Goal: Task Accomplishment & Management: Manage account settings

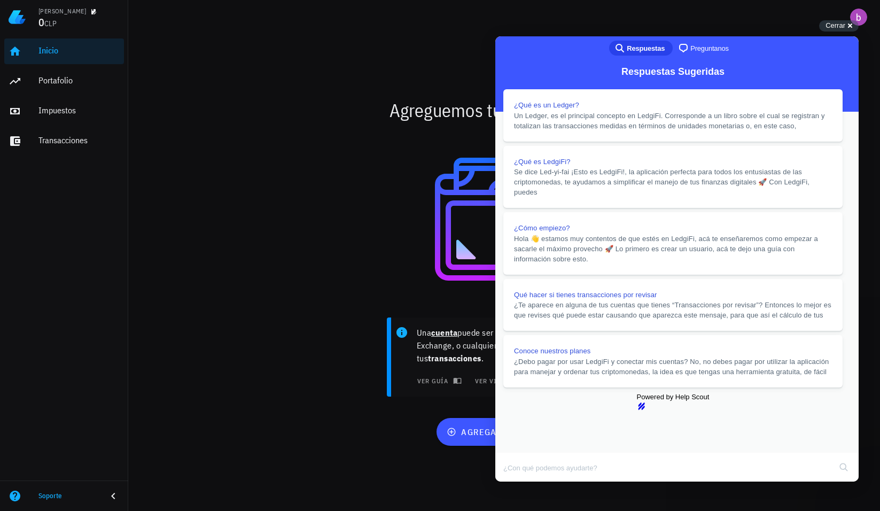
click at [113, 486] on div "Soporte" at bounding box center [64, 495] width 128 height 21
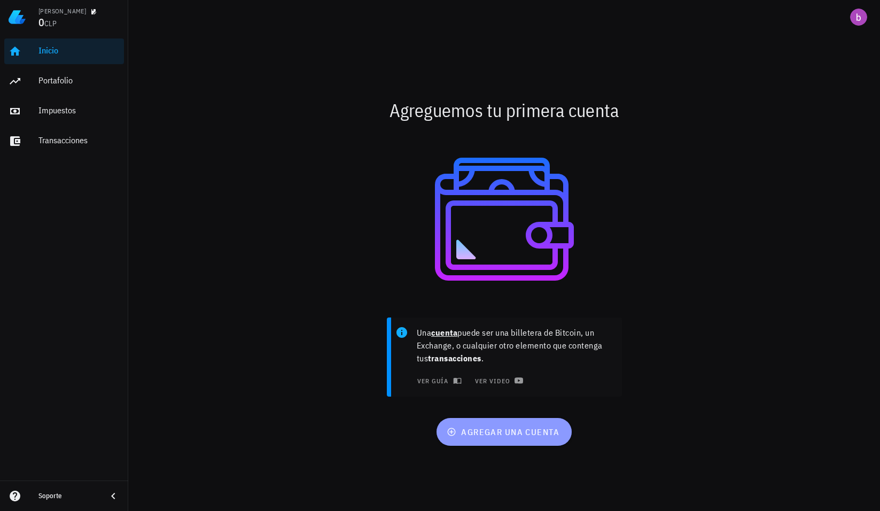
click at [499, 438] on button "agregar una cuenta" at bounding box center [504, 432] width 135 height 28
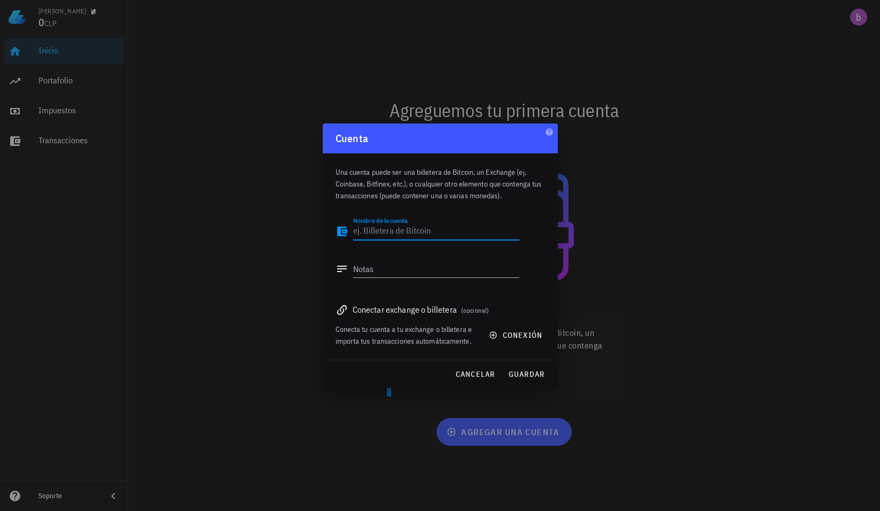
click at [388, 235] on textarea "Nombre de la cuenta" at bounding box center [436, 231] width 166 height 17
type textarea "bitcoin"
click at [505, 334] on span "conexión" at bounding box center [516, 335] width 51 height 10
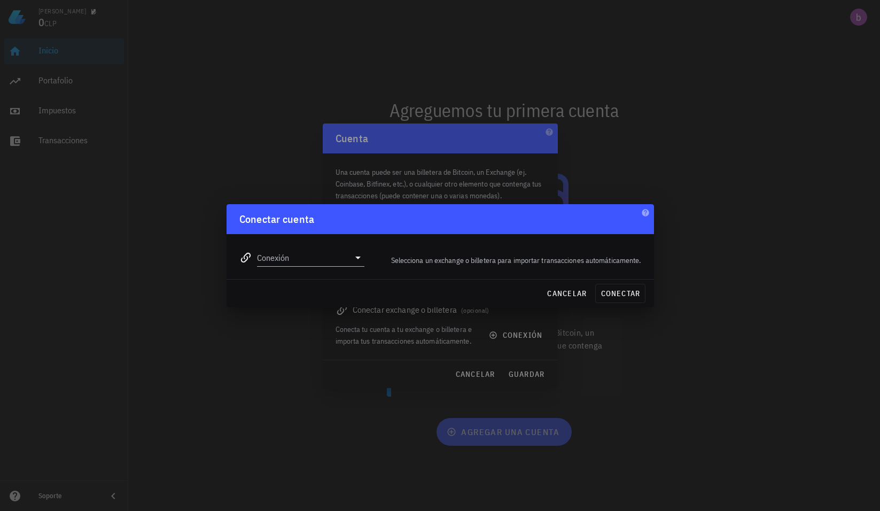
click at [300, 269] on div "Conexión" at bounding box center [302, 253] width 138 height 38
click at [298, 257] on input "Conexión" at bounding box center [303, 257] width 93 height 17
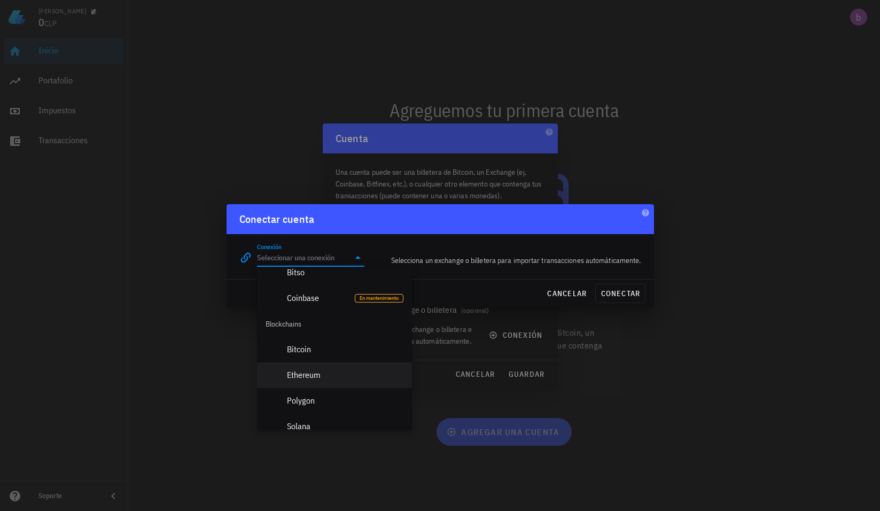
scroll to position [321, 0]
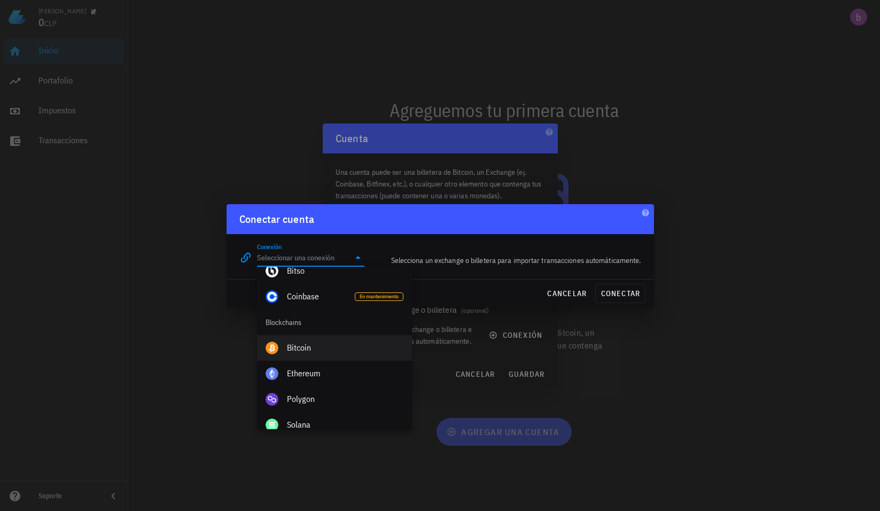
click at [300, 341] on div "Bitcoin" at bounding box center [345, 347] width 117 height 23
type input "Bitcoin"
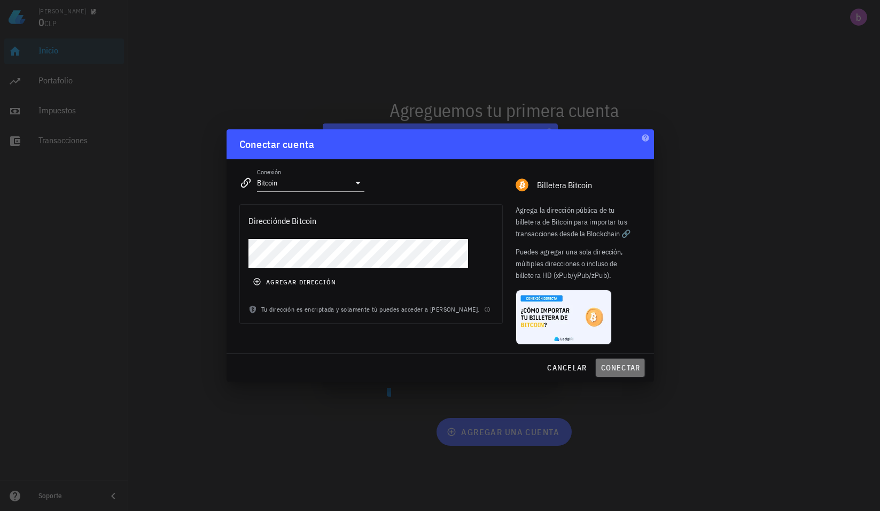
click at [608, 366] on span "conectar" at bounding box center [620, 368] width 40 height 10
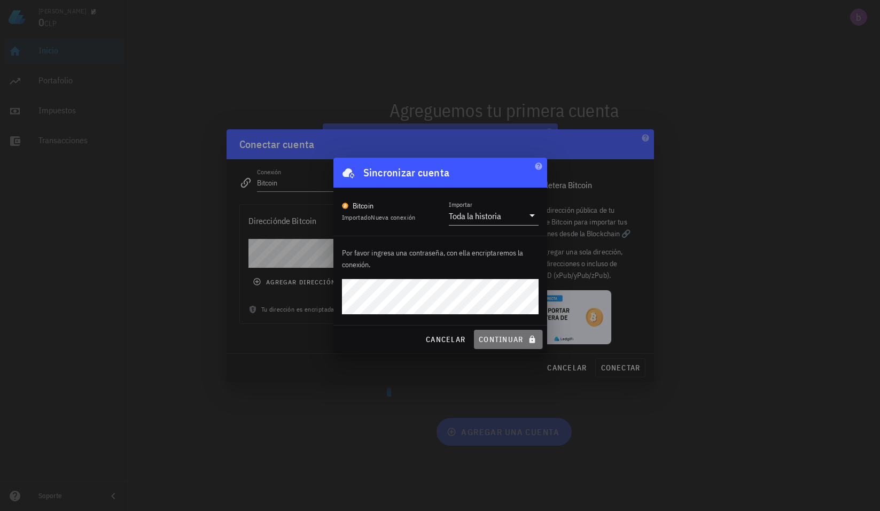
click at [501, 336] on span "continuar" at bounding box center [508, 340] width 60 height 10
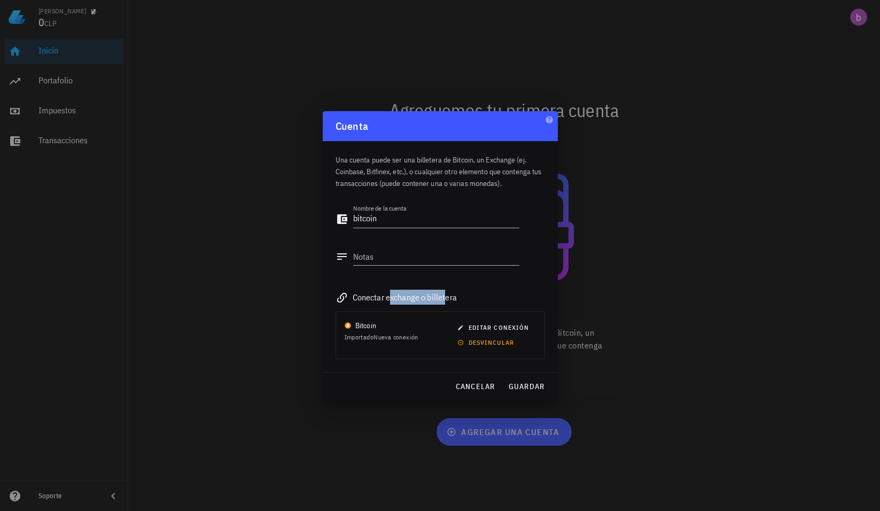
drag, startPoint x: 357, startPoint y: 297, endPoint x: 426, endPoint y: 304, distance: 69.3
click at [426, 304] on div "Conectar exchange o billetera" at bounding box center [441, 297] width 210 height 15
click at [376, 259] on textarea "Notas" at bounding box center [436, 256] width 166 height 17
type textarea "ledger"
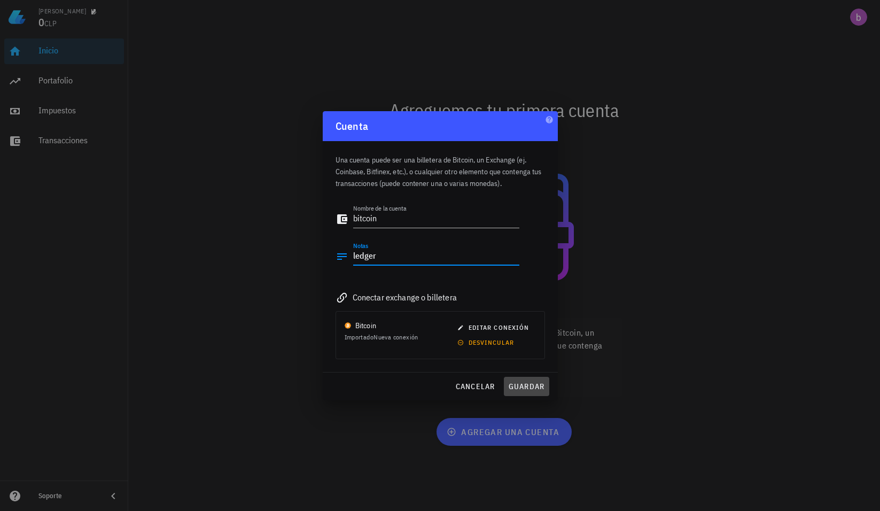
click at [532, 384] on span "guardar" at bounding box center [526, 387] width 37 height 10
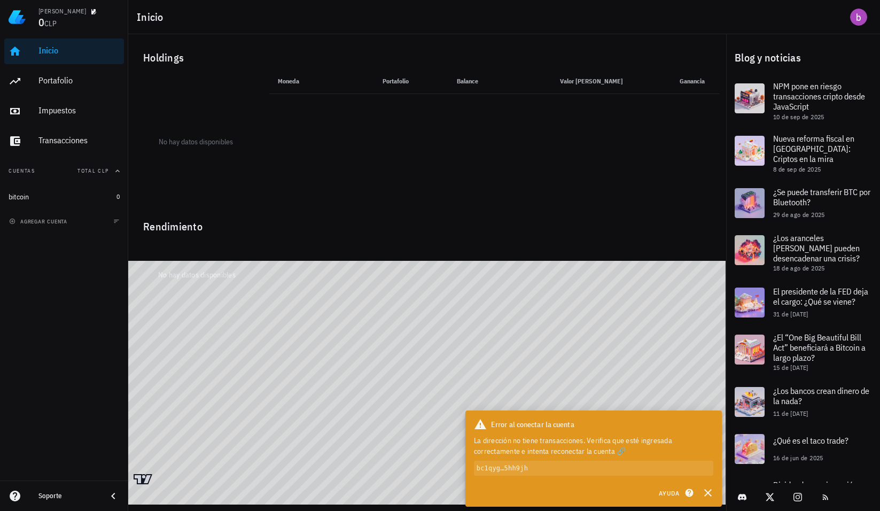
drag, startPoint x: 492, startPoint y: 440, endPoint x: 644, endPoint y: 453, distance: 152.3
click at [644, 453] on div "La dirección no tiene transacciones. Verifica que esté ingresada correctamente …" at bounding box center [593, 445] width 239 height 21
drag, startPoint x: 636, startPoint y: 446, endPoint x: 470, endPoint y: 438, distance: 165.9
click at [470, 438] on div "Error al conectar la cuenta La dirección no tiene transacciones. Verifica que e…" at bounding box center [594, 447] width 257 height 73
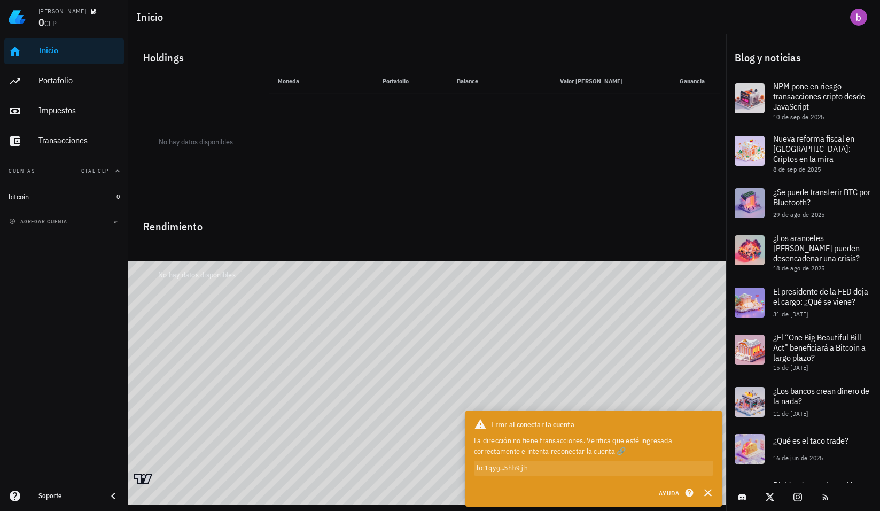
click at [470, 438] on div "Error al conectar la cuenta La dirección no tiene transacciones. Verifica que e…" at bounding box center [594, 447] width 257 height 73
click at [502, 468] on code "bc1qyg…5hh9jh" at bounding box center [593, 468] width 239 height 15
click at [512, 467] on code "bc1qyg…5hh9jh" at bounding box center [593, 468] width 239 height 15
click at [50, 222] on span "agregar cuenta" at bounding box center [39, 221] width 56 height 7
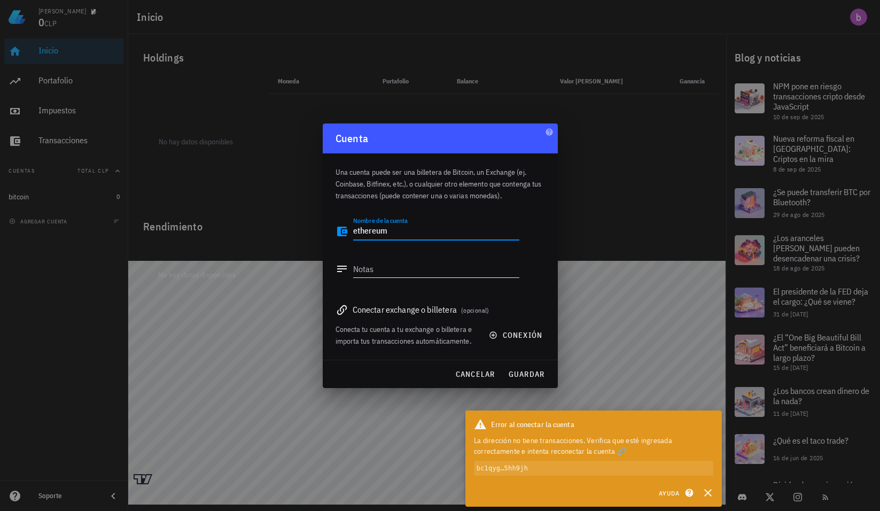
type textarea "ethereum"
click at [374, 267] on textarea "Notas" at bounding box center [436, 268] width 166 height 17
type textarea "ledger"
click at [402, 311] on div "Conectar exchange o billetera (opcional)" at bounding box center [441, 309] width 210 height 15
click at [502, 335] on span "conexión" at bounding box center [516, 335] width 51 height 10
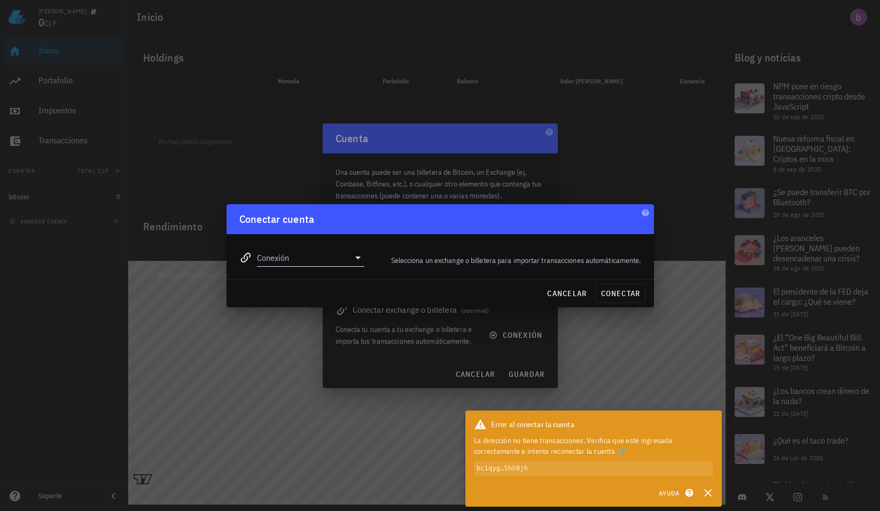
click at [312, 257] on input "Conexión" at bounding box center [303, 257] width 93 height 17
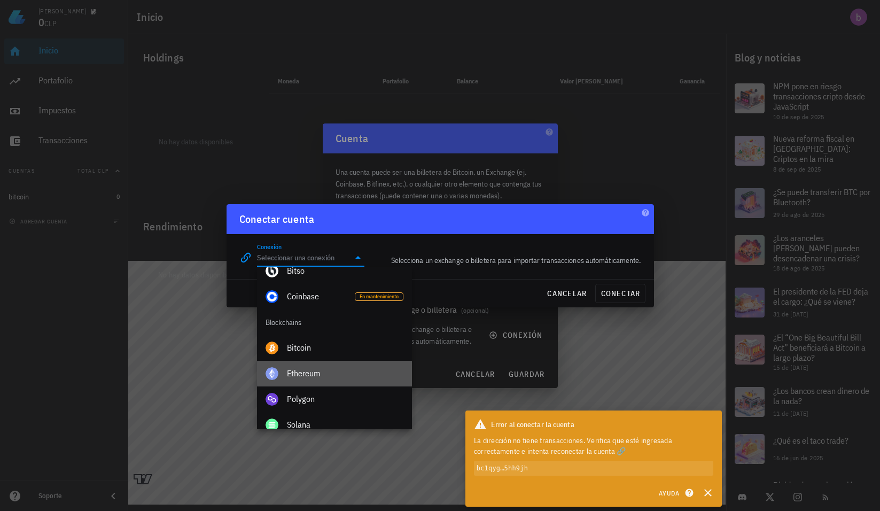
click at [336, 367] on div "Ethereum" at bounding box center [345, 373] width 117 height 23
type input "Ethereum"
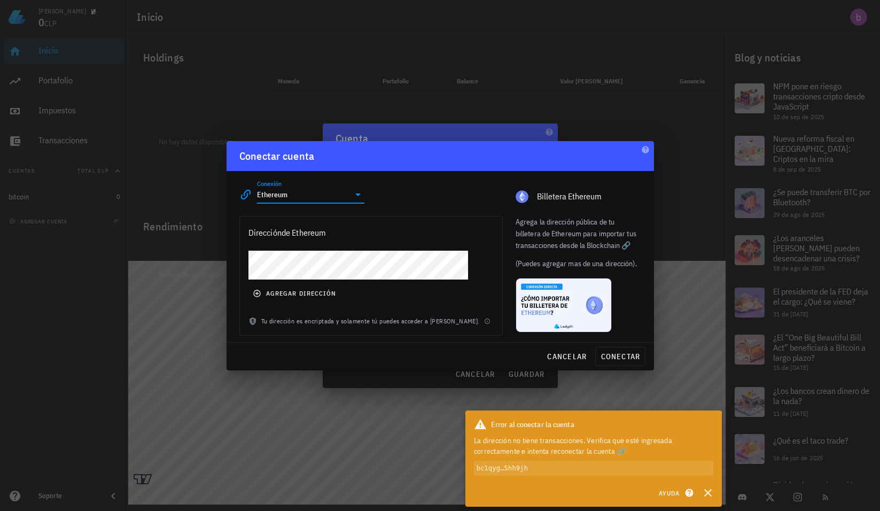
click at [166, 229] on div at bounding box center [440, 255] width 880 height 511
click at [609, 356] on span "conectar" at bounding box center [620, 357] width 40 height 10
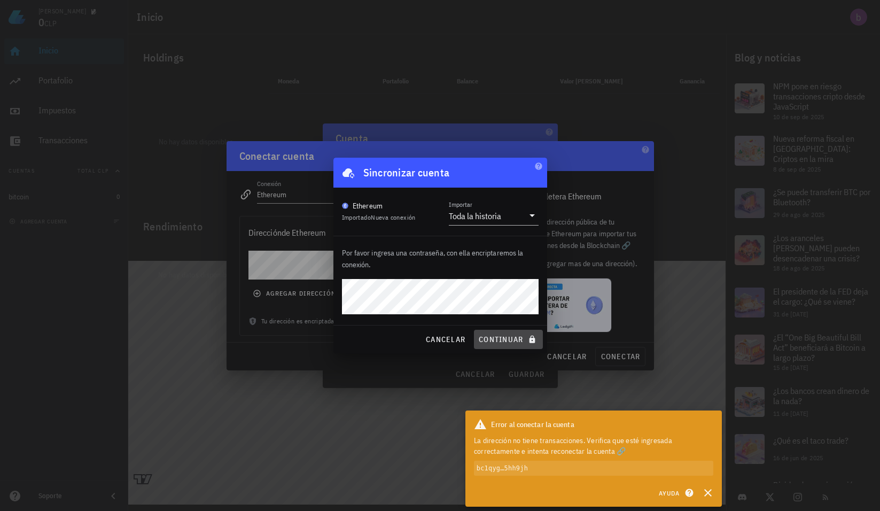
click at [515, 339] on span "continuar" at bounding box center [508, 340] width 60 height 10
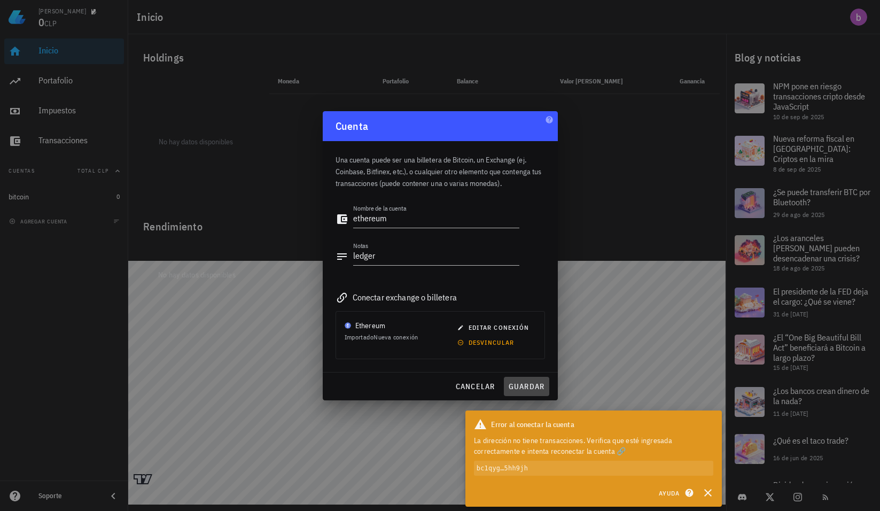
click at [527, 388] on span "guardar" at bounding box center [526, 387] width 37 height 10
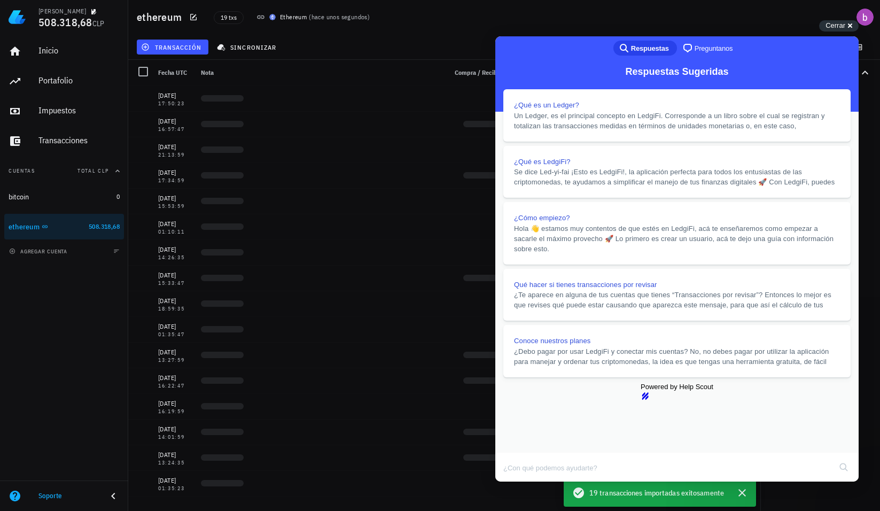
click at [515, 482] on button "Close" at bounding box center [505, 489] width 19 height 14
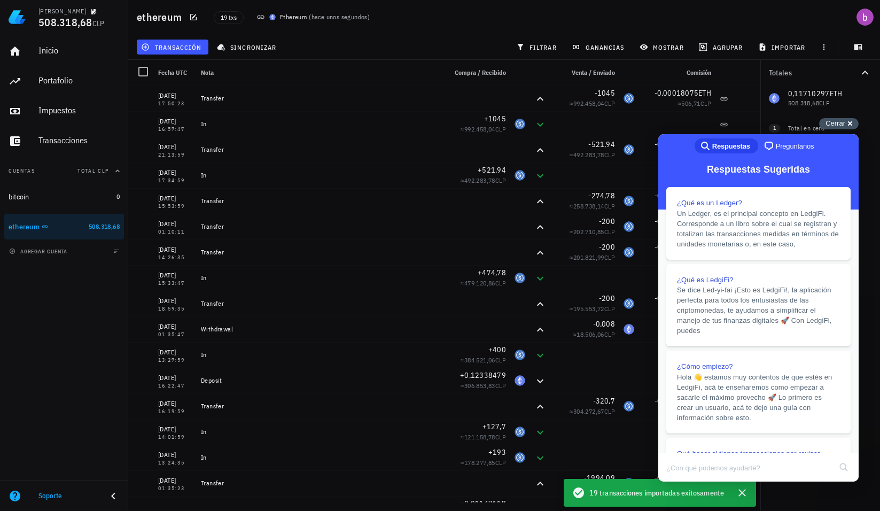
click at [844, 123] on span "Cerrar" at bounding box center [836, 123] width 20 height 8
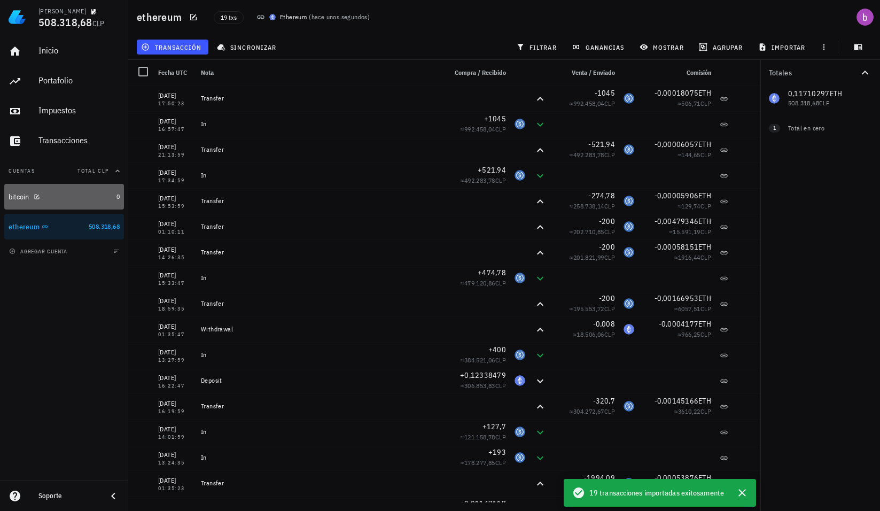
click at [84, 200] on div "bitcoin" at bounding box center [61, 197] width 104 height 10
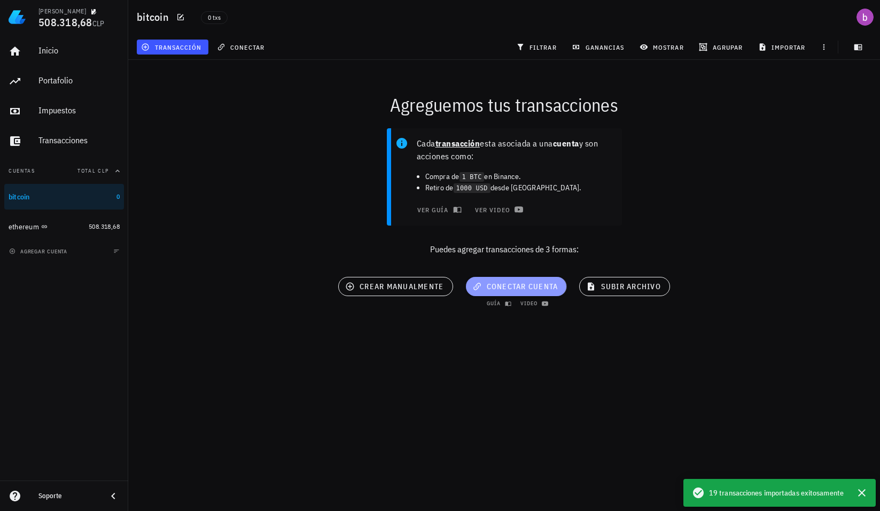
click at [538, 285] on span "conectar cuenta" at bounding box center [517, 287] width 84 height 10
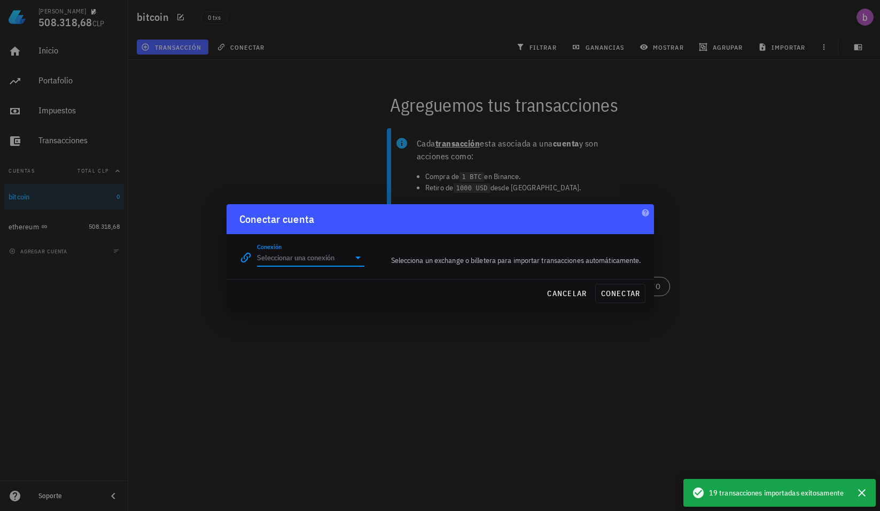
click at [327, 257] on input "Conexión" at bounding box center [303, 257] width 93 height 17
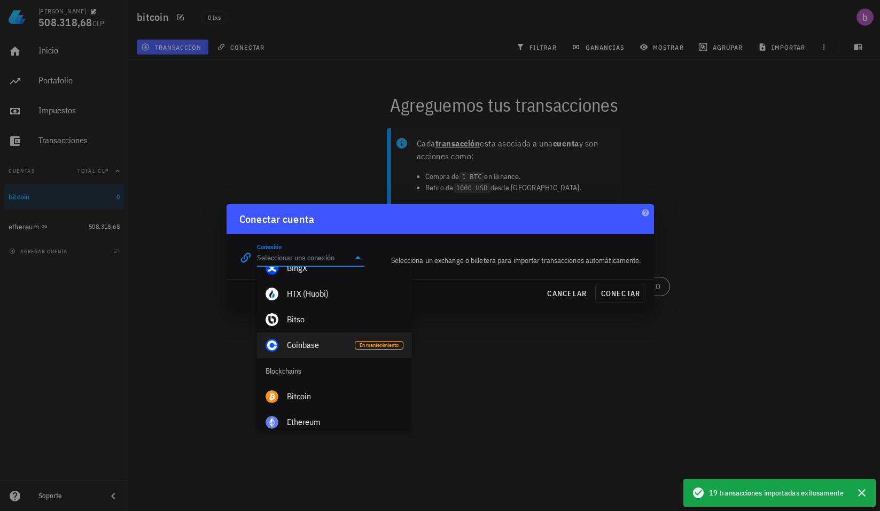
scroll to position [269, 0]
click at [339, 399] on div "Bitcoin" at bounding box center [345, 399] width 117 height 10
type input "Bitcoin"
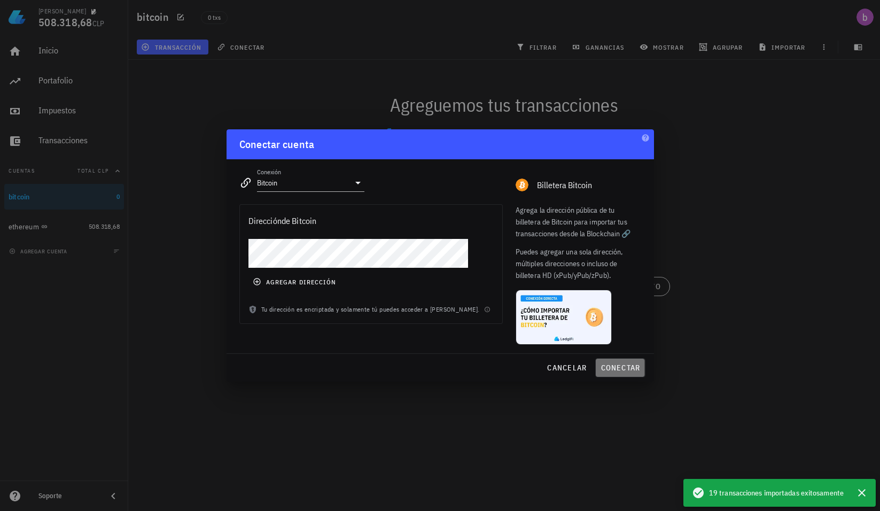
click at [626, 367] on span "conectar" at bounding box center [620, 368] width 40 height 10
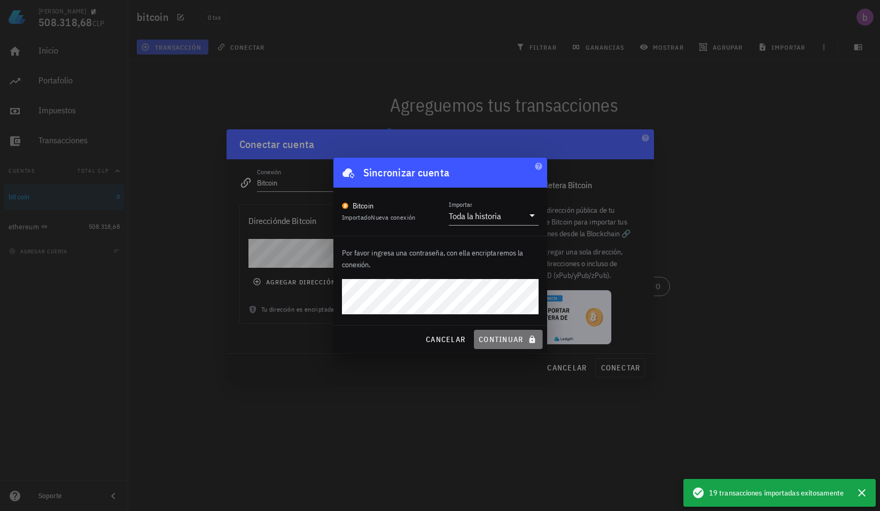
click at [509, 335] on span "continuar" at bounding box center [508, 340] width 60 height 10
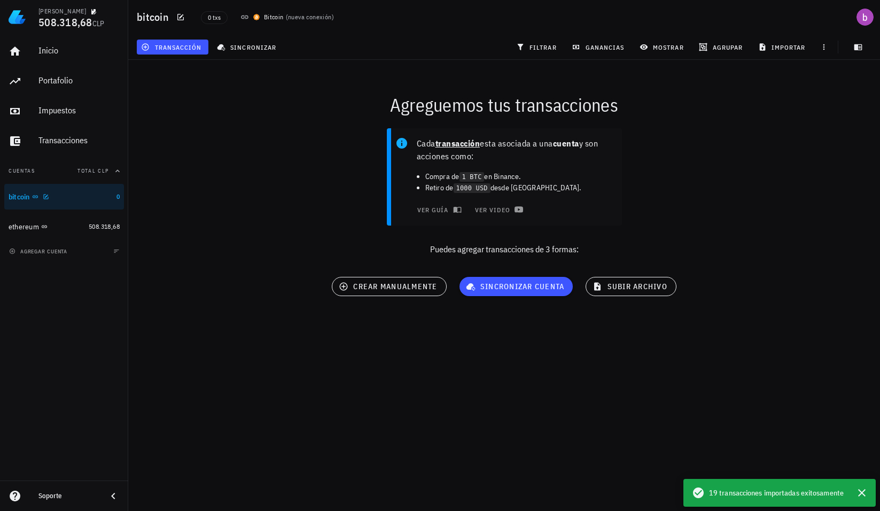
click at [97, 213] on div "bitcoin 0 ethereum 508.318,68" at bounding box center [64, 212] width 120 height 56
click at [84, 220] on link "ethereum 508.318,68" at bounding box center [64, 227] width 120 height 26
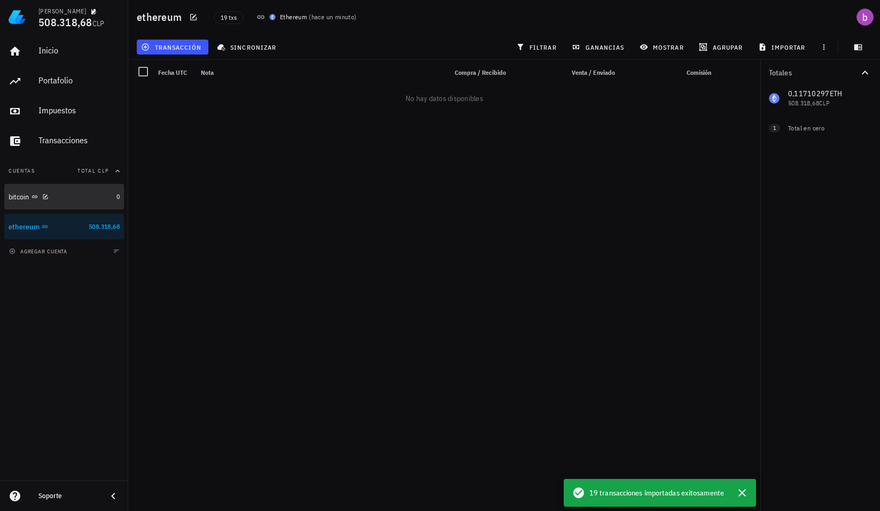
click at [78, 196] on div "bitcoin" at bounding box center [61, 197] width 104 height 10
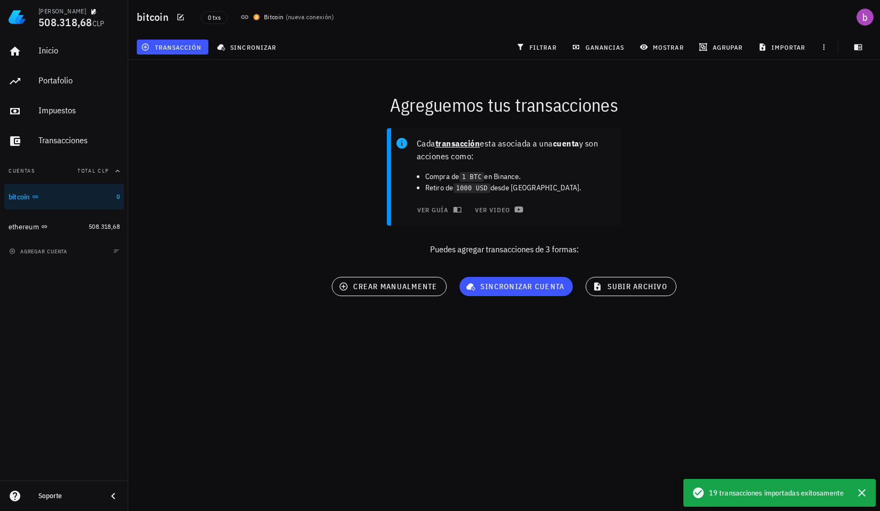
click at [39, 257] on div "agregar cuenta" at bounding box center [64, 251] width 128 height 24
click at [33, 253] on span "agregar cuenta" at bounding box center [39, 251] width 56 height 7
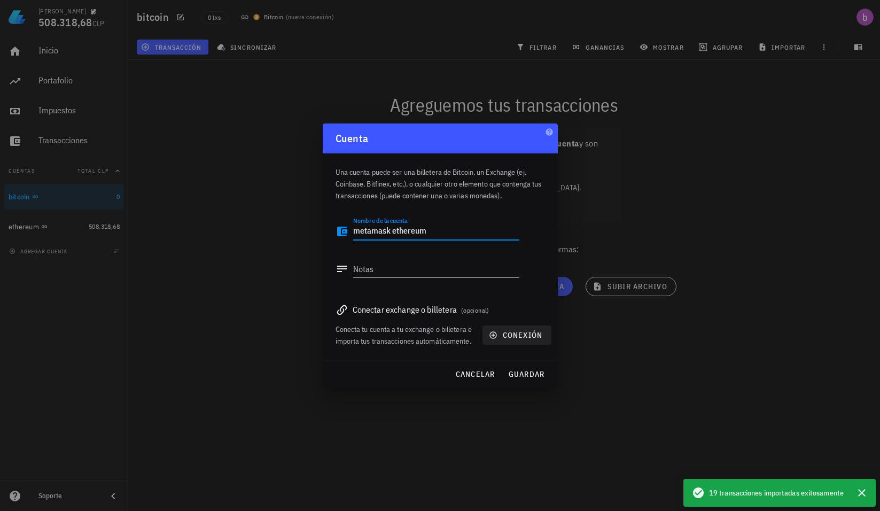
type textarea "metamask ethereum"
click at [501, 328] on button "conexión" at bounding box center [517, 335] width 68 height 19
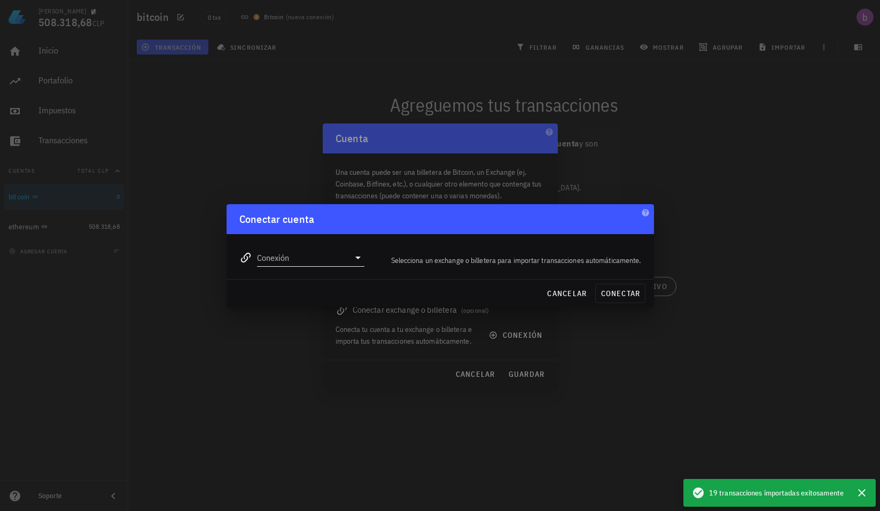
click at [316, 259] on input "Conexión" at bounding box center [303, 257] width 93 height 17
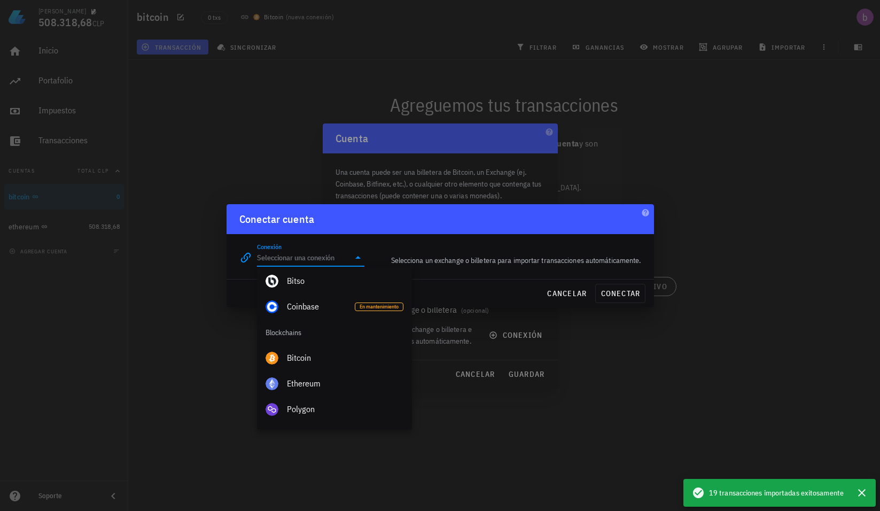
scroll to position [374, 0]
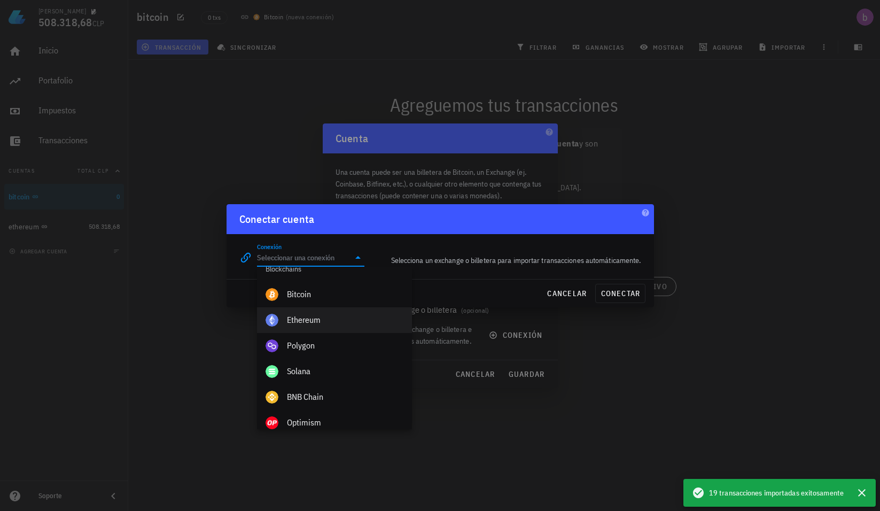
click at [323, 320] on div "Ethereum" at bounding box center [345, 320] width 117 height 10
type input "Ethereum"
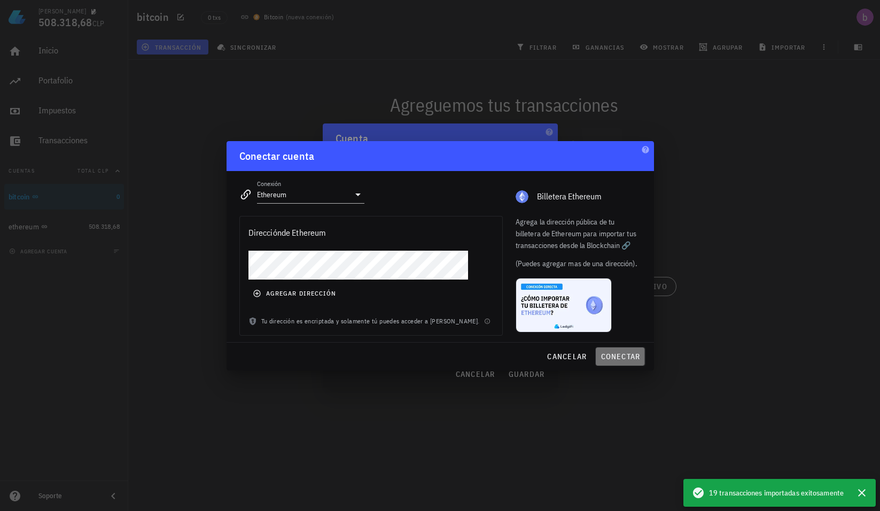
click at [623, 359] on span "conectar" at bounding box center [620, 357] width 40 height 10
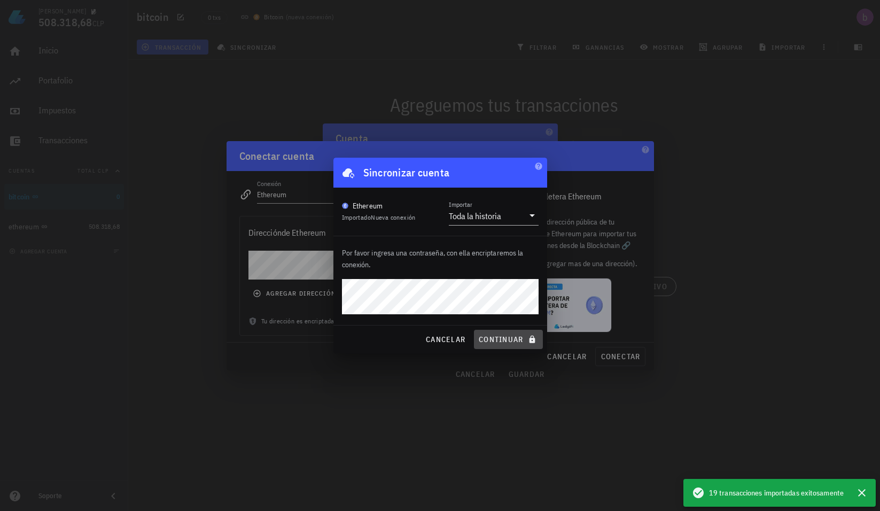
click at [519, 337] on span "continuar" at bounding box center [508, 340] width 60 height 10
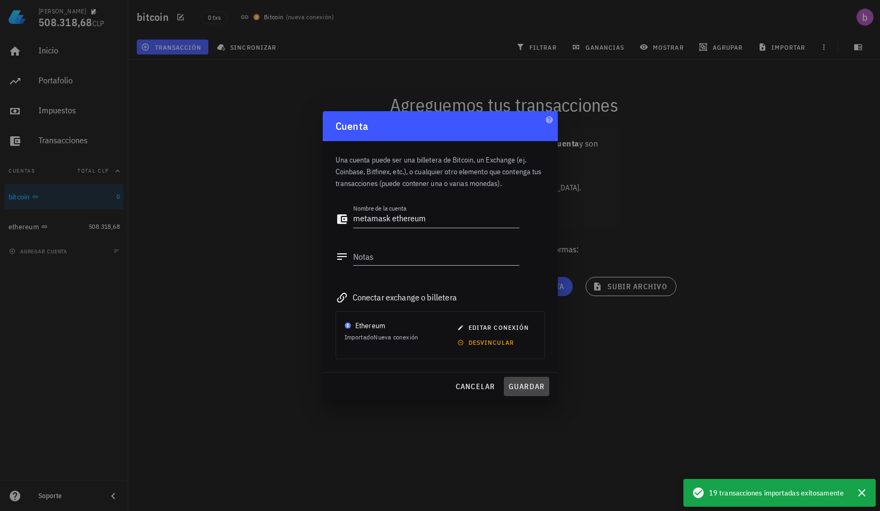
click at [528, 386] on span "guardar" at bounding box center [526, 387] width 37 height 10
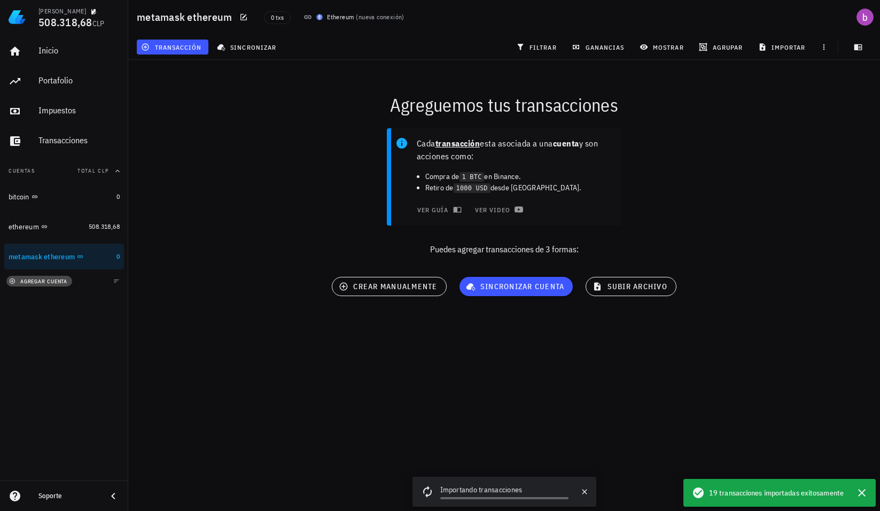
click at [44, 280] on span "agregar cuenta" at bounding box center [39, 281] width 56 height 7
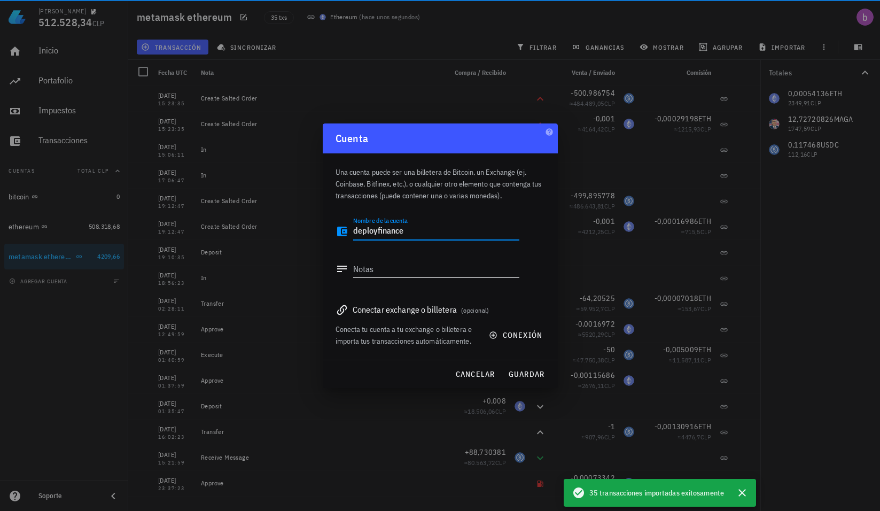
type textarea "deployfinance"
click at [384, 276] on textarea "Notas" at bounding box center [436, 268] width 166 height 17
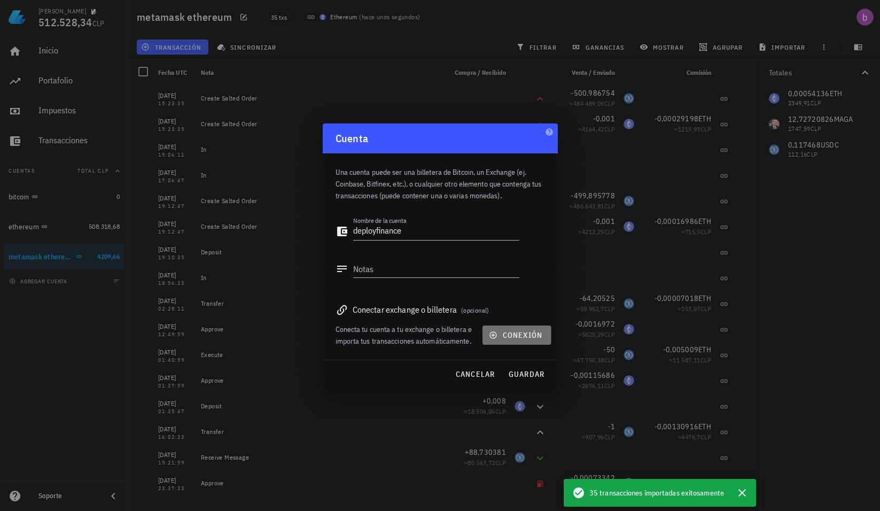
click at [513, 334] on span "conexión" at bounding box center [516, 335] width 51 height 10
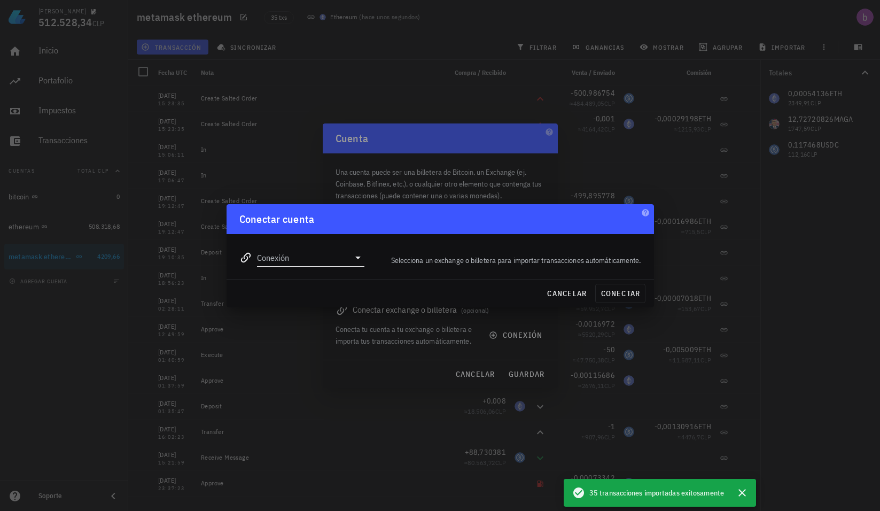
click at [307, 254] on input "Conexión" at bounding box center [303, 257] width 93 height 17
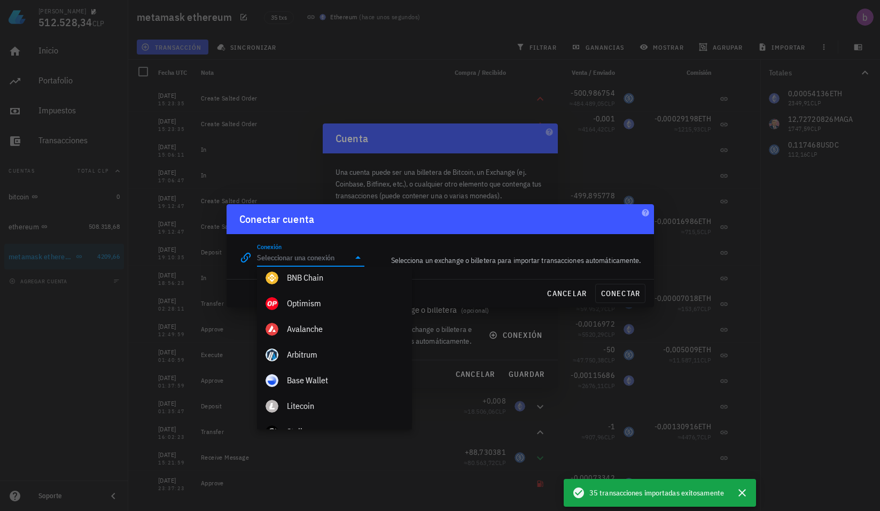
scroll to position [481, 0]
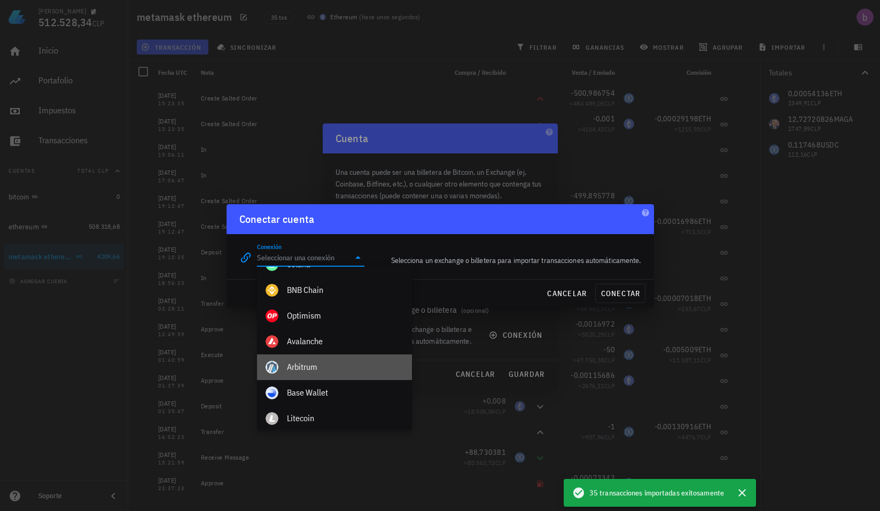
click at [332, 363] on div "Arbitrum" at bounding box center [345, 367] width 117 height 10
type input "Arbitrum"
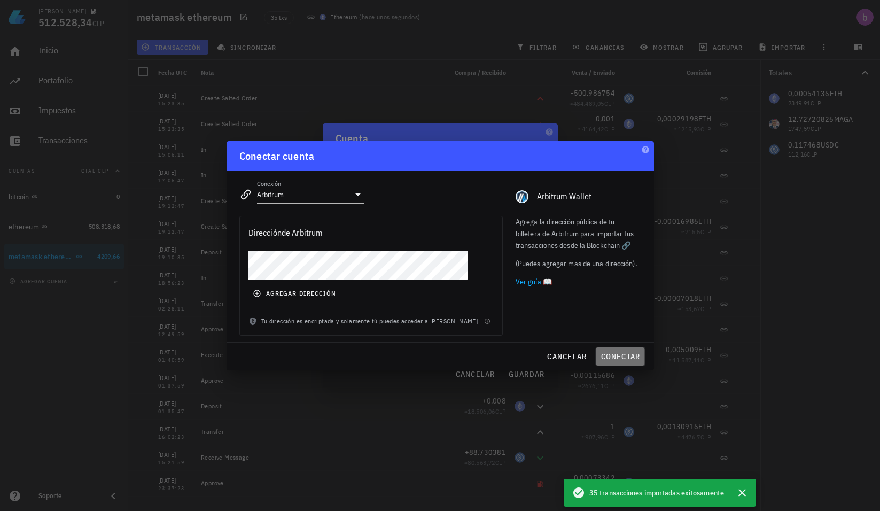
click at [608, 357] on span "conectar" at bounding box center [620, 357] width 40 height 10
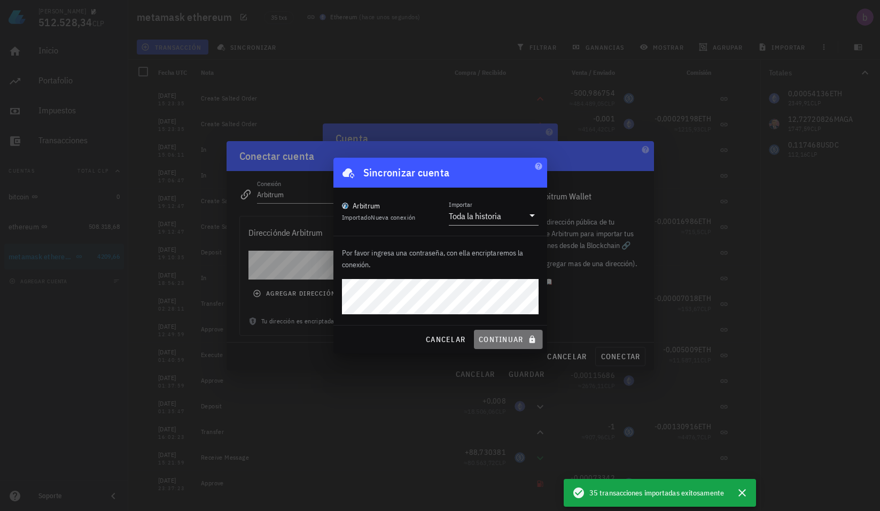
click at [519, 330] on button "continuar" at bounding box center [508, 339] width 68 height 19
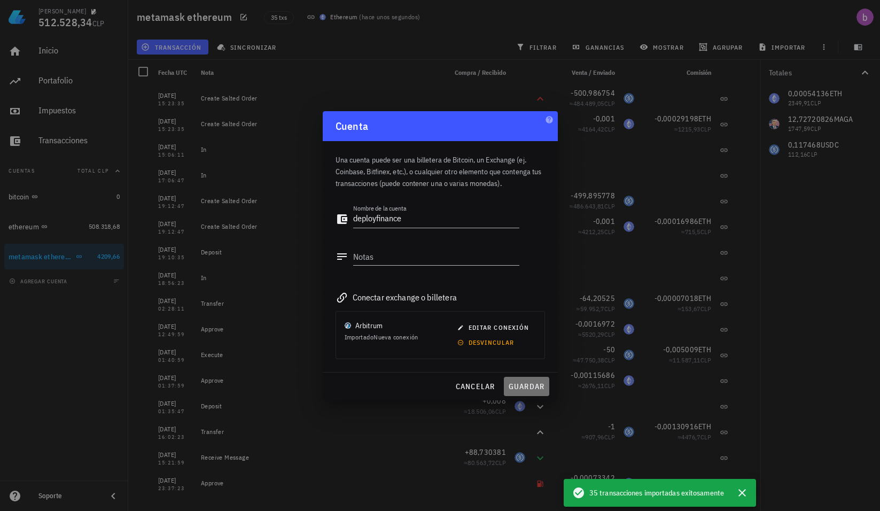
click at [530, 392] on button "guardar" at bounding box center [526, 386] width 45 height 19
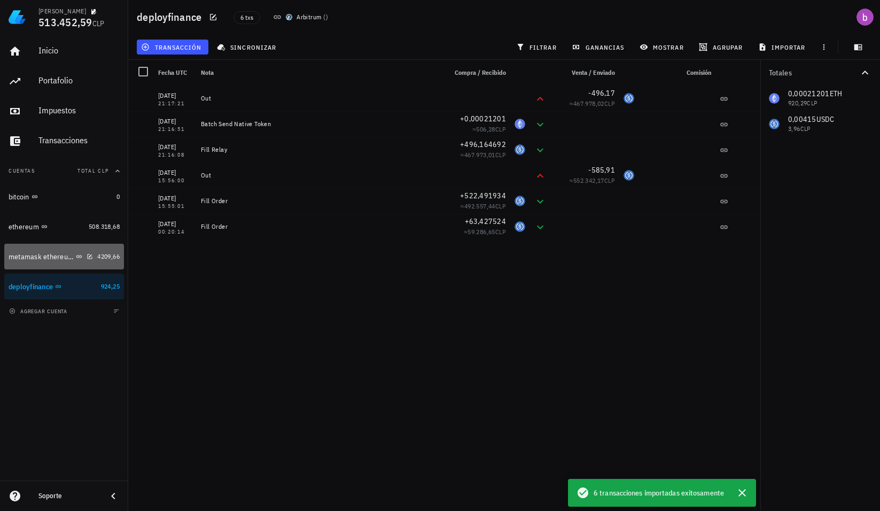
click at [22, 254] on div "metamask ethereum" at bounding box center [41, 256] width 65 height 9
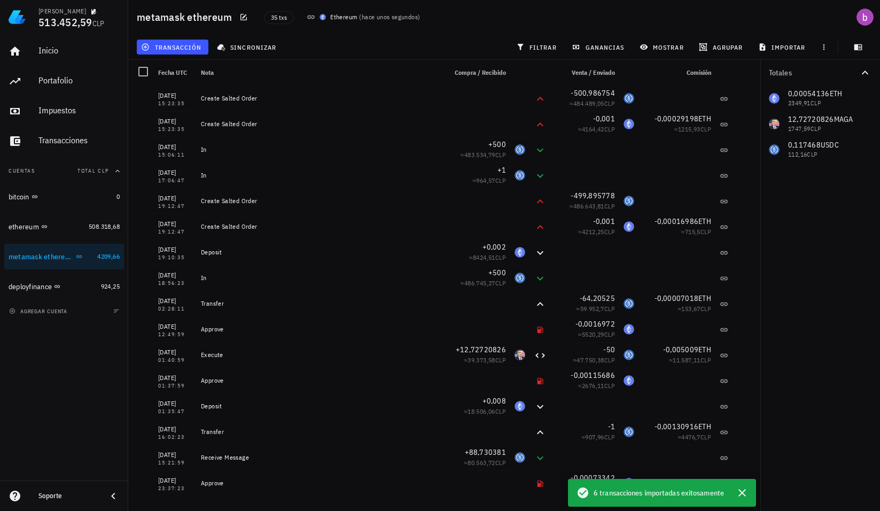
click at [788, 121] on div "0,00054136 ETH 2349,91 CLP 12,72720826 MAGA 1747,59 CLP 0,117468 USDC 112,16 CLP" at bounding box center [821, 124] width 120 height 77
drag, startPoint x: 788, startPoint y: 120, endPoint x: 831, endPoint y: 130, distance: 44.6
click at [831, 130] on div "0,00054136 ETH 2349,91 CLP 12,72720826 MAGA 1747,59 CLP 0,117468 USDC 112,16 CLP" at bounding box center [821, 124] width 120 height 77
click at [823, 128] on div "0,00054136 ETH 2349,91 CLP 12,72720826 MAGA 1747,59 CLP 0,117468 USDC 112,16 CLP" at bounding box center [821, 124] width 120 height 77
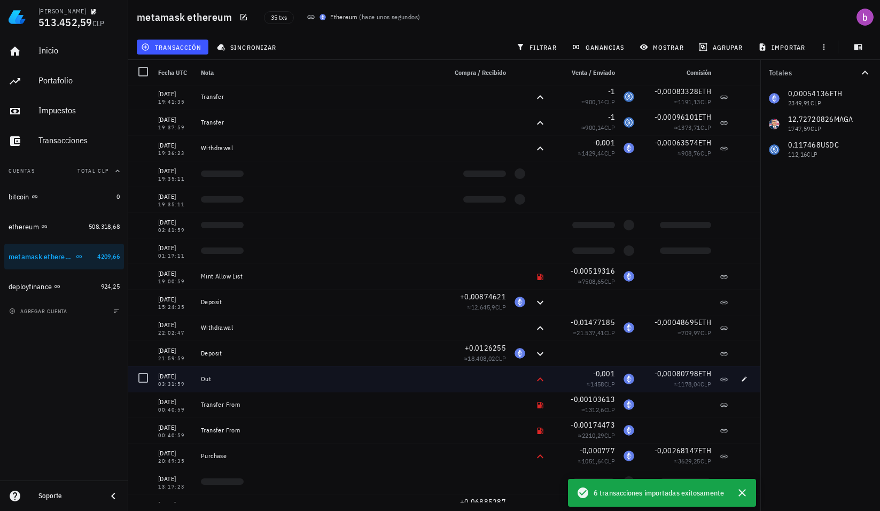
scroll to position [481, 0]
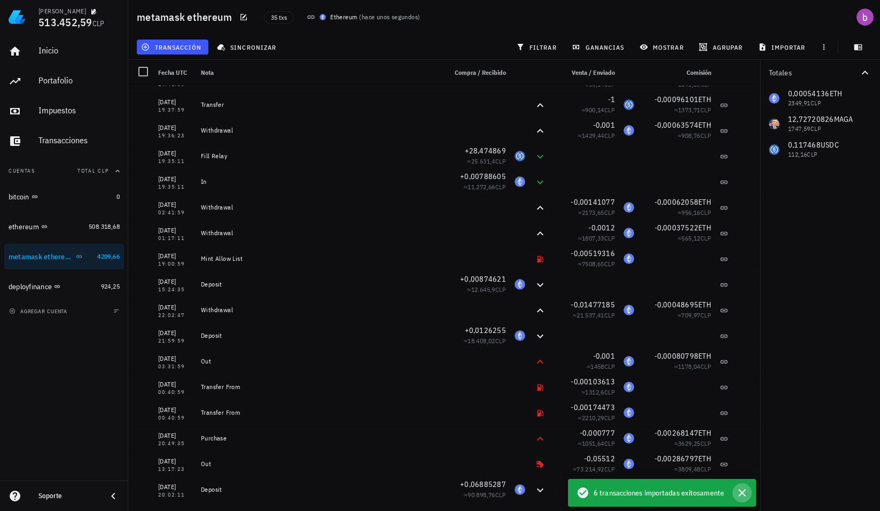
click at [744, 494] on icon "button" at bounding box center [742, 492] width 7 height 7
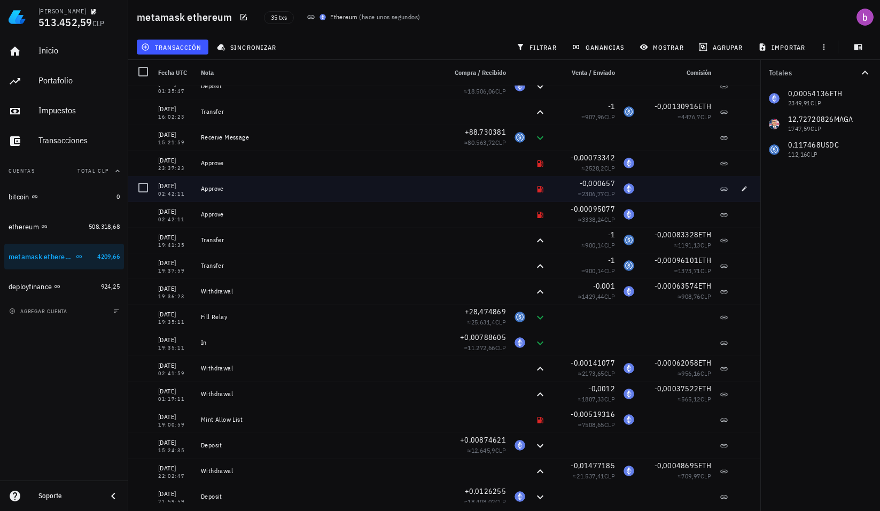
scroll to position [267, 0]
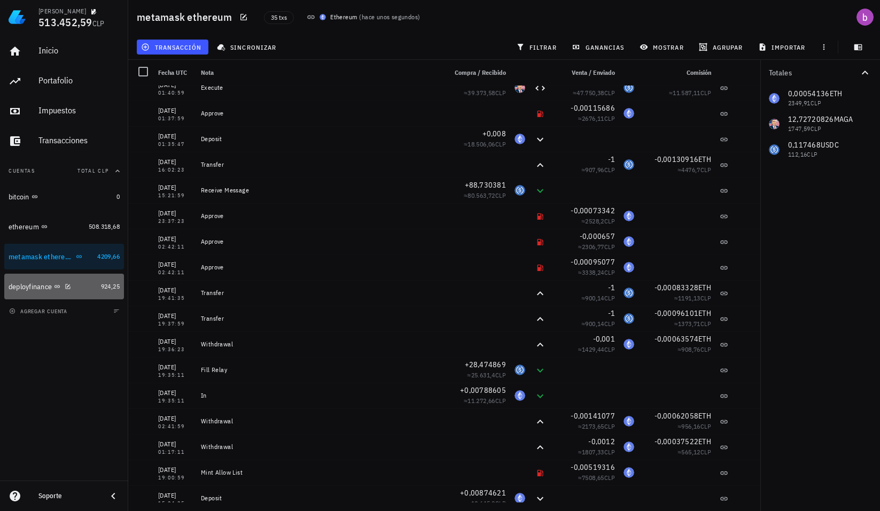
click at [61, 282] on div "deployfinance" at bounding box center [53, 287] width 88 height 10
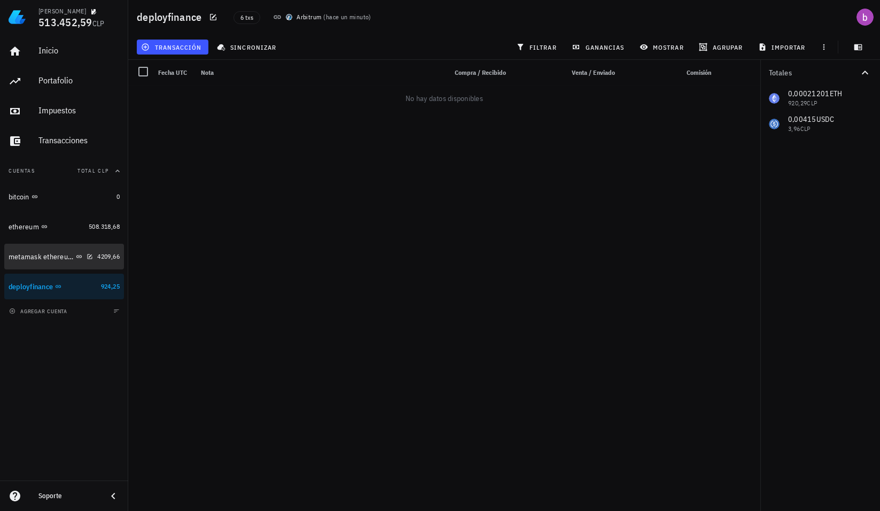
click at [36, 246] on div "metamask ethereum" at bounding box center [51, 256] width 84 height 23
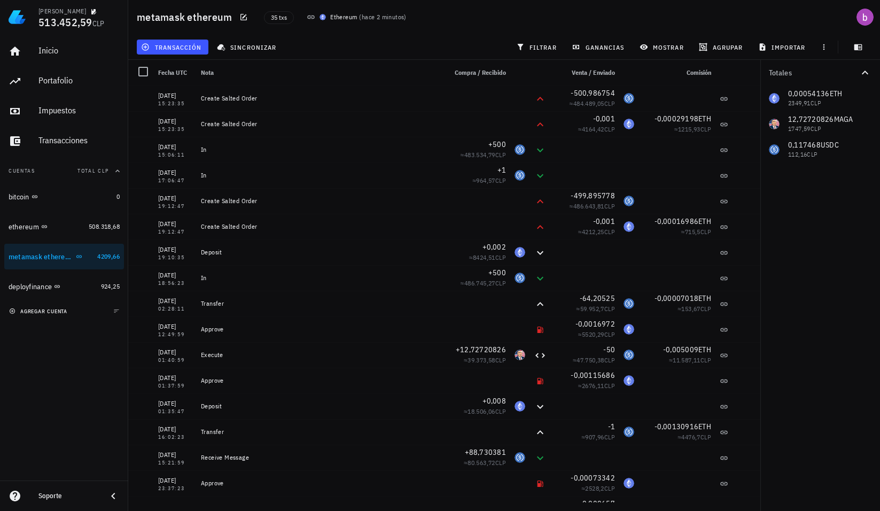
click at [42, 312] on span "agregar cuenta" at bounding box center [39, 311] width 56 height 7
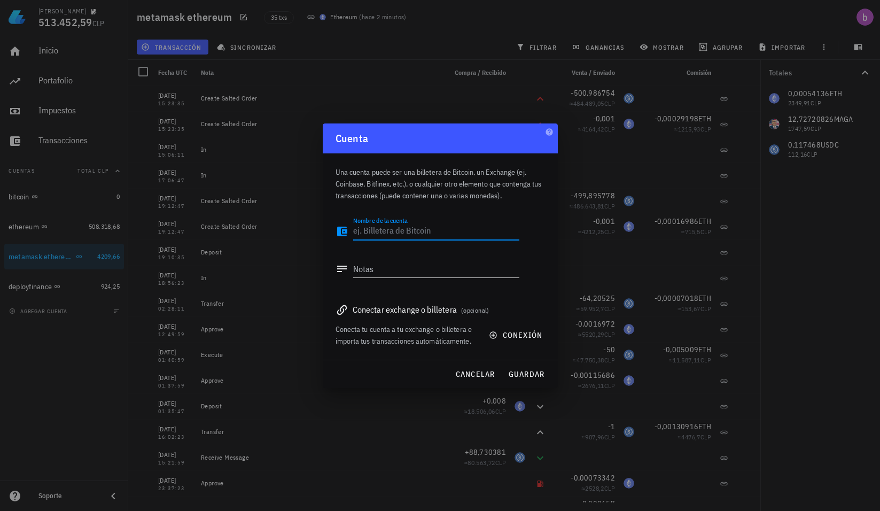
click at [615, 185] on div at bounding box center [440, 255] width 880 height 511
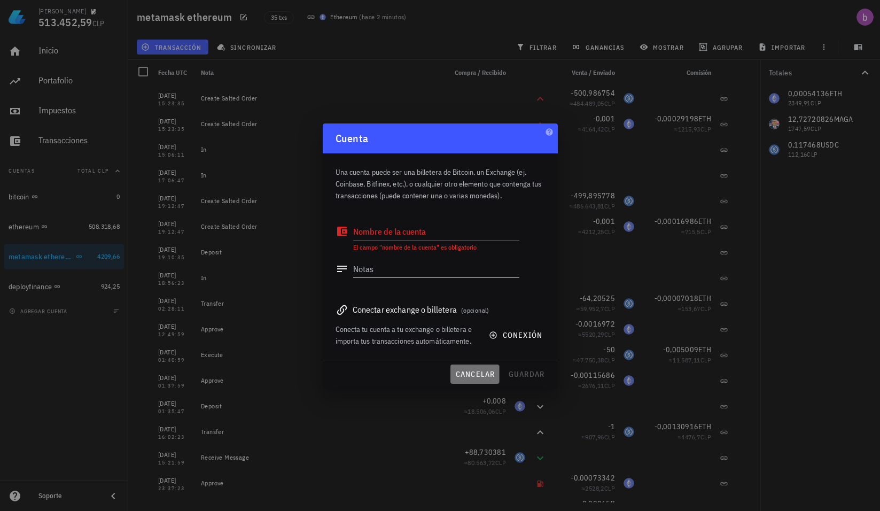
click at [481, 372] on span "cancelar" at bounding box center [475, 374] width 40 height 10
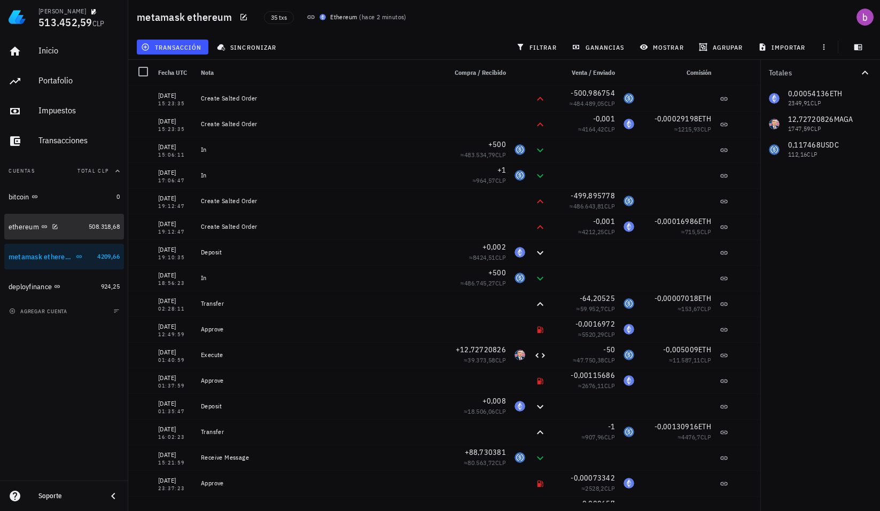
click at [67, 229] on div "ethereum" at bounding box center [47, 227] width 76 height 10
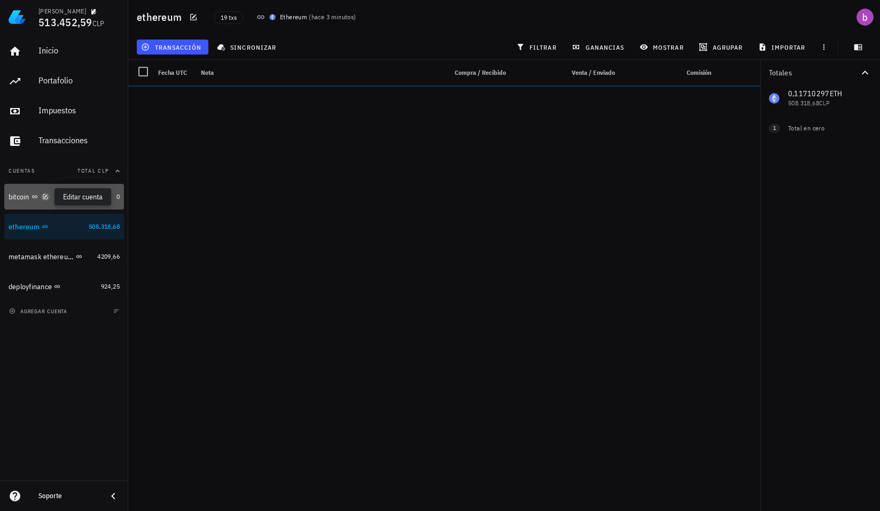
click at [48, 195] on icon "button" at bounding box center [45, 196] width 5 height 5
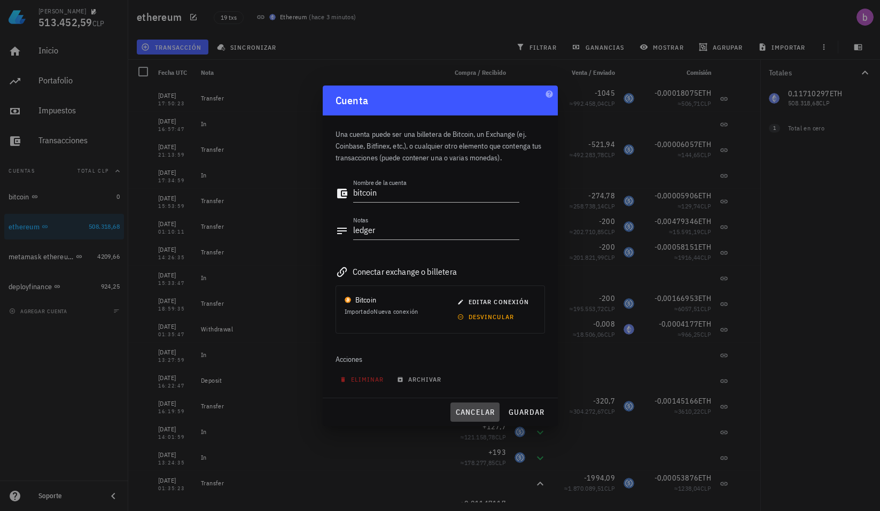
click at [478, 413] on span "cancelar" at bounding box center [475, 412] width 40 height 10
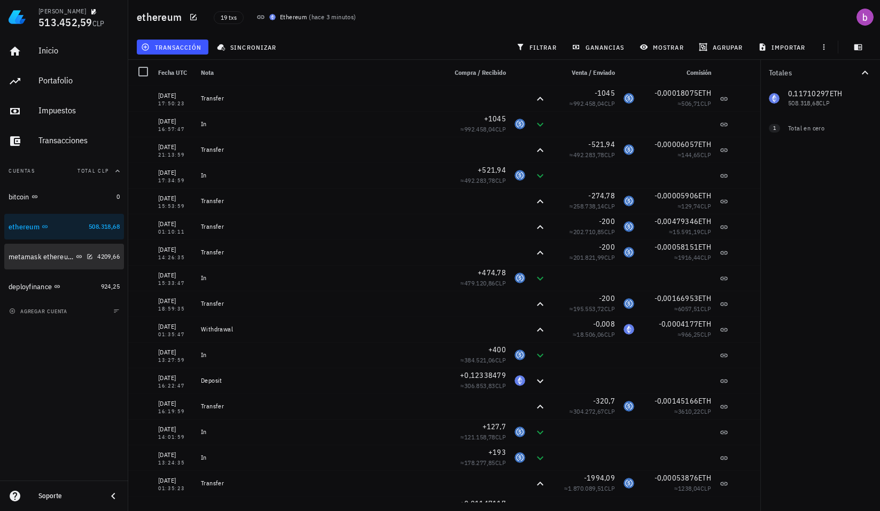
click at [46, 253] on div "metamask ethereum" at bounding box center [41, 256] width 65 height 9
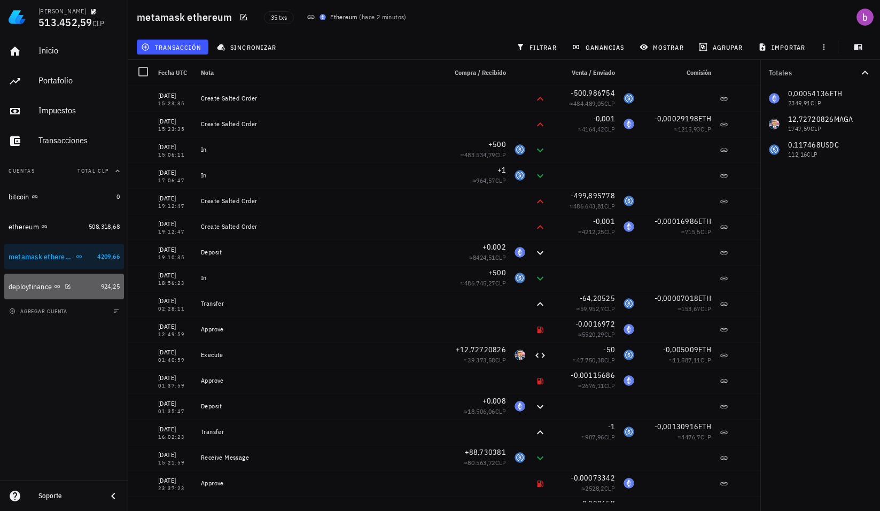
click at [42, 282] on div "deployfinance" at bounding box center [30, 286] width 43 height 9
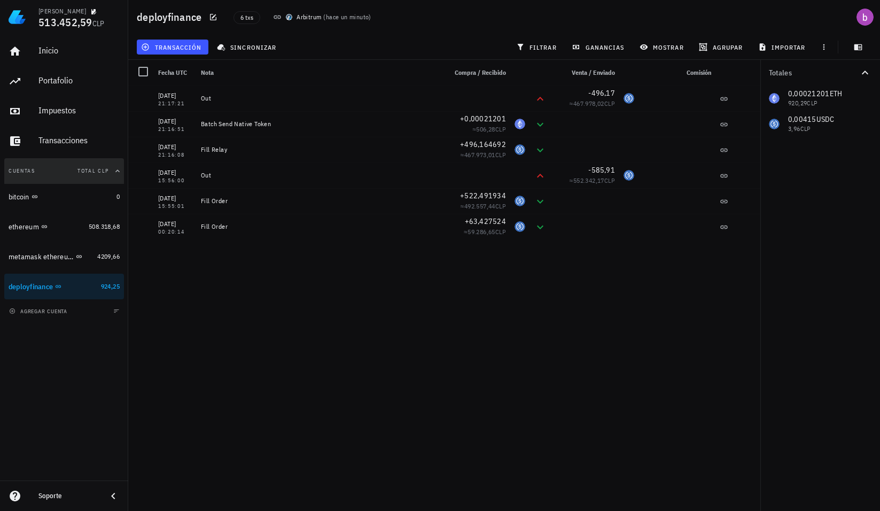
click at [106, 170] on span "Total CLP" at bounding box center [94, 170] width 32 height 7
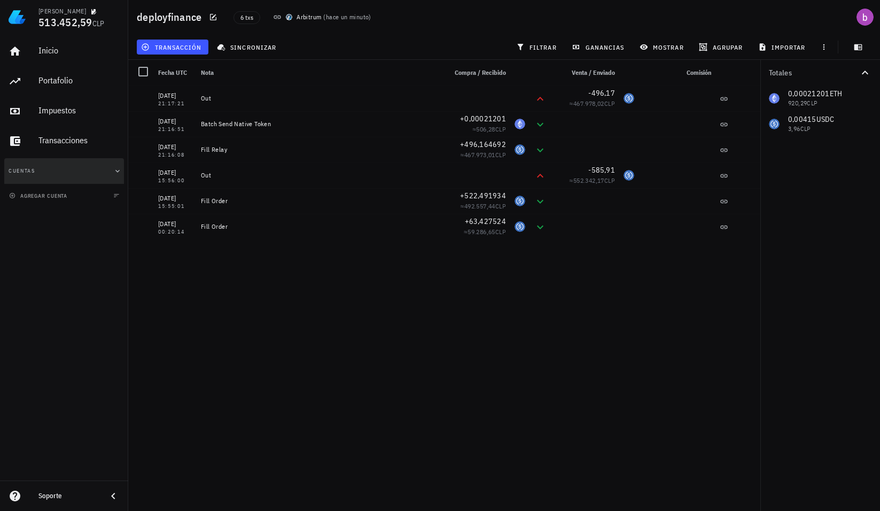
click at [106, 170] on button "Cuentas Total CLP" at bounding box center [64, 171] width 120 height 26
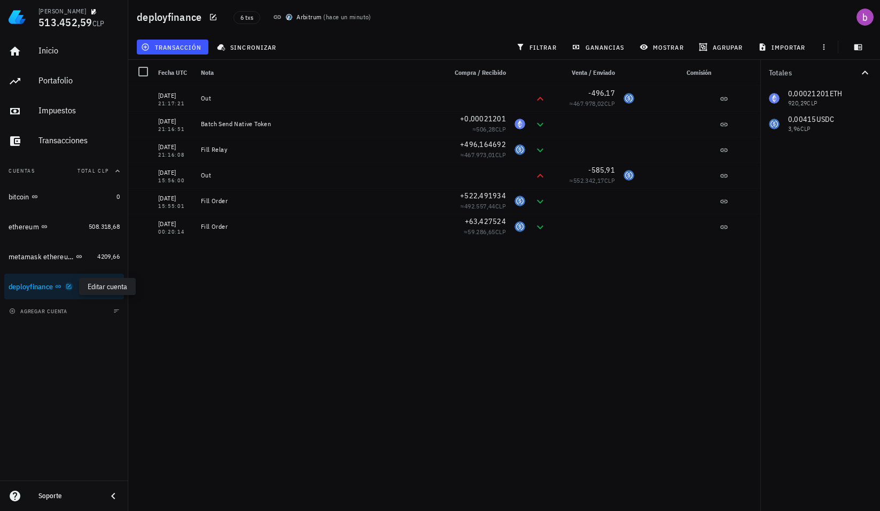
click at [71, 284] on icon "button" at bounding box center [69, 286] width 6 height 6
type textarea "deployfinance"
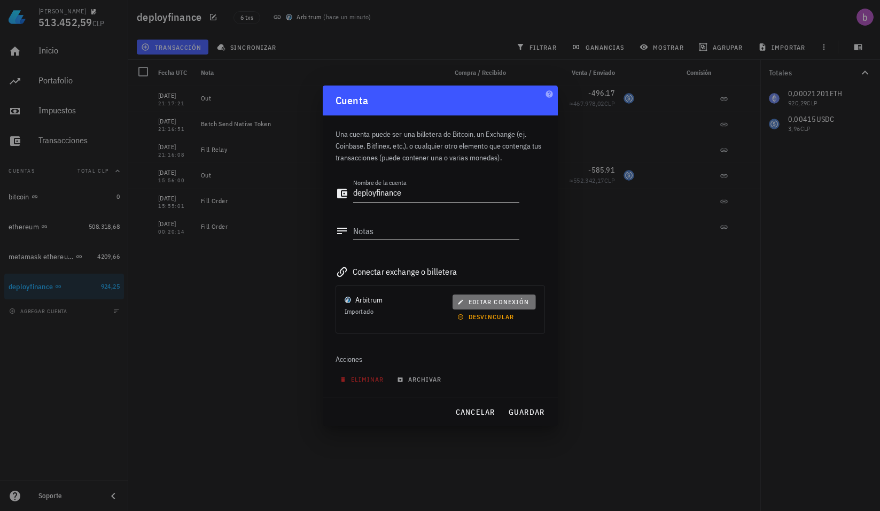
click at [485, 301] on span "editar conexión" at bounding box center [494, 302] width 69 height 8
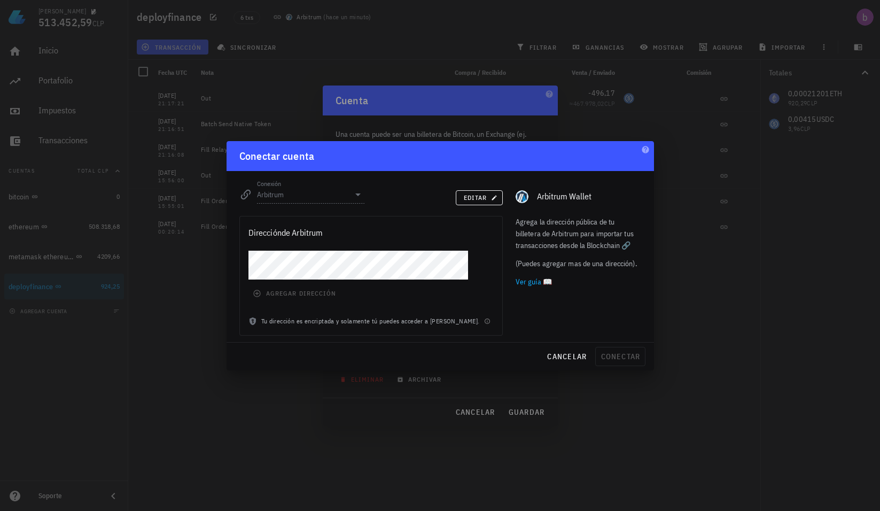
click at [357, 191] on div at bounding box center [358, 194] width 13 height 13
click at [483, 198] on span "editar" at bounding box center [479, 198] width 33 height 8
click at [339, 194] on input "Arbitrum" at bounding box center [303, 194] width 93 height 17
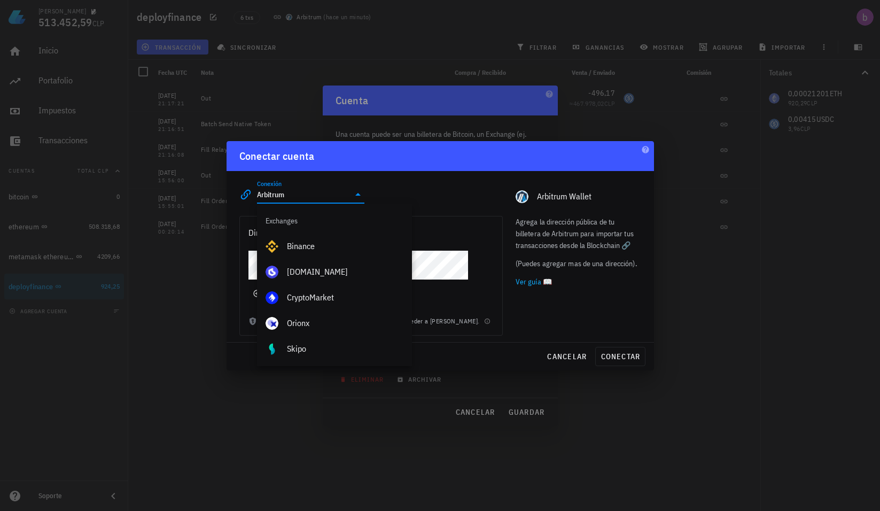
click at [354, 197] on icon at bounding box center [358, 194] width 13 height 13
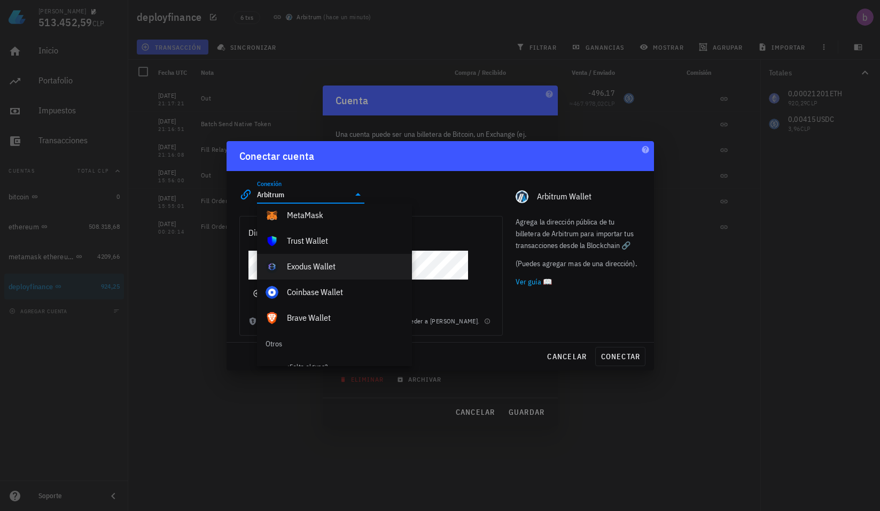
scroll to position [695, 0]
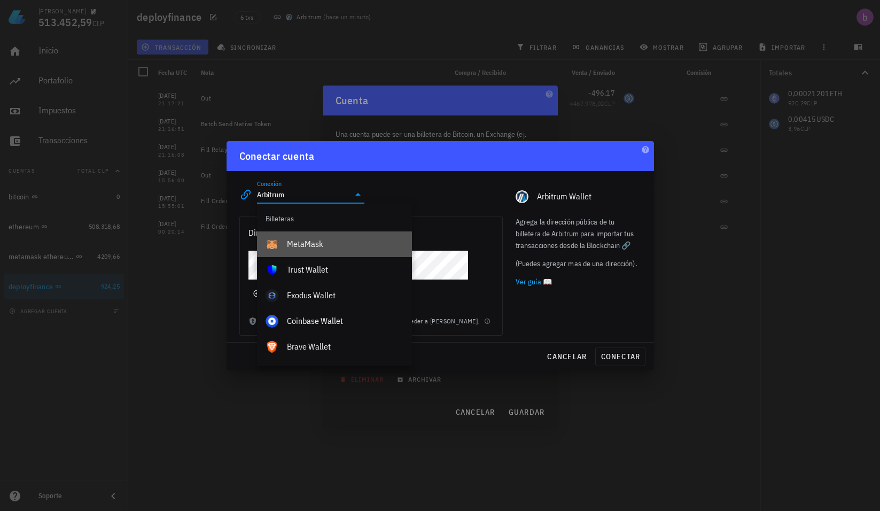
click at [341, 240] on div "MetaMask" at bounding box center [345, 244] width 117 height 10
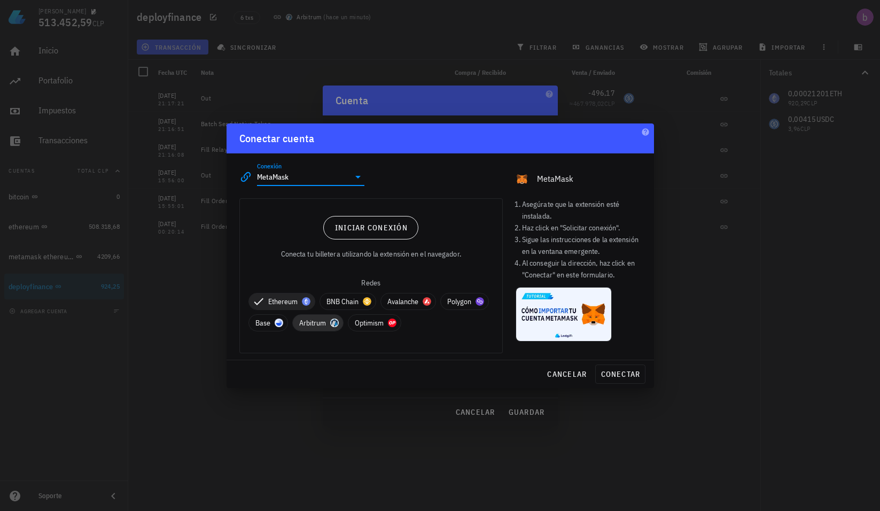
click at [337, 326] on span "Arbitrum" at bounding box center [317, 323] width 37 height 16
click at [351, 230] on span "Iniciar conexión" at bounding box center [371, 228] width 73 height 10
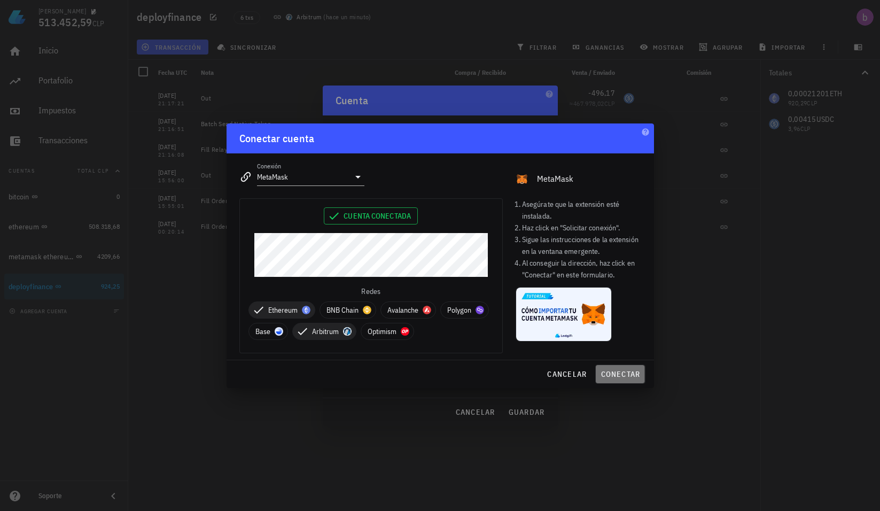
click at [607, 373] on span "conectar" at bounding box center [620, 374] width 40 height 10
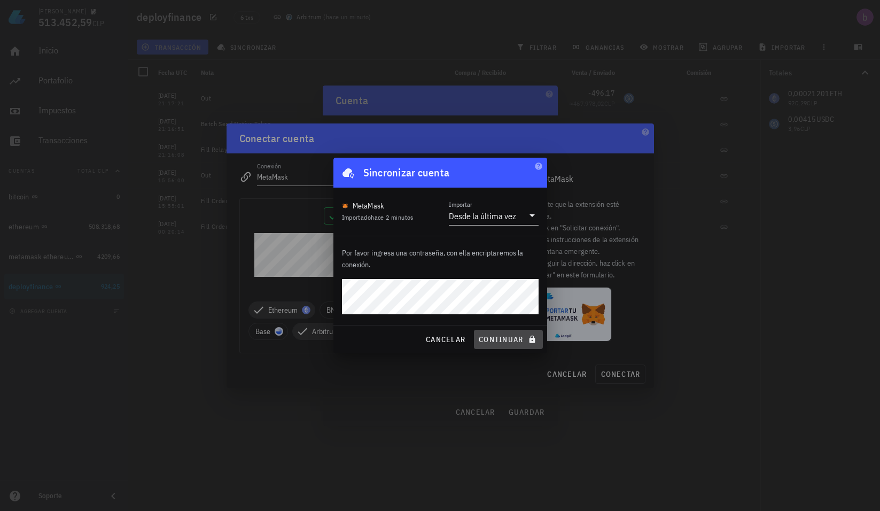
click at [522, 342] on span "continuar" at bounding box center [508, 340] width 60 height 10
type input "Arbitrum"
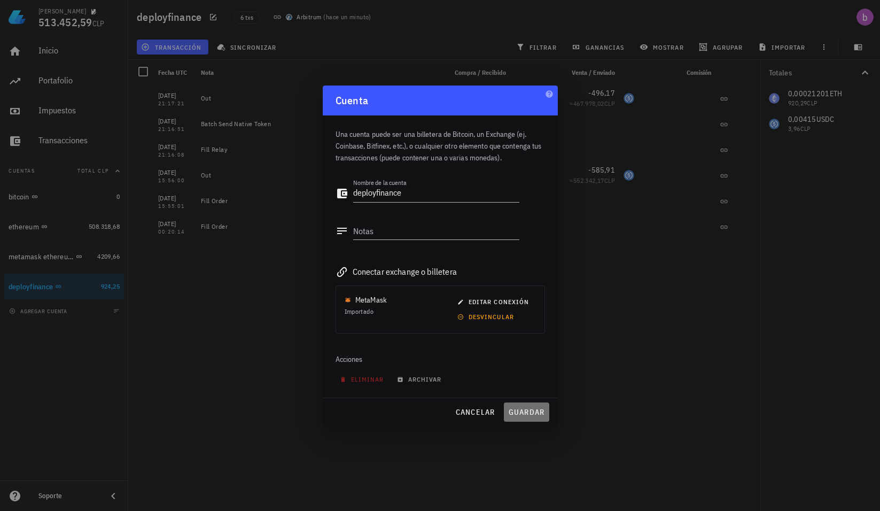
click at [522, 412] on span "guardar" at bounding box center [526, 412] width 37 height 10
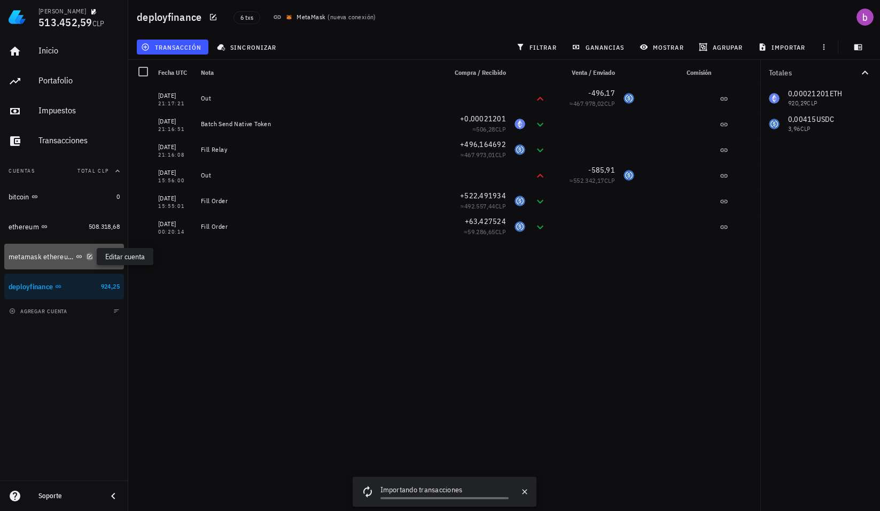
click at [87, 254] on icon "button" at bounding box center [90, 256] width 6 height 6
type textarea "metamask ethereum"
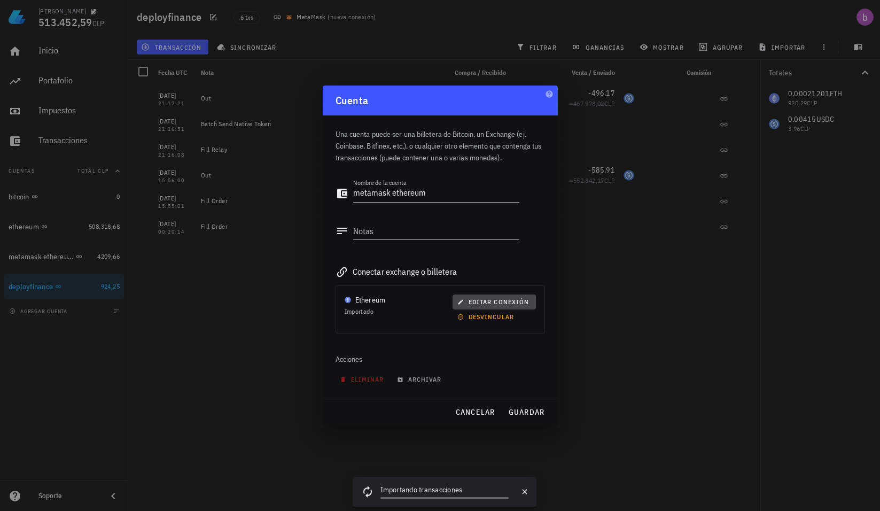
click at [488, 301] on span "editar conexión" at bounding box center [494, 302] width 69 height 8
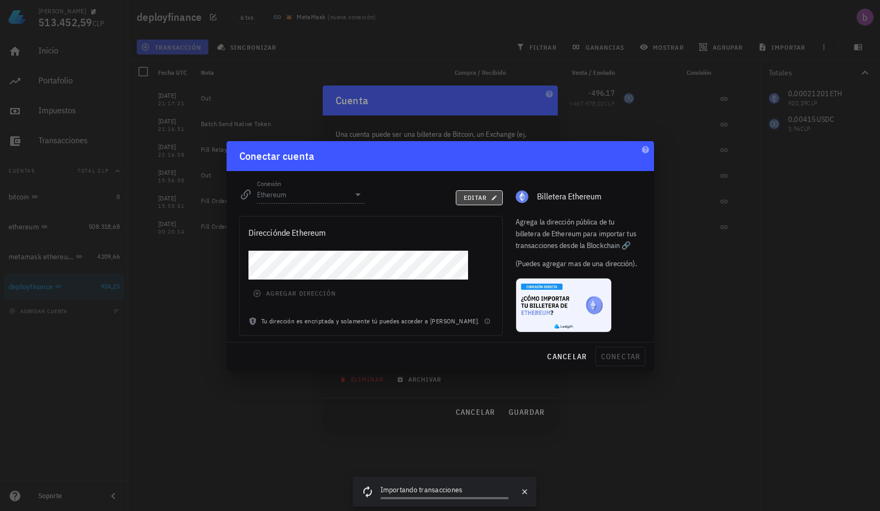
drag, startPoint x: 468, startPoint y: 199, endPoint x: 457, endPoint y: 199, distance: 11.2
click at [468, 199] on span "editar" at bounding box center [479, 198] width 33 height 8
click at [332, 192] on input "Ethereum" at bounding box center [303, 194] width 93 height 17
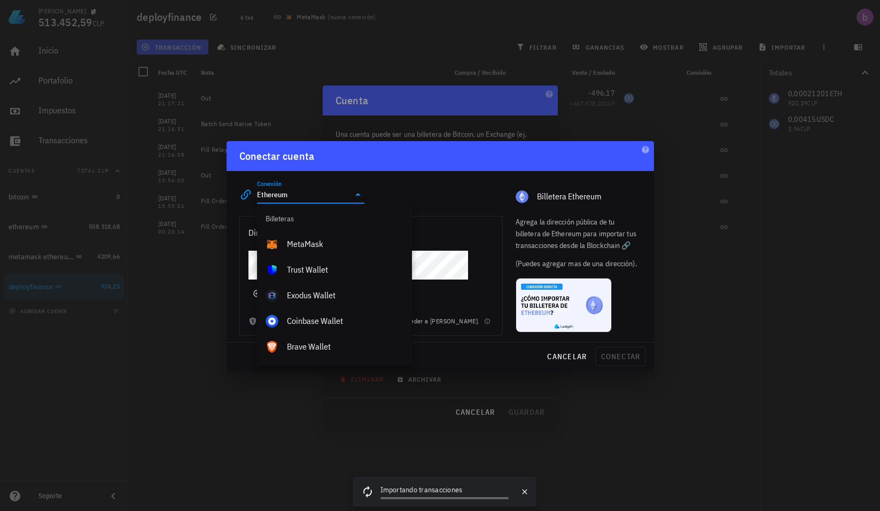
click at [357, 192] on icon at bounding box center [358, 194] width 13 height 13
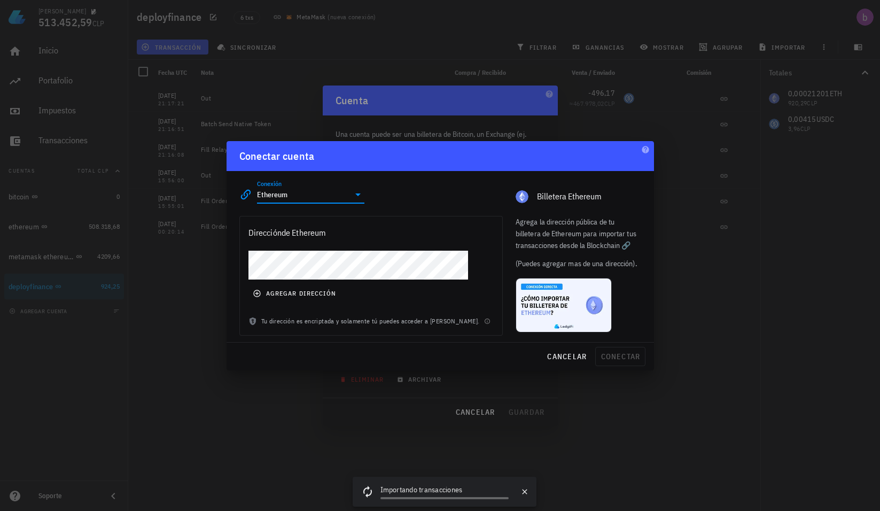
click at [357, 192] on icon at bounding box center [358, 194] width 13 height 13
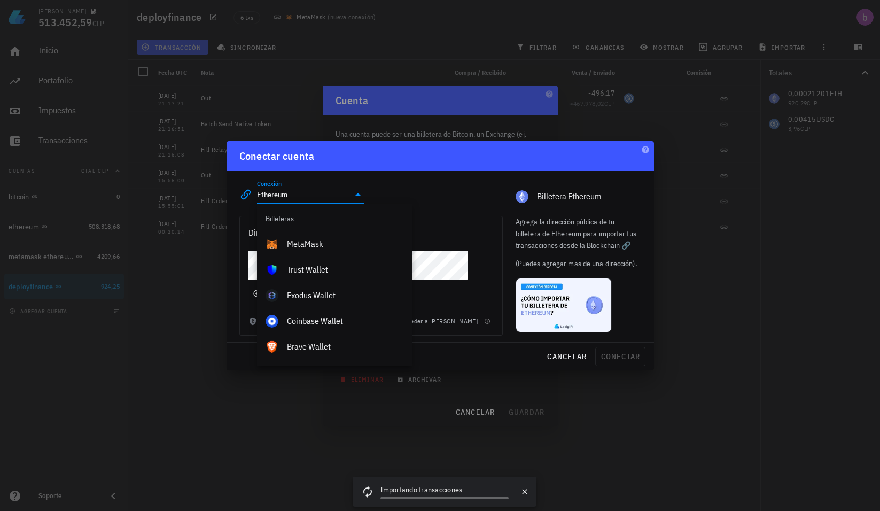
click at [327, 240] on div "MetaMask" at bounding box center [345, 244] width 117 height 10
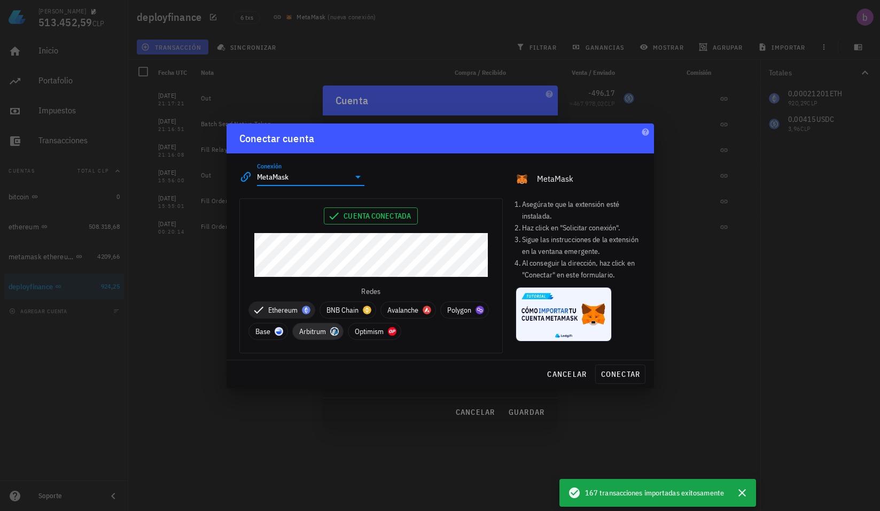
click at [337, 331] on span "Arbitrum" at bounding box center [317, 331] width 37 height 16
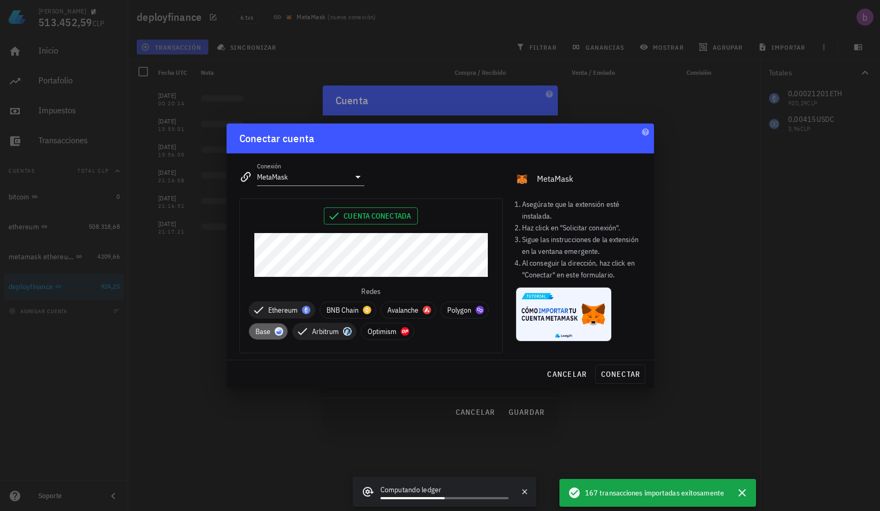
click at [281, 335] on span "Base" at bounding box center [269, 331] width 26 height 16
click at [447, 318] on span "Polygon" at bounding box center [464, 310] width 35 height 16
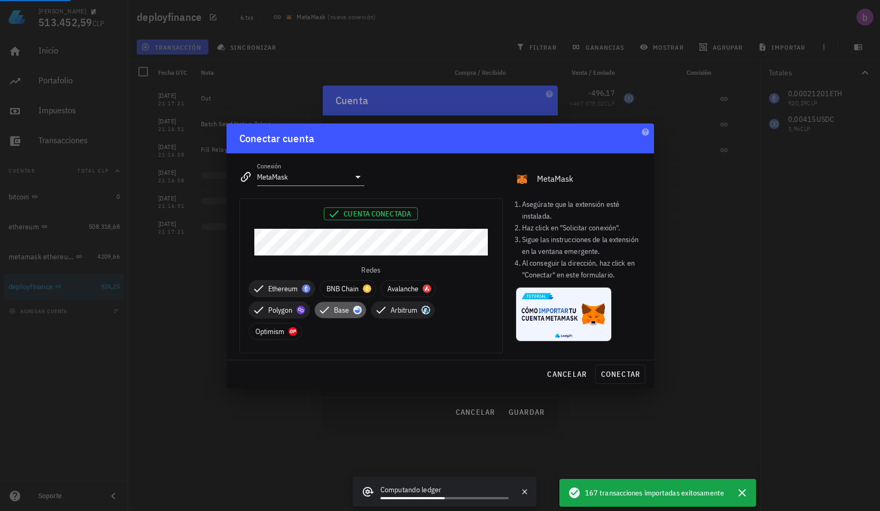
click at [351, 313] on span "Base" at bounding box center [340, 310] width 38 height 16
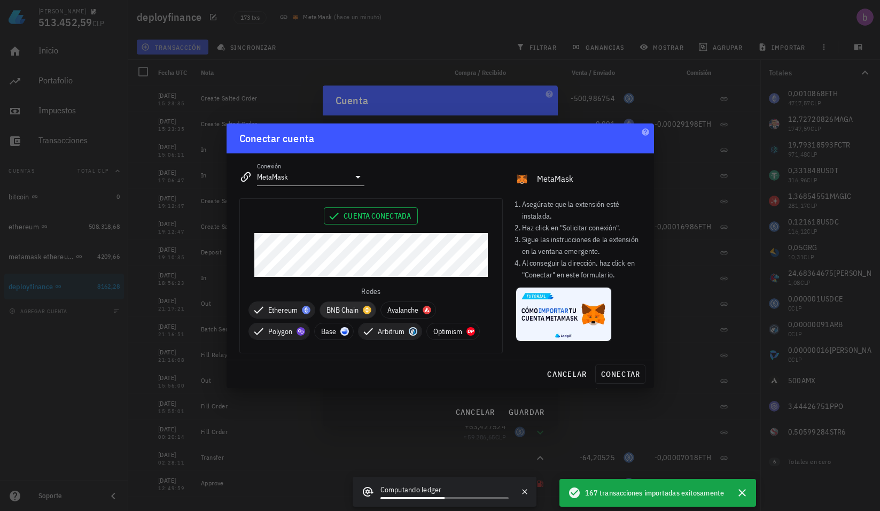
click at [346, 310] on span "BNB Chain" at bounding box center [348, 310] width 43 height 16
click at [406, 309] on span "Avalanche" at bounding box center [421, 310] width 42 height 16
click at [453, 336] on span "Optimism" at bounding box center [454, 331] width 40 height 16
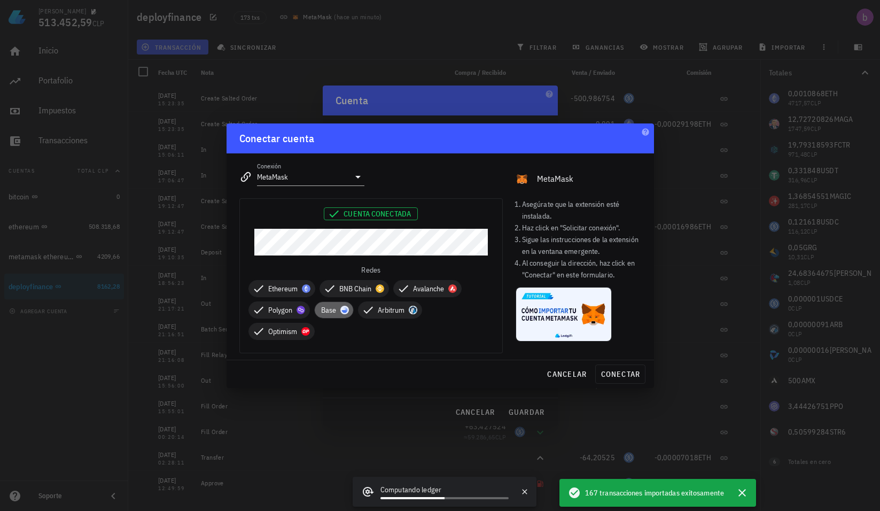
click at [334, 308] on span "Base" at bounding box center [334, 310] width 26 height 16
click at [616, 374] on span "conectar" at bounding box center [620, 374] width 40 height 10
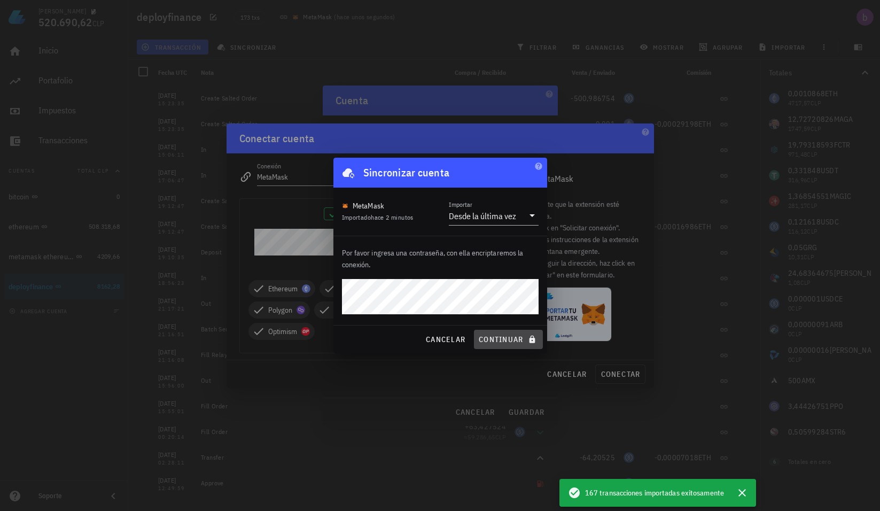
click at [508, 336] on span "continuar" at bounding box center [508, 340] width 60 height 10
type input "Ethereum"
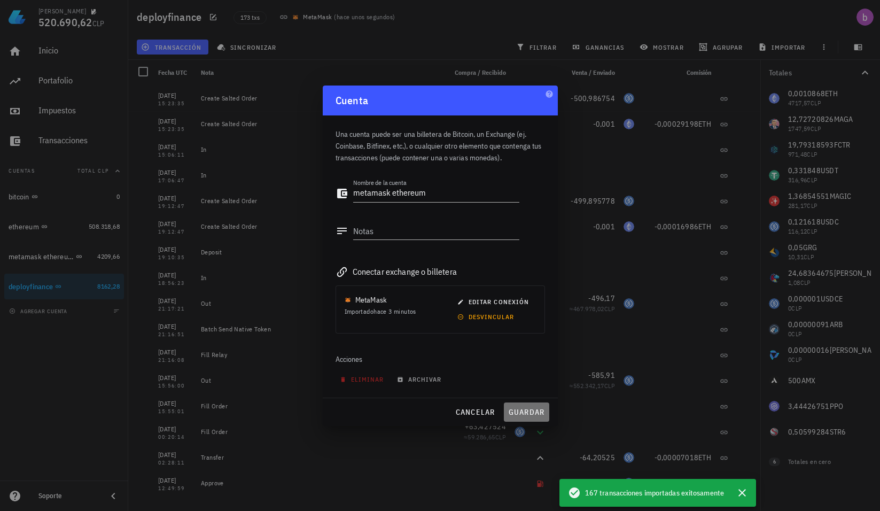
click at [532, 410] on span "guardar" at bounding box center [526, 412] width 37 height 10
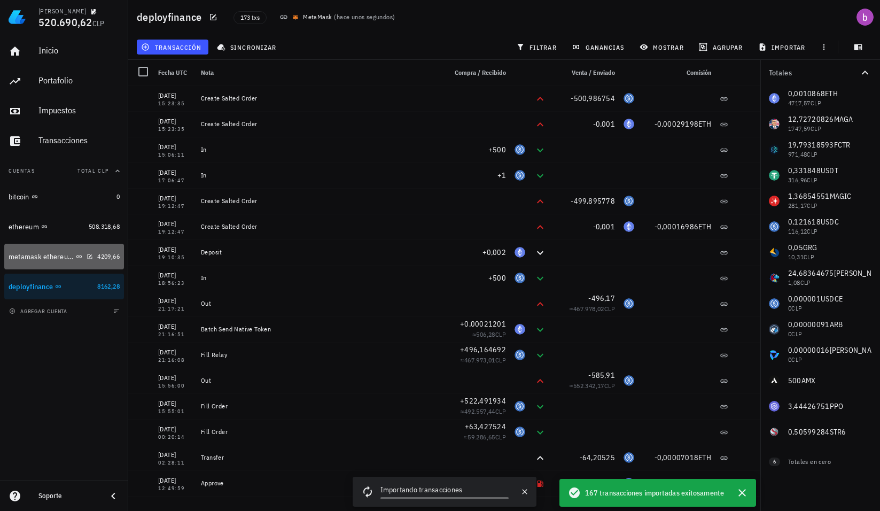
click at [57, 253] on div "metamask ethereum" at bounding box center [41, 256] width 65 height 9
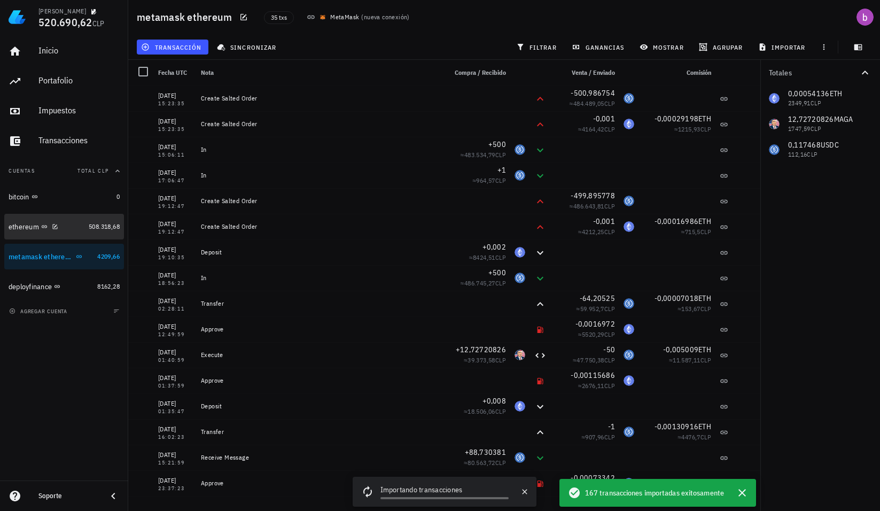
click at [47, 232] on div "ethereum" at bounding box center [47, 226] width 76 height 23
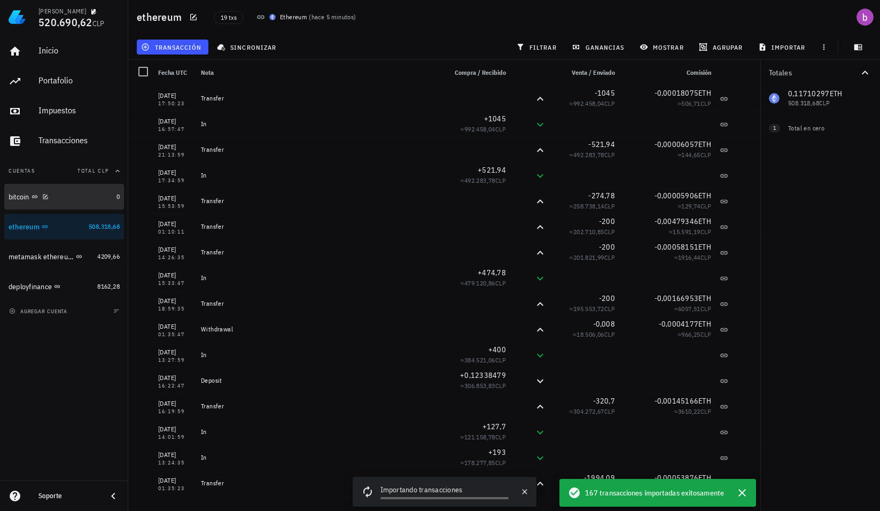
click at [29, 195] on div "bitcoin" at bounding box center [19, 196] width 21 height 9
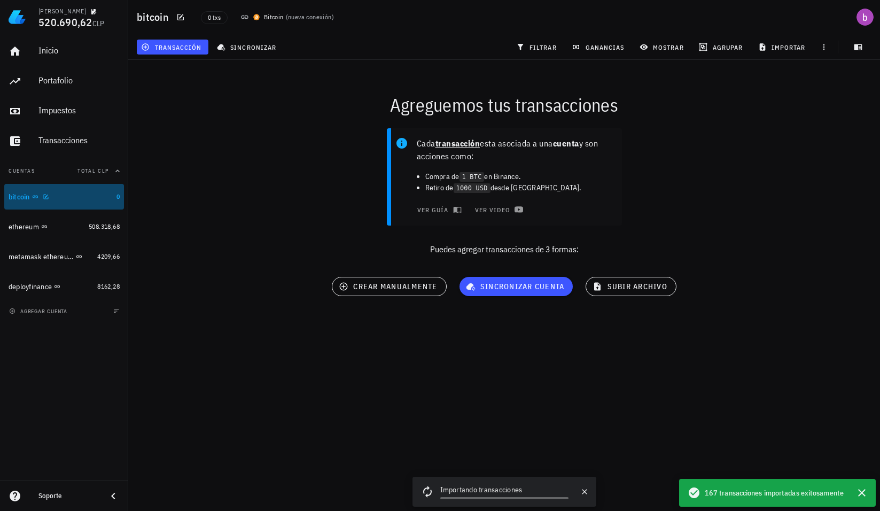
click at [68, 198] on div "bitcoin" at bounding box center [61, 197] width 104 height 10
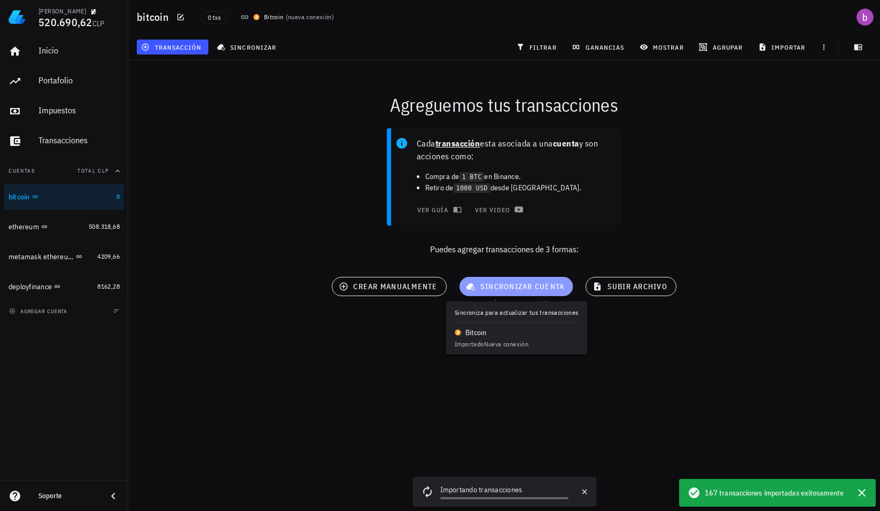
click at [481, 282] on span "sincronizar cuenta" at bounding box center [516, 287] width 97 height 10
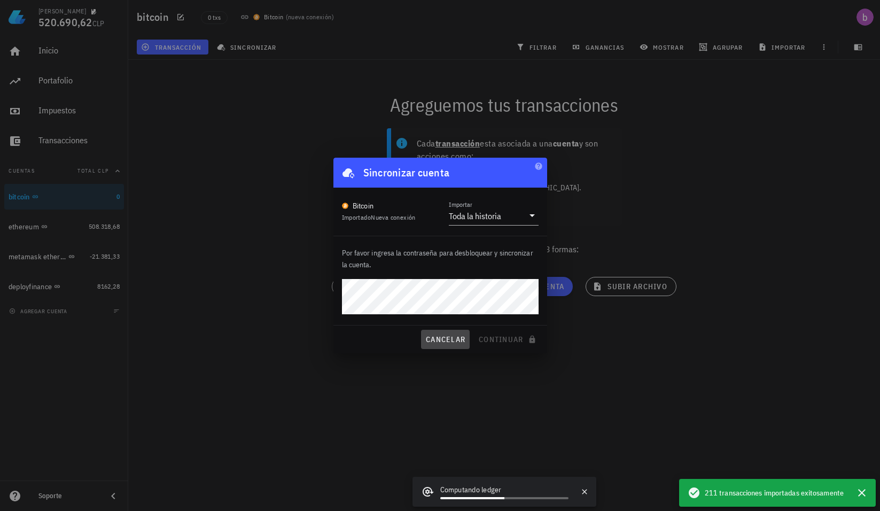
click at [442, 336] on span "cancelar" at bounding box center [446, 340] width 40 height 10
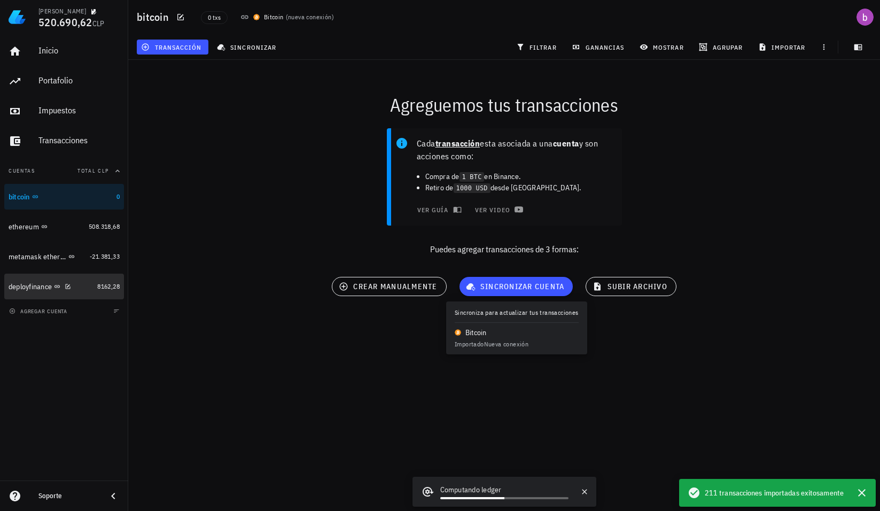
click at [84, 285] on div "deployfinance" at bounding box center [51, 287] width 84 height 10
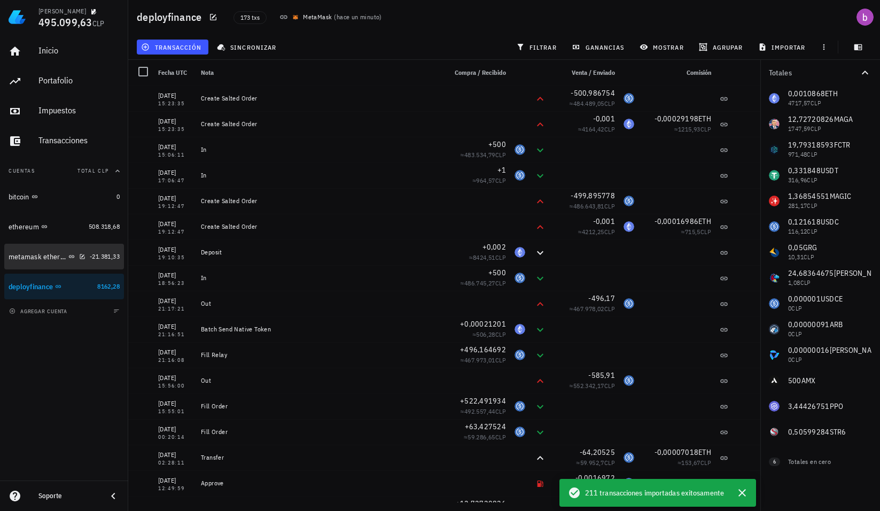
click at [33, 259] on div "metamask ethereum" at bounding box center [38, 256] width 58 height 9
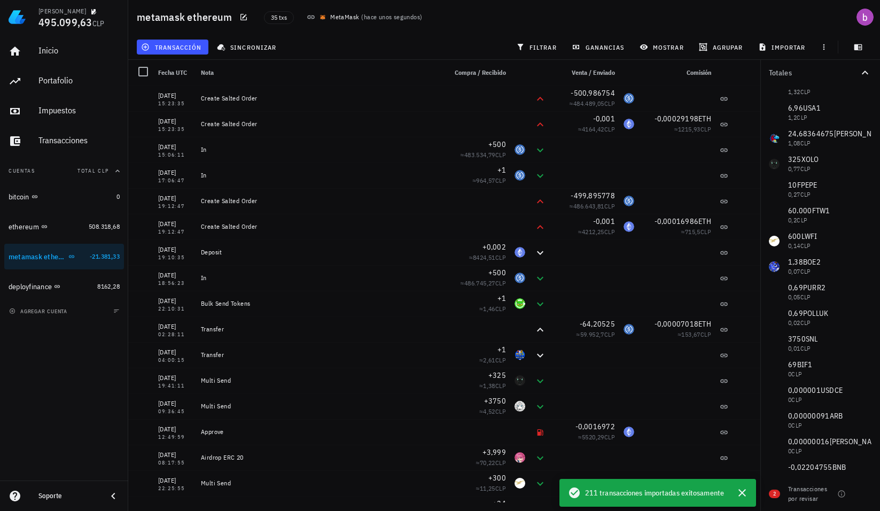
scroll to position [827, 0]
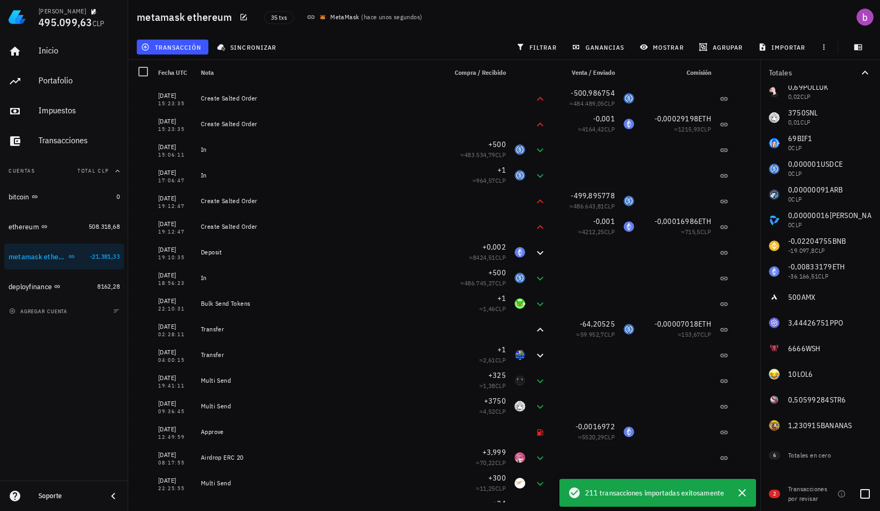
click at [796, 505] on div "Transacciones por revisar" at bounding box center [812, 494] width 49 height 32
drag, startPoint x: 863, startPoint y: 486, endPoint x: 865, endPoint y: 492, distance: 6.3
click at [865, 492] on div at bounding box center [865, 494] width 18 height 18
click at [865, 494] on div at bounding box center [865, 494] width 18 height 18
checkbox input "false"
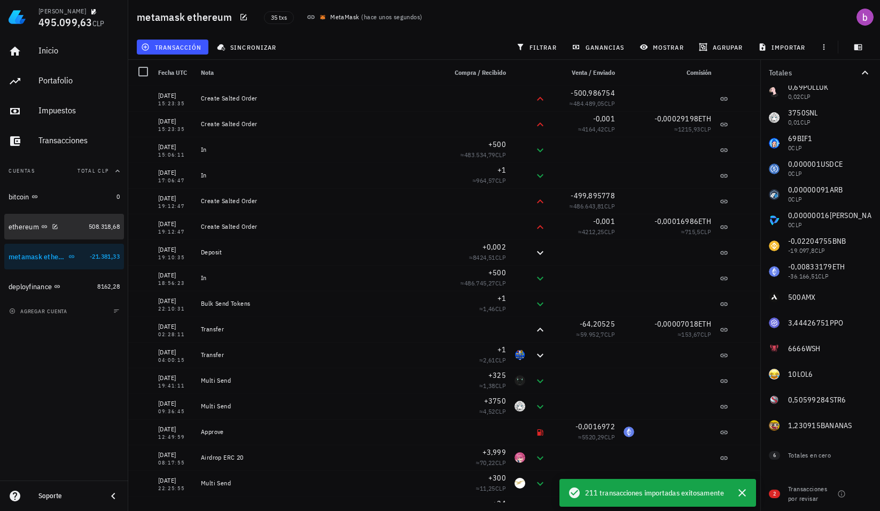
click at [26, 226] on div "ethereum" at bounding box center [24, 226] width 30 height 9
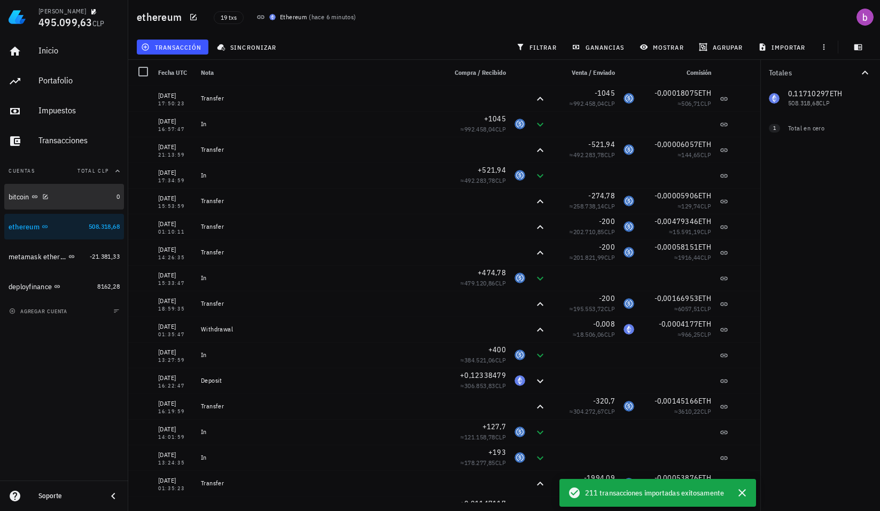
click at [21, 195] on div "bitcoin" at bounding box center [19, 196] width 21 height 9
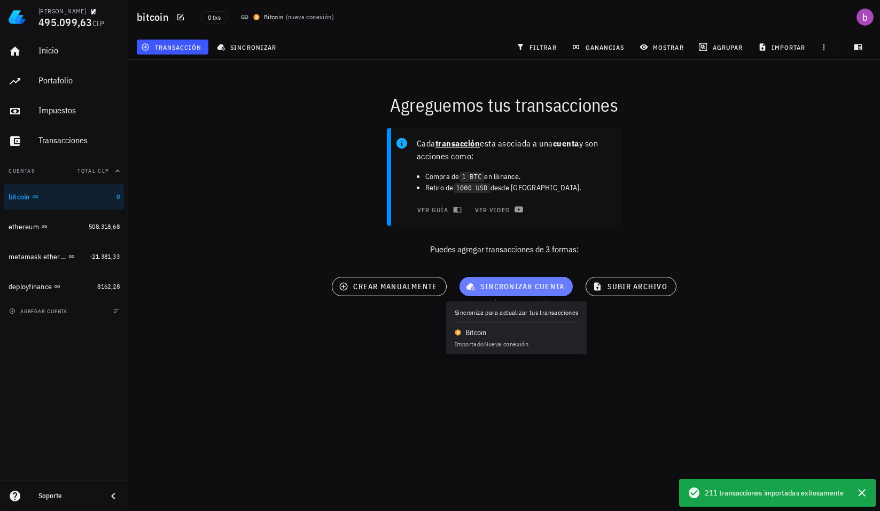
click at [480, 289] on span "sincronizar cuenta" at bounding box center [516, 287] width 97 height 10
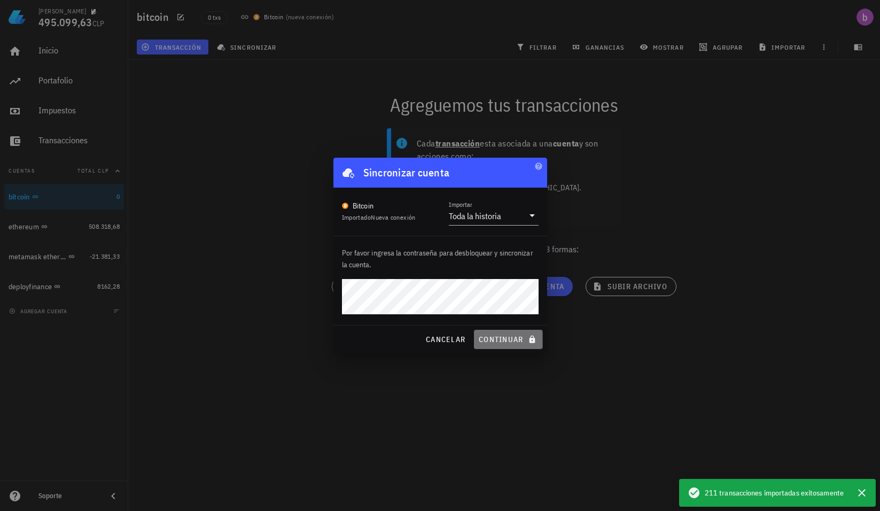
click at [518, 341] on span "continuar" at bounding box center [508, 340] width 60 height 10
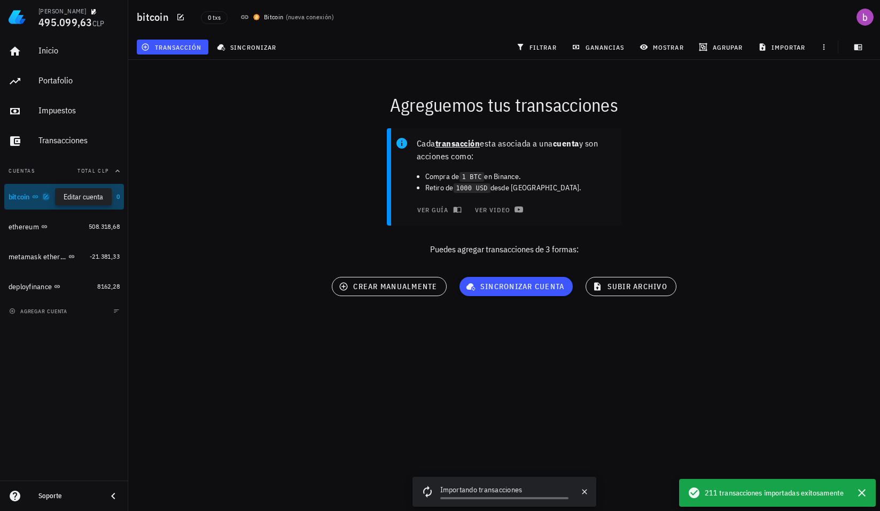
click at [47, 196] on icon "button" at bounding box center [46, 197] width 6 height 6
type textarea "bitcoin"
type textarea "ledger"
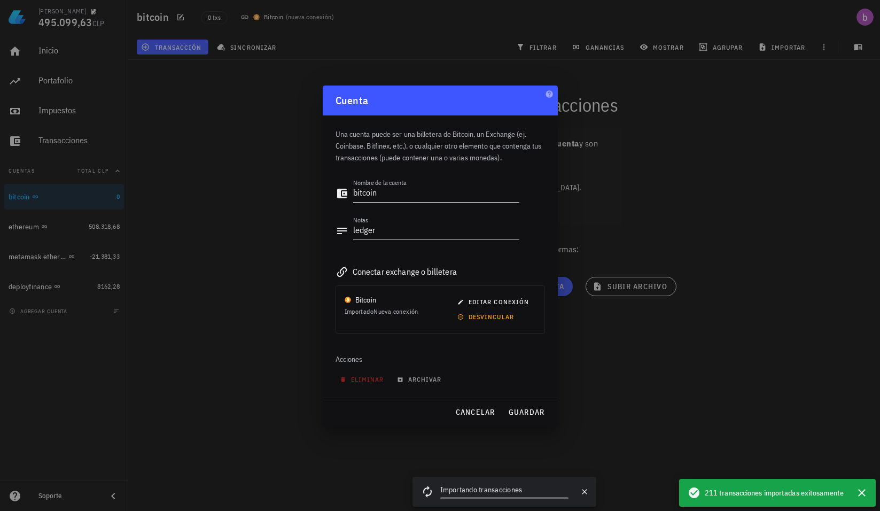
drag, startPoint x: 394, startPoint y: 200, endPoint x: 397, endPoint y: 215, distance: 15.7
click at [395, 200] on textarea "bitcoin" at bounding box center [436, 193] width 166 height 17
click at [395, 230] on textarea "ledger" at bounding box center [436, 230] width 166 height 17
click at [487, 301] on span "editar conexión" at bounding box center [494, 302] width 69 height 8
type input "Bitcoin"
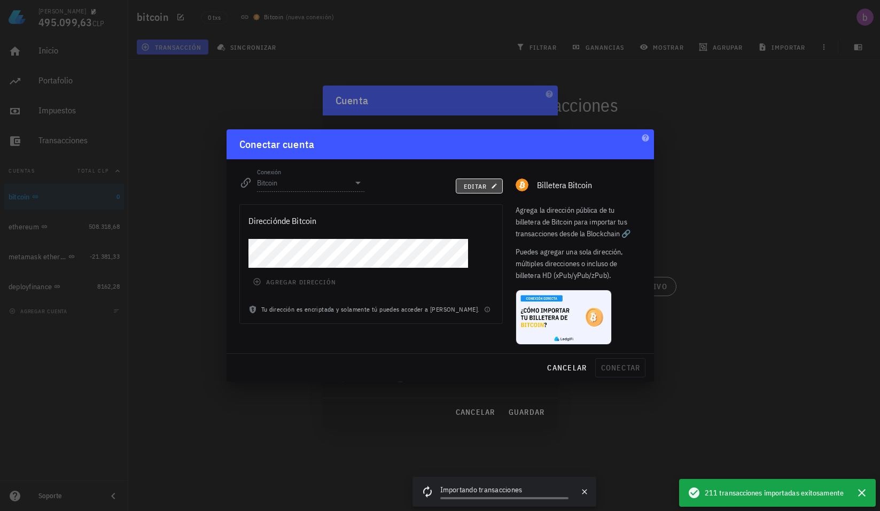
drag, startPoint x: 474, startPoint y: 184, endPoint x: 468, endPoint y: 202, distance: 18.3
click at [474, 184] on span "editar" at bounding box center [479, 186] width 33 height 8
click at [258, 278] on icon "button" at bounding box center [257, 281] width 9 height 9
click at [616, 370] on span "conectar" at bounding box center [620, 368] width 40 height 10
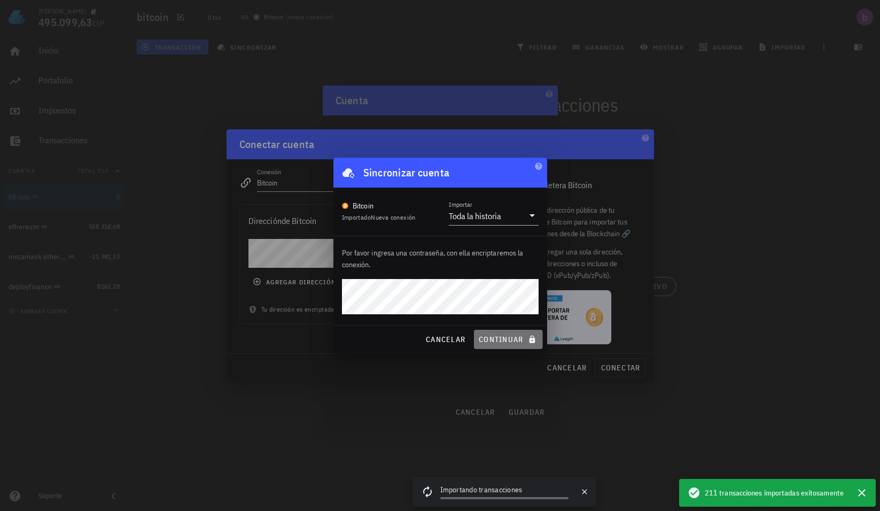
click at [524, 336] on span "continuar" at bounding box center [508, 340] width 60 height 10
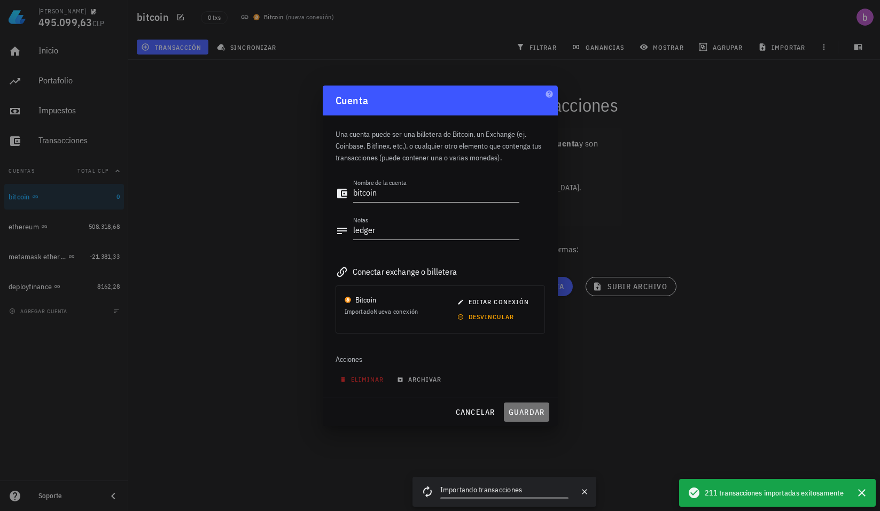
click at [531, 403] on button "guardar" at bounding box center [526, 412] width 45 height 19
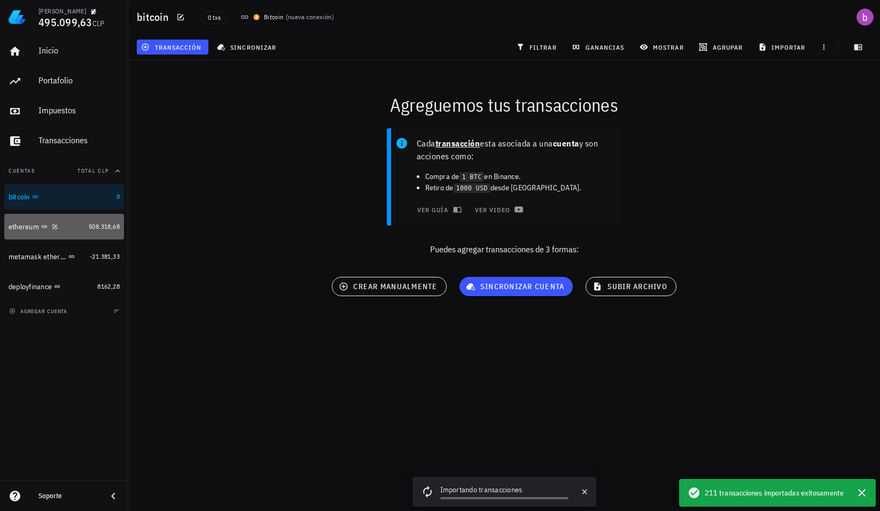
click at [20, 234] on div "ethereum" at bounding box center [47, 226] width 76 height 23
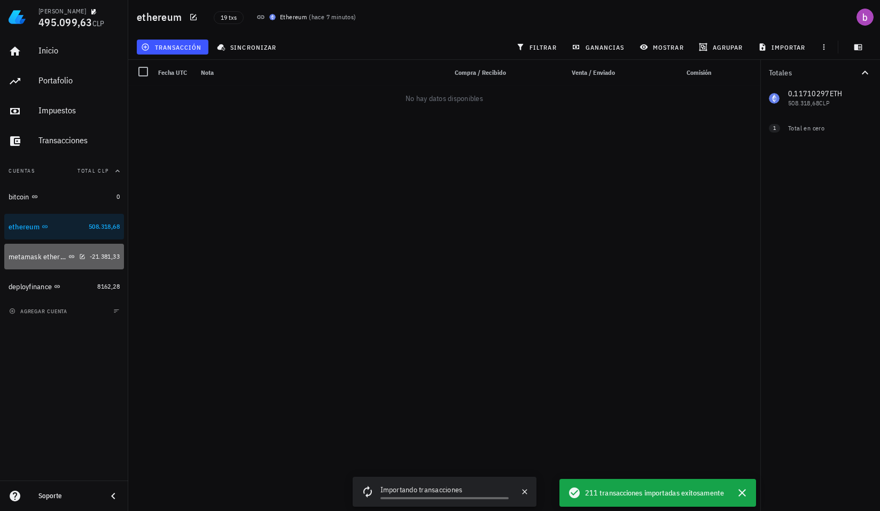
click at [22, 257] on div "metamask ethereum" at bounding box center [38, 256] width 58 height 9
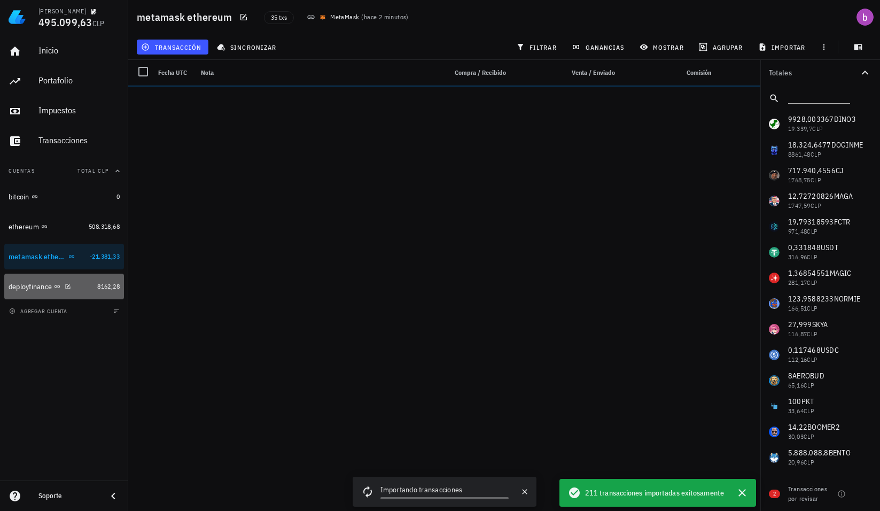
click at [21, 291] on div "deployfinance" at bounding box center [30, 286] width 43 height 9
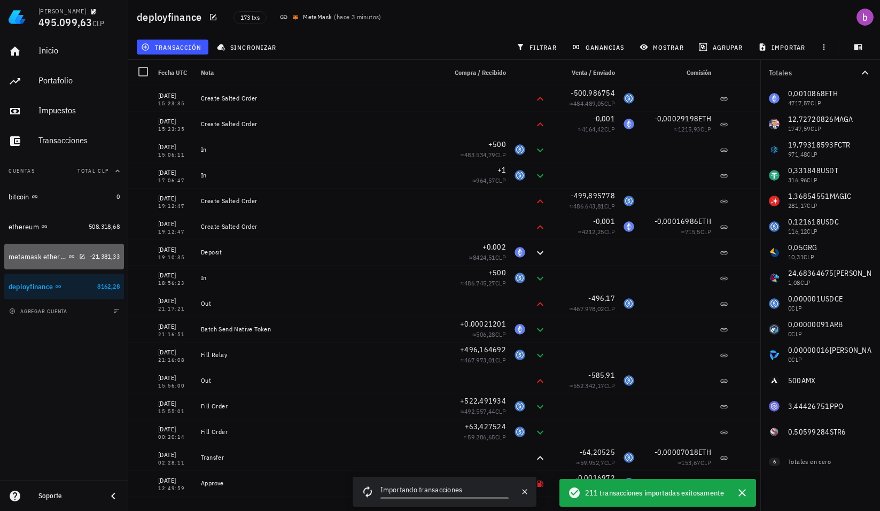
click at [23, 257] on div "metamask ethereum" at bounding box center [38, 256] width 58 height 9
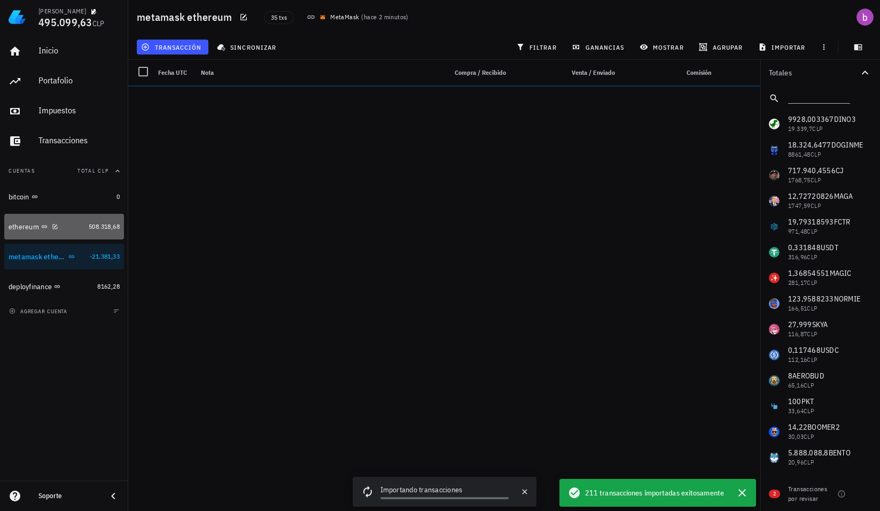
click at [32, 238] on div "ethereum" at bounding box center [47, 226] width 76 height 23
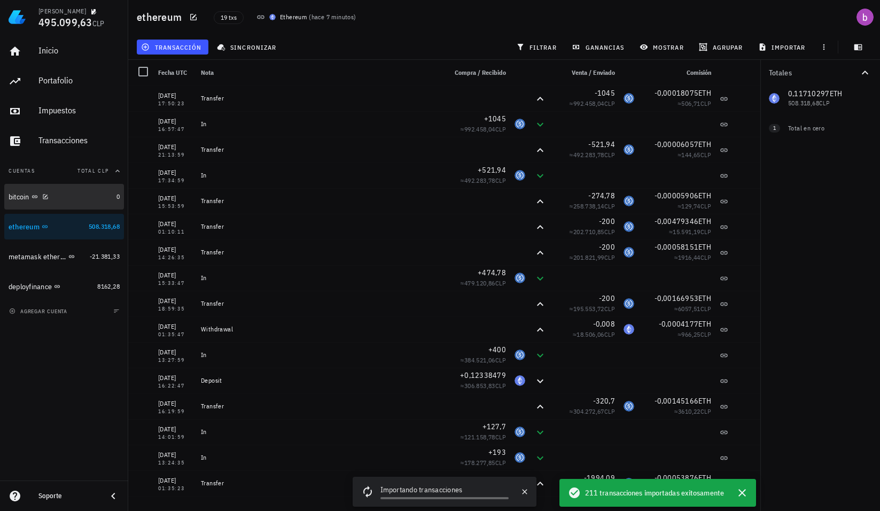
click at [20, 203] on div "bitcoin" at bounding box center [61, 196] width 104 height 23
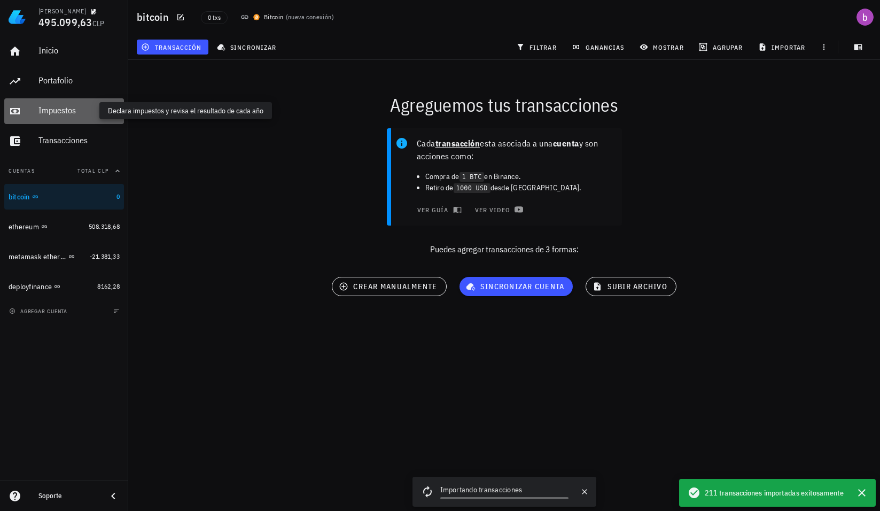
click at [61, 107] on div "Impuestos" at bounding box center [78, 110] width 81 height 10
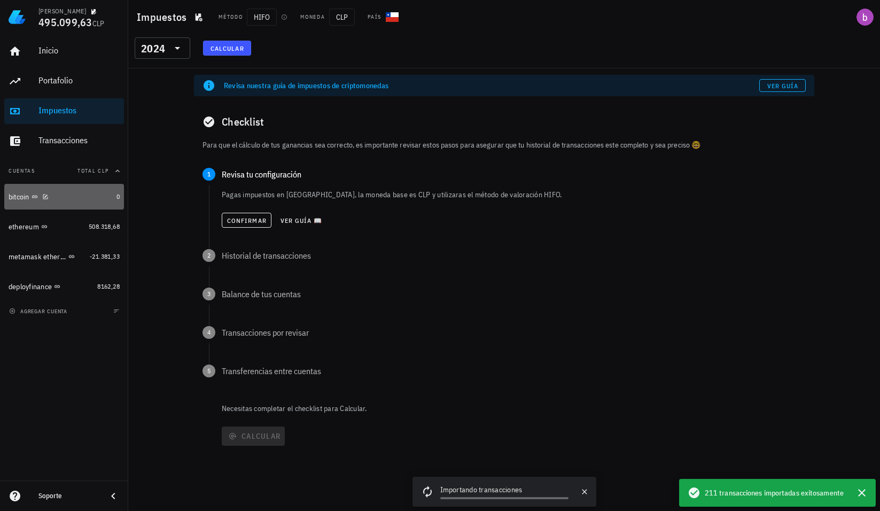
click at [24, 203] on div "bitcoin" at bounding box center [61, 196] width 104 height 23
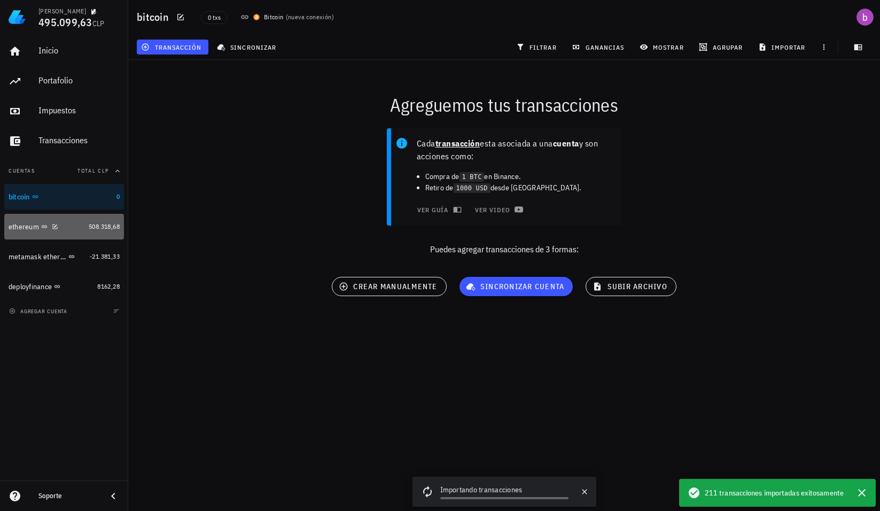
click at [29, 229] on div "ethereum" at bounding box center [24, 226] width 30 height 9
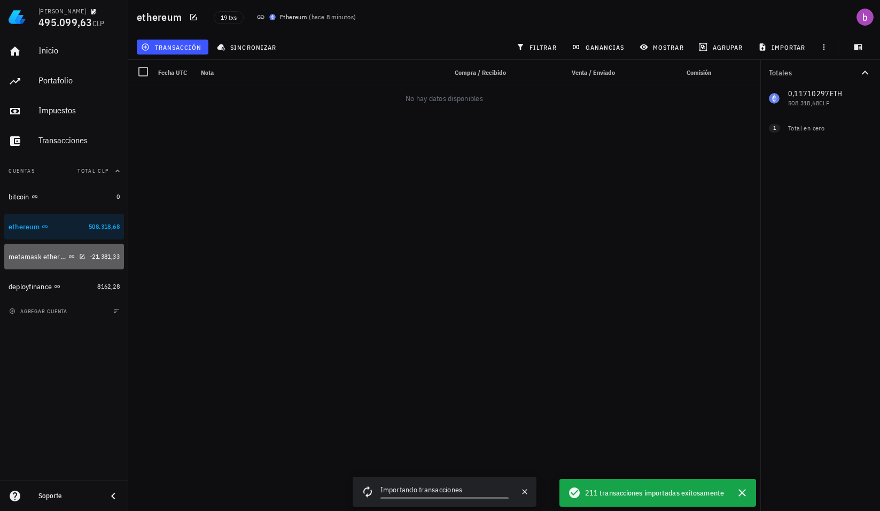
click at [26, 248] on div "metamask ethereum" at bounding box center [47, 256] width 77 height 23
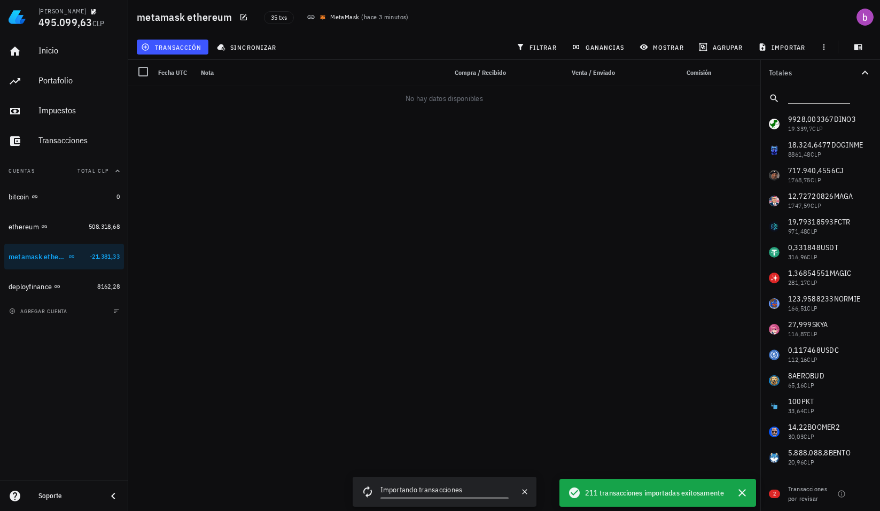
click at [21, 272] on div "bitcoin 0 ethereum 508.318,68 metamask ethereum -21.381,33 deployfinance 8162,28" at bounding box center [64, 241] width 120 height 115
click at [21, 281] on div "deployfinance" at bounding box center [51, 286] width 84 height 23
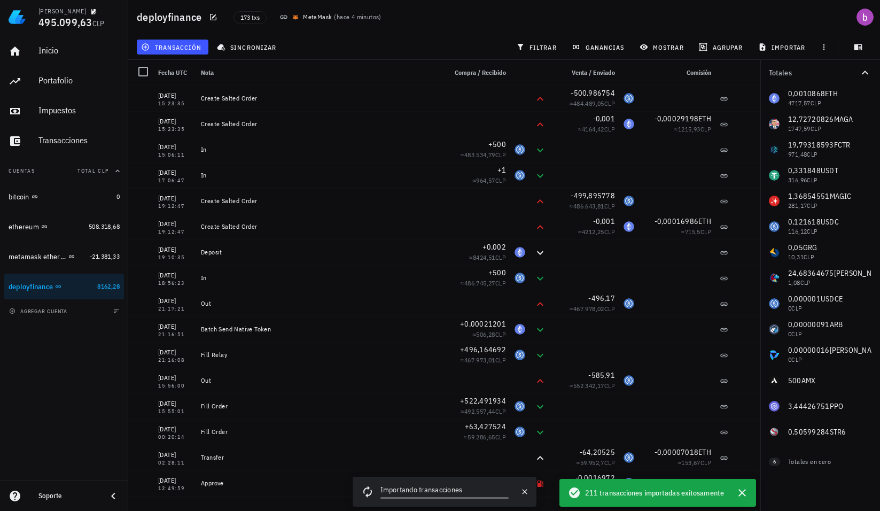
click at [312, 17] on div "MetaMask" at bounding box center [317, 17] width 29 height 11
click at [250, 18] on span "173 txs" at bounding box center [250, 18] width 19 height 12
click at [70, 285] on icon "button" at bounding box center [69, 286] width 6 height 6
type textarea "deployfinance"
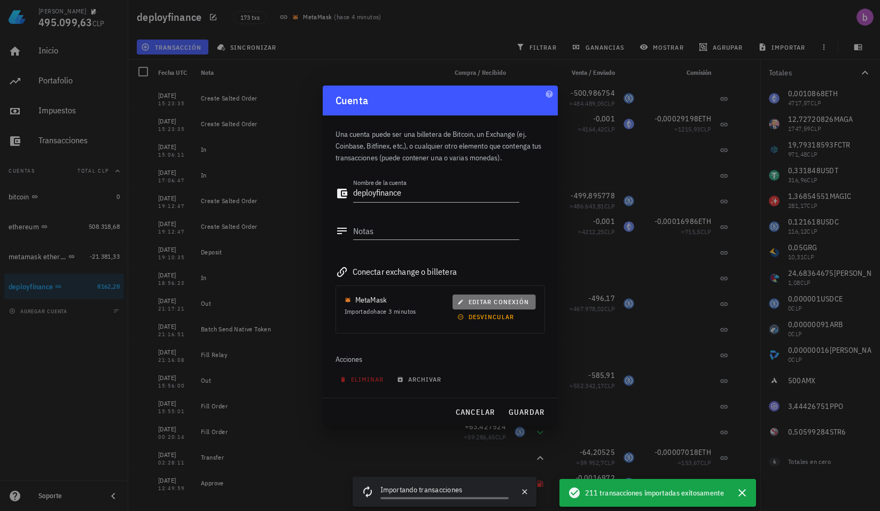
click at [478, 302] on span "editar conexión" at bounding box center [494, 302] width 69 height 8
type input "MetaMask"
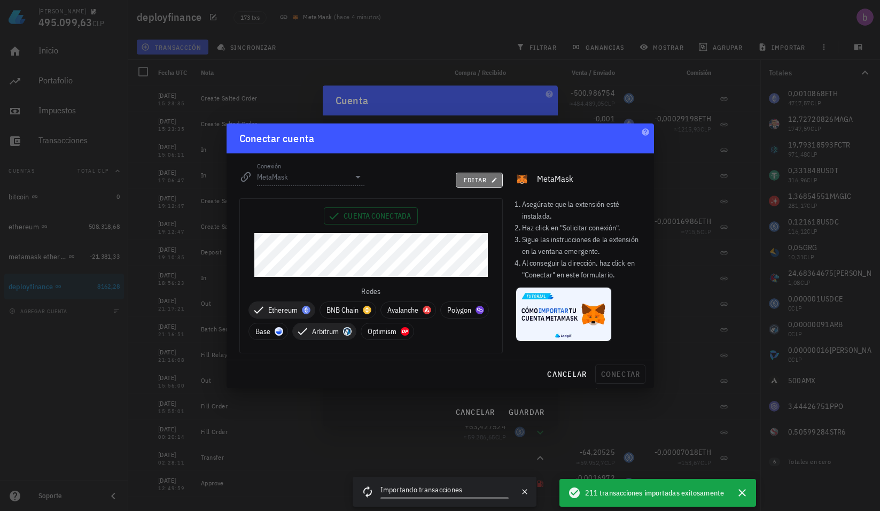
click at [474, 176] on span "editar" at bounding box center [479, 180] width 33 height 8
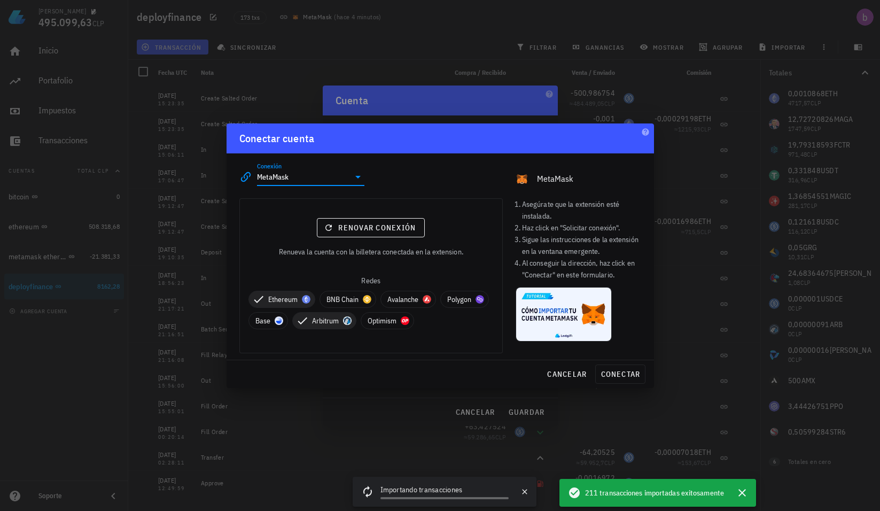
click at [340, 179] on input "MetaMask" at bounding box center [303, 176] width 93 height 17
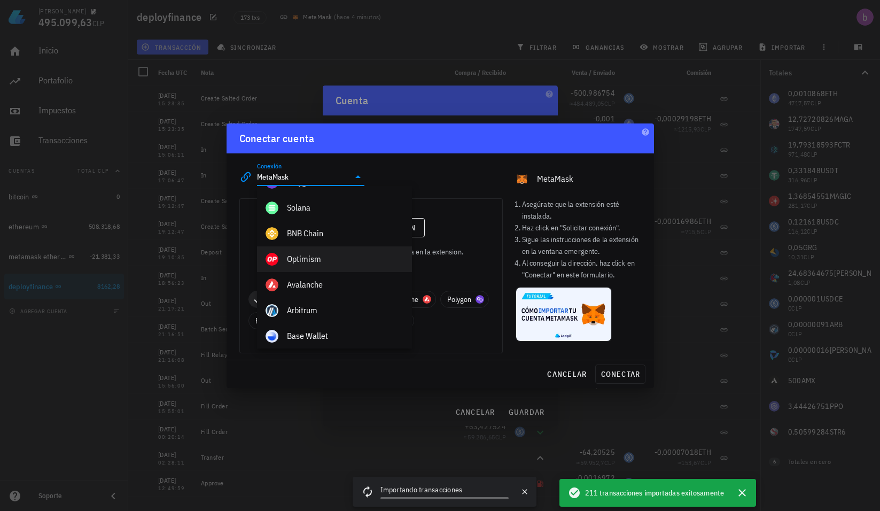
scroll to position [483, 0]
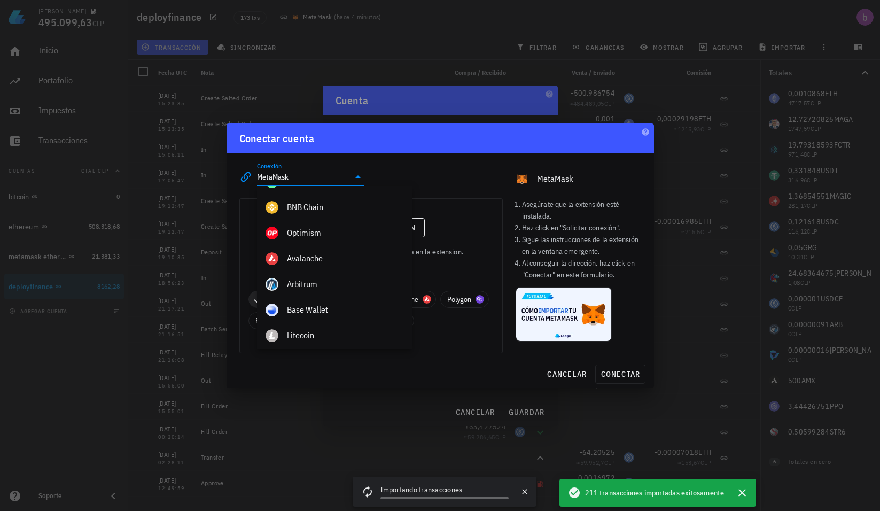
click at [423, 151] on div "Conectar cuenta" at bounding box center [441, 138] width 428 height 30
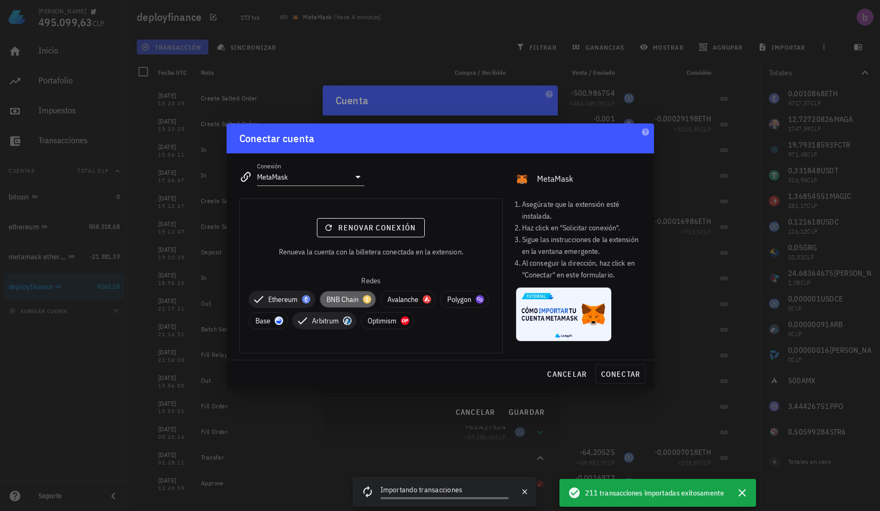
click at [338, 298] on span "BNB Chain" at bounding box center [348, 299] width 43 height 16
click at [278, 322] on span "Polygon" at bounding box center [273, 321] width 35 height 16
click at [325, 319] on span "Base" at bounding box center [334, 321] width 26 height 16
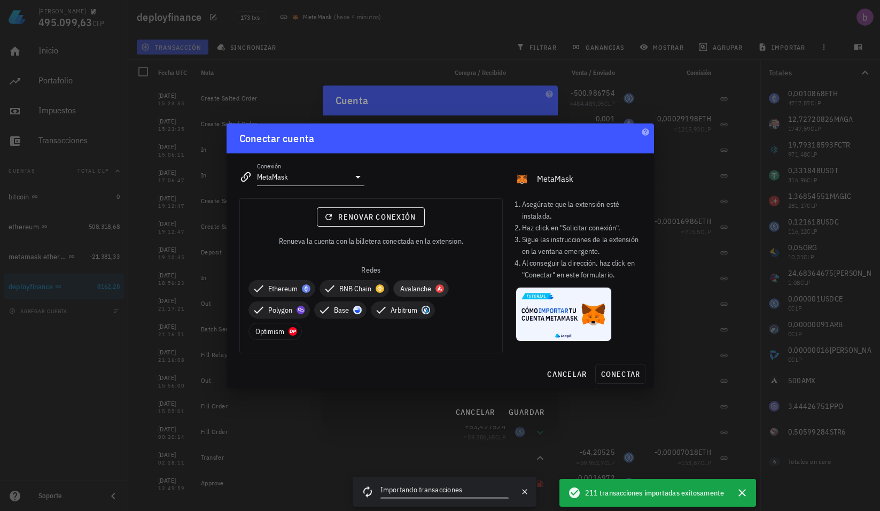
click at [413, 291] on span "Avalanche" at bounding box center [421, 289] width 42 height 16
click at [287, 332] on span "Optimism" at bounding box center [276, 331] width 40 height 16
click at [617, 373] on span "conectar" at bounding box center [620, 374] width 40 height 10
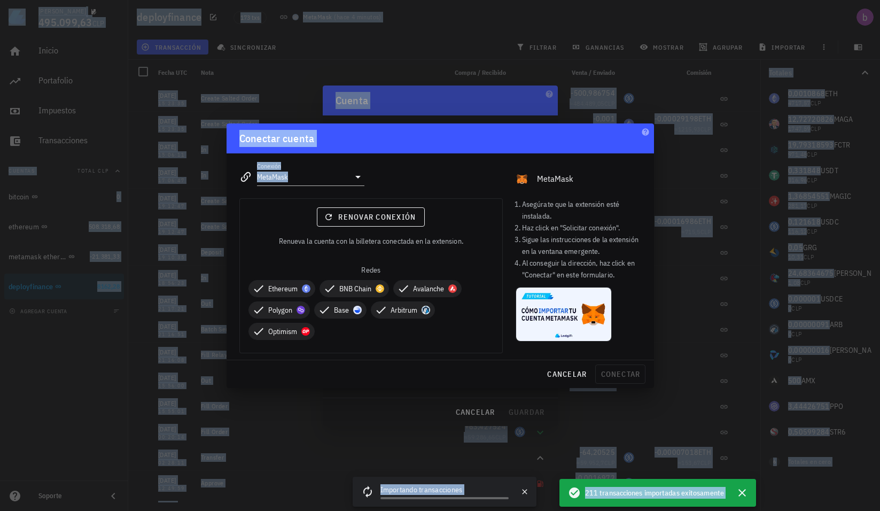
drag, startPoint x: 527, startPoint y: 421, endPoint x: 496, endPoint y: 153, distance: 270.1
click at [497, 154] on div "[PERSON_NAME] 495.099,63 CLP Inicio [GEOGRAPHIC_DATA] Impuestos [GEOGRAPHIC_DAT…" at bounding box center [440, 255] width 880 height 511
drag, startPoint x: 496, startPoint y: 153, endPoint x: 494, endPoint y: 147, distance: 6.0
click at [494, 147] on div "Conectar cuenta" at bounding box center [441, 138] width 428 height 30
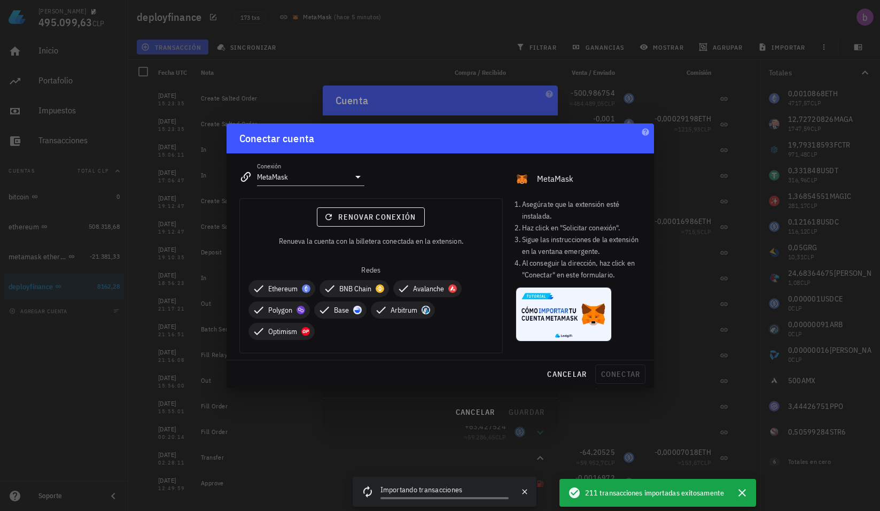
click at [613, 372] on div "cancelar conectar" at bounding box center [441, 374] width 428 height 28
click at [359, 220] on span "Renovar conexión" at bounding box center [371, 217] width 90 height 10
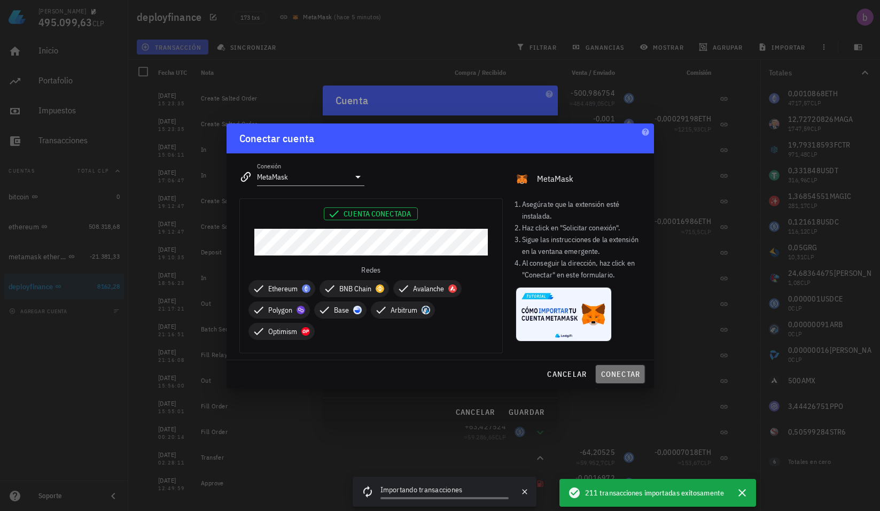
click at [617, 377] on span "conectar" at bounding box center [620, 374] width 40 height 10
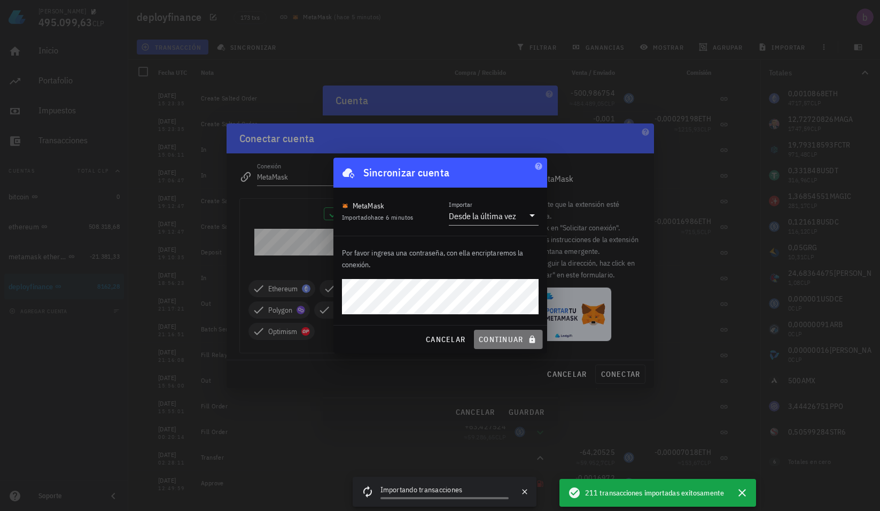
click at [512, 336] on span "continuar" at bounding box center [508, 340] width 60 height 10
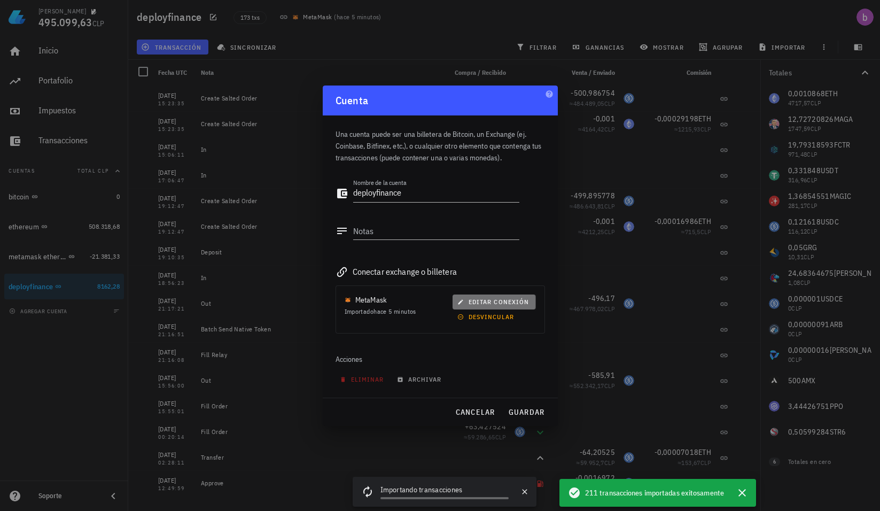
click at [487, 295] on button "editar conexión" at bounding box center [494, 302] width 83 height 15
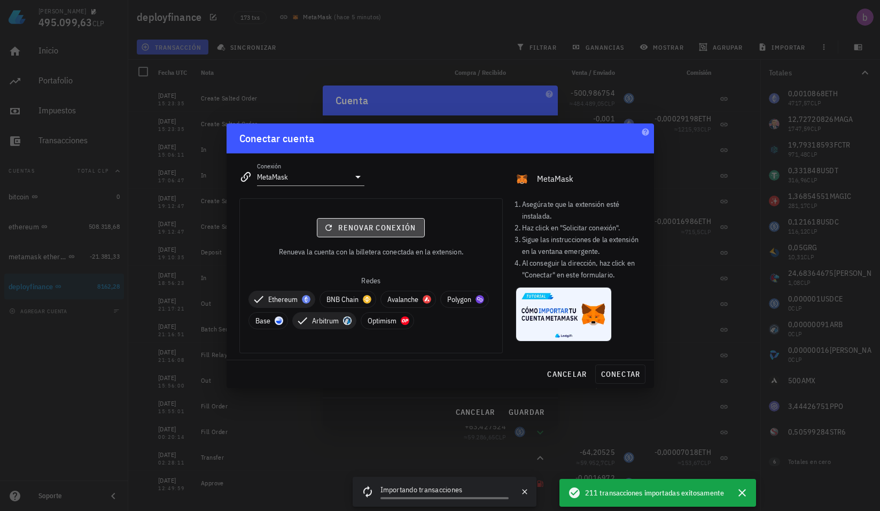
click at [338, 220] on button "Renovar conexión" at bounding box center [371, 227] width 108 height 19
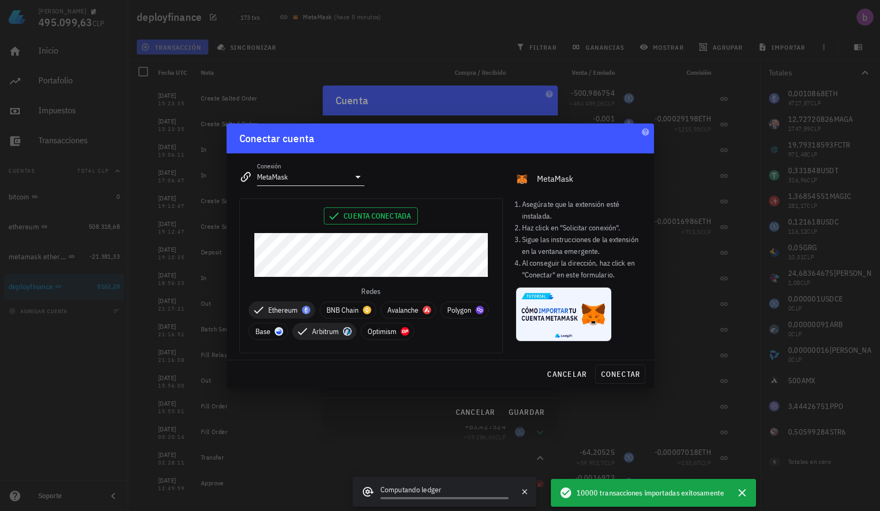
drag, startPoint x: 329, startPoint y: 231, endPoint x: 347, endPoint y: 181, distance: 53.3
click at [347, 181] on input "MetaMask" at bounding box center [303, 176] width 93 height 17
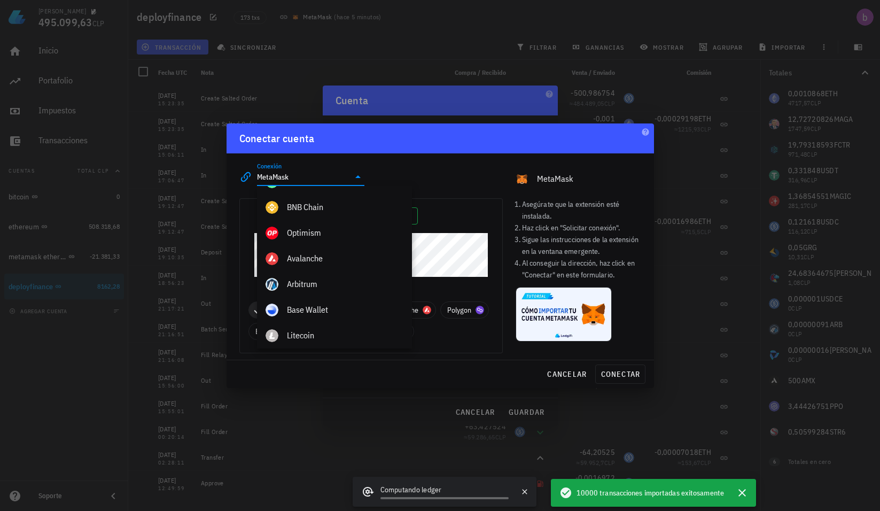
click at [357, 180] on icon at bounding box center [358, 177] width 13 height 13
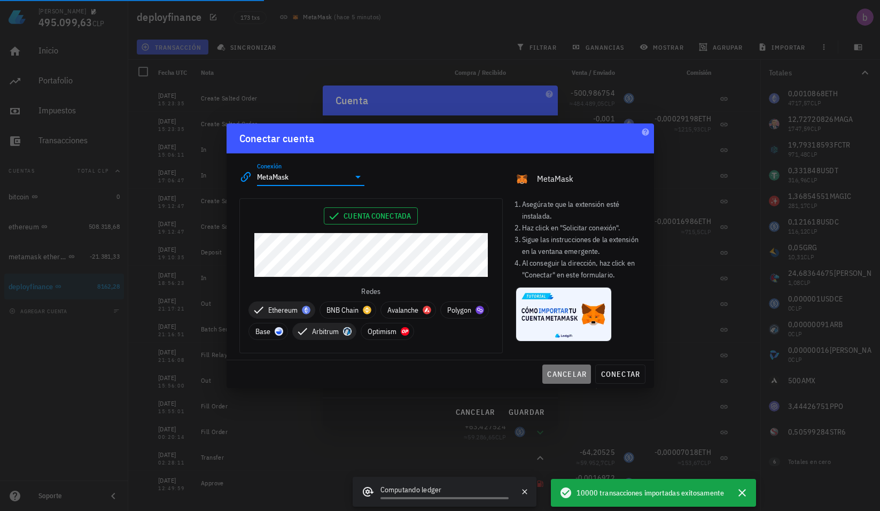
click at [568, 375] on span "cancelar" at bounding box center [567, 374] width 40 height 10
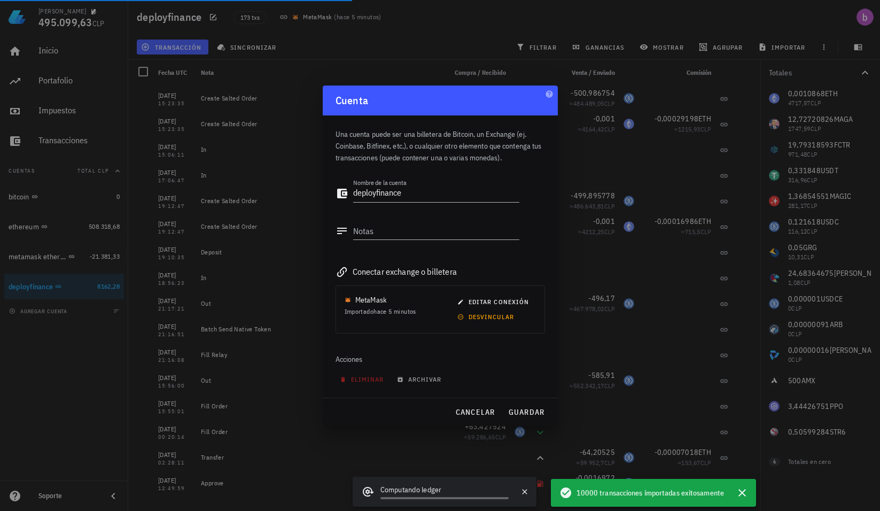
click at [287, 219] on div at bounding box center [440, 255] width 880 height 511
click at [231, 295] on div at bounding box center [440, 255] width 880 height 511
click at [487, 406] on button "cancelar" at bounding box center [475, 412] width 49 height 19
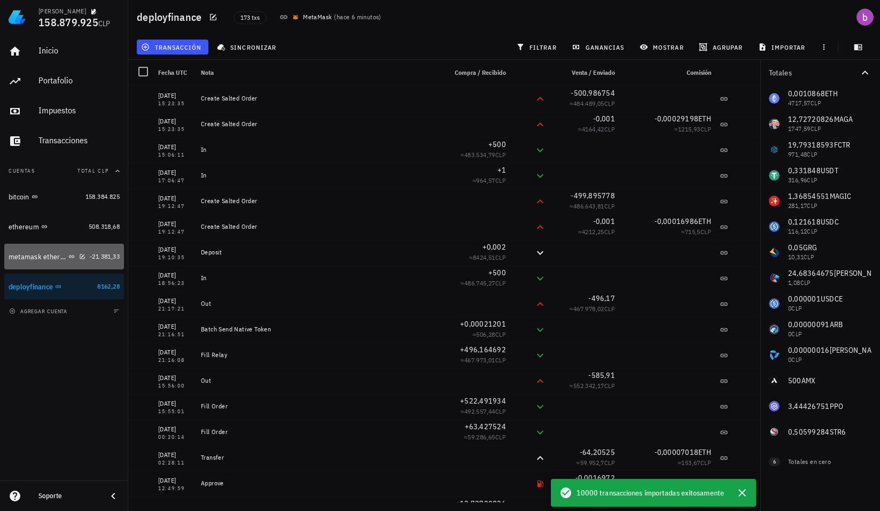
click at [32, 258] on div "metamask ethereum" at bounding box center [38, 256] width 58 height 9
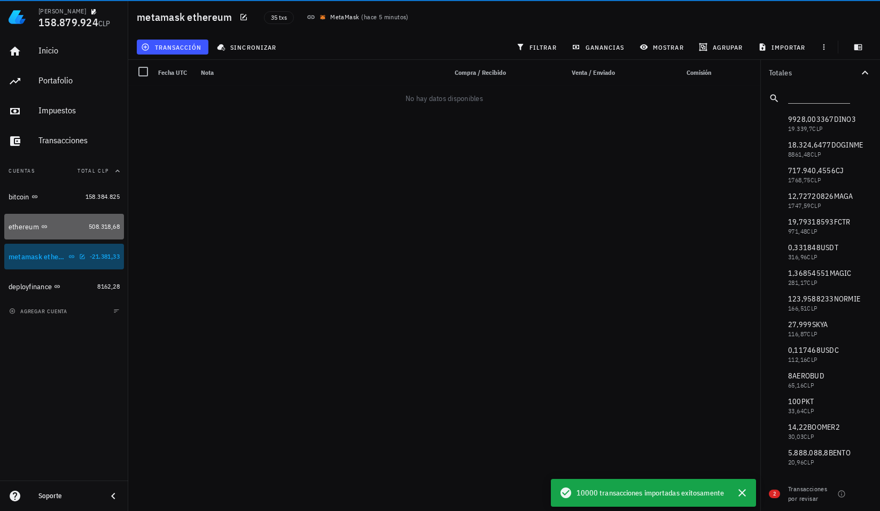
click at [20, 224] on div "ethereum" at bounding box center [24, 226] width 30 height 9
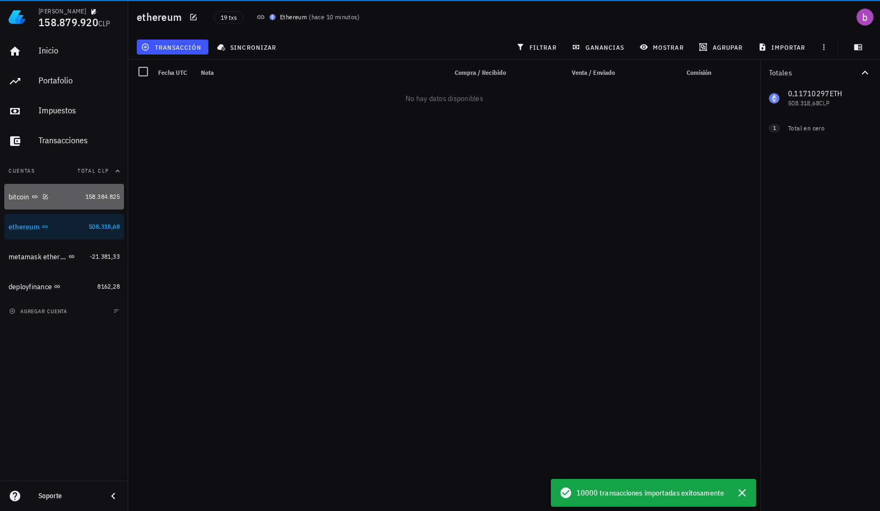
click at [24, 192] on div "bitcoin" at bounding box center [19, 196] width 21 height 9
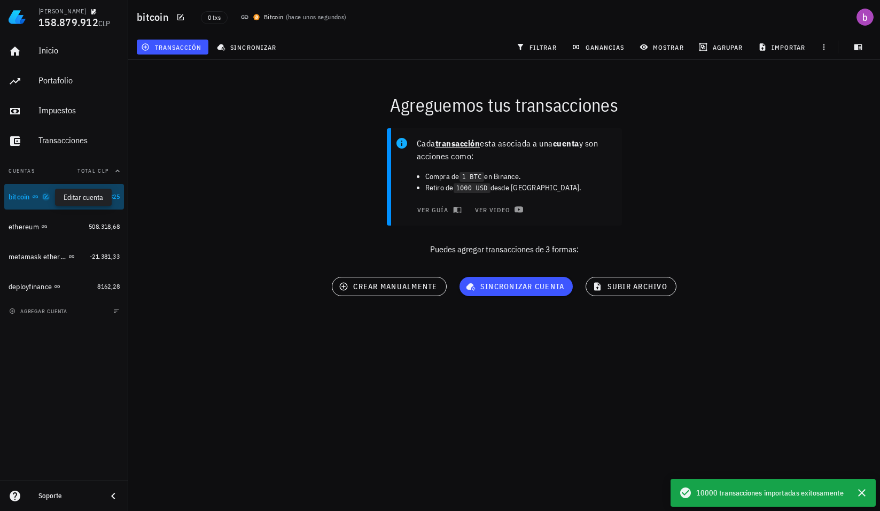
click at [46, 195] on icon "button" at bounding box center [46, 197] width 6 height 6
type textarea "bitcoin"
type textarea "ledger"
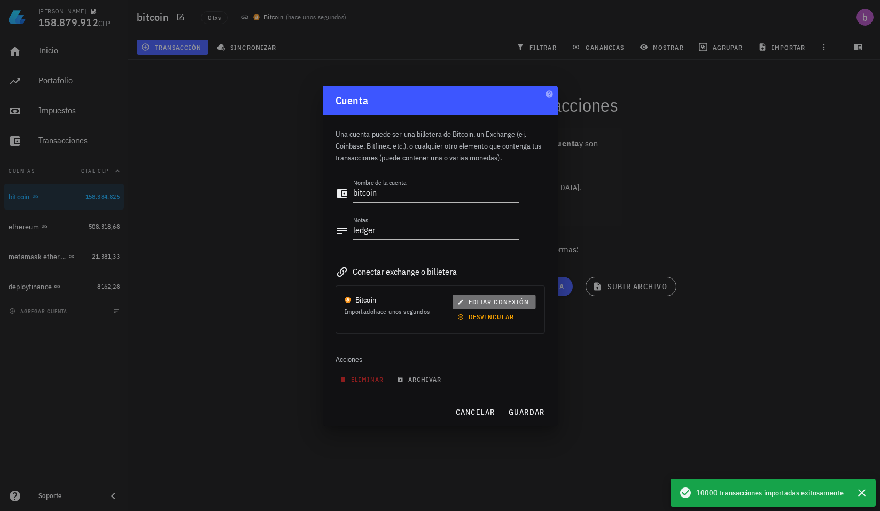
click at [492, 303] on span "editar conexión" at bounding box center [494, 302] width 69 height 8
type input "Bitcoin"
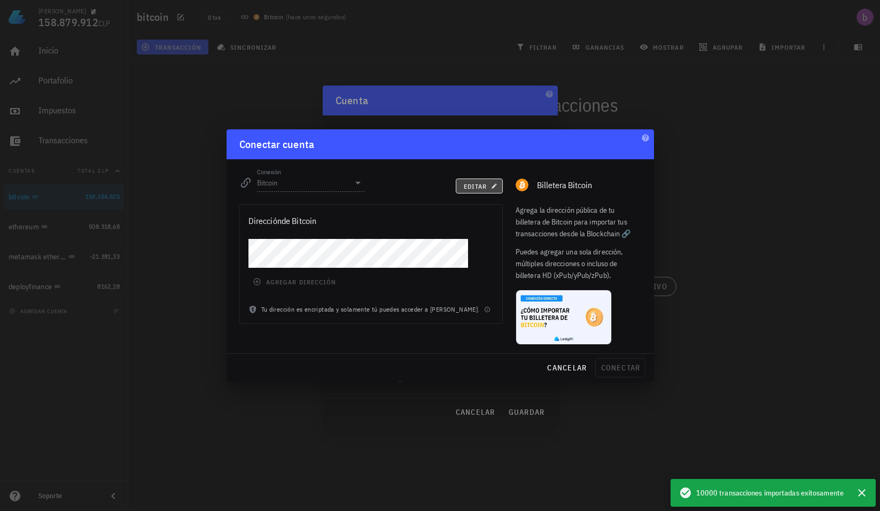
click at [475, 187] on span "editar" at bounding box center [479, 186] width 33 height 8
click at [261, 283] on icon "button" at bounding box center [257, 281] width 9 height 9
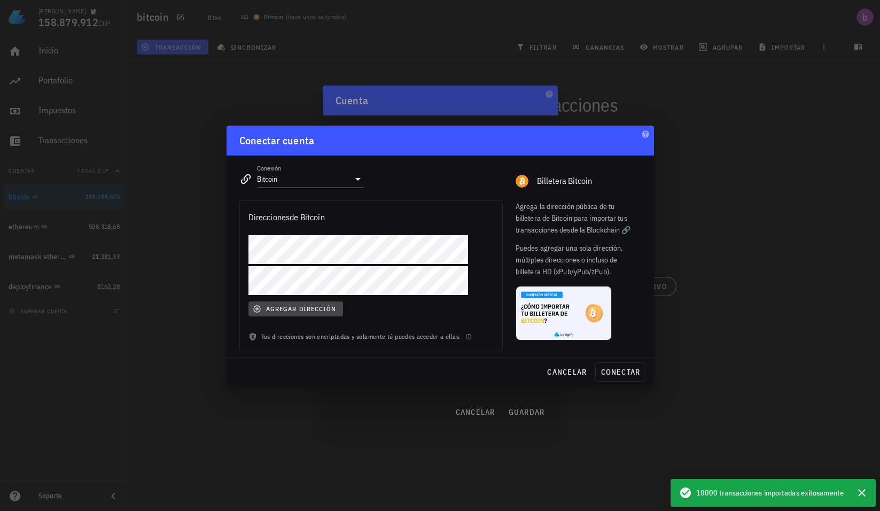
click at [249, 309] on button "agregar dirección" at bounding box center [296, 308] width 95 height 15
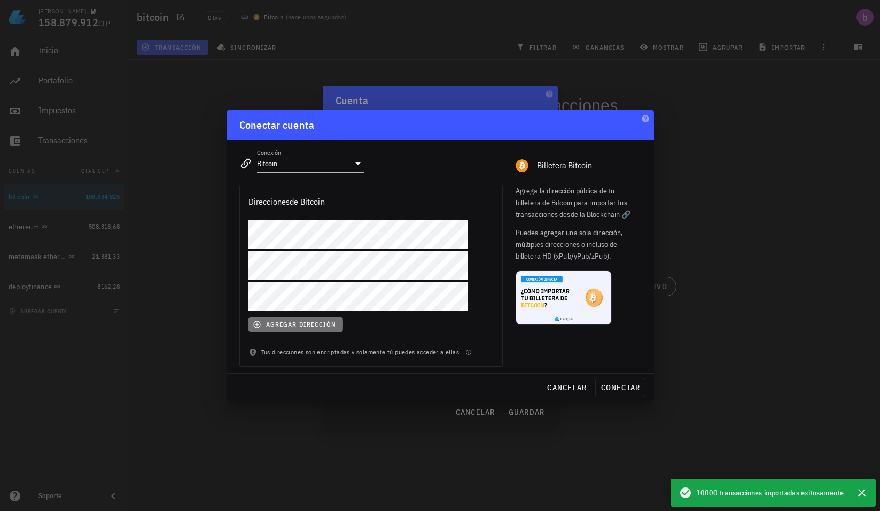
click at [264, 323] on span "agregar dirección" at bounding box center [295, 324] width 81 height 9
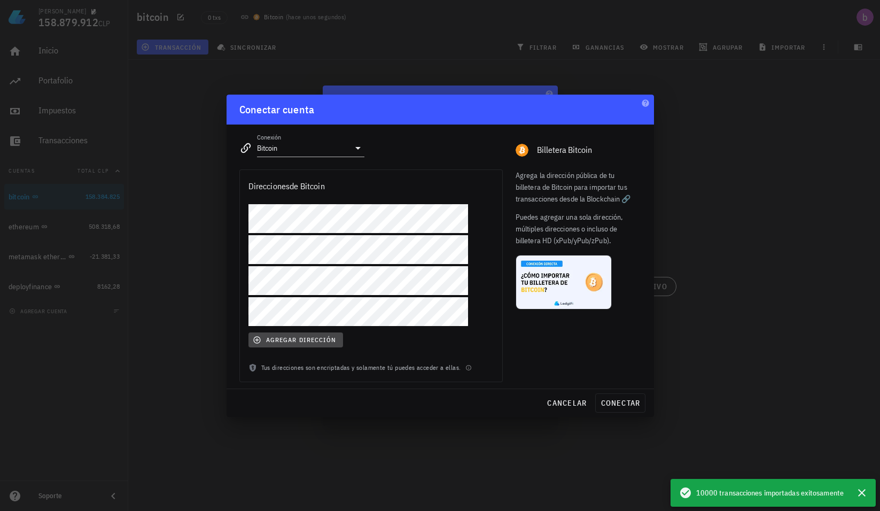
click at [259, 336] on icon "button" at bounding box center [257, 340] width 9 height 9
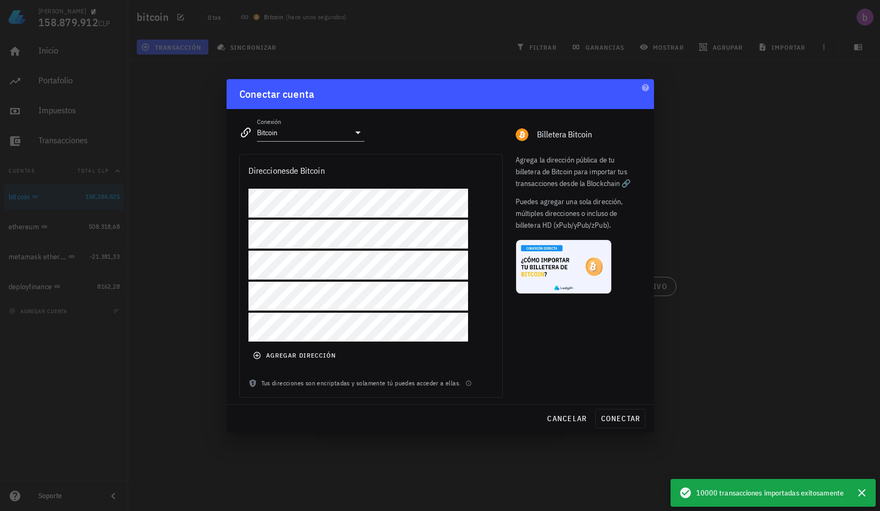
click at [272, 249] on div "agregar dirección" at bounding box center [371, 283] width 262 height 189
click at [296, 353] on span "agregar dirección" at bounding box center [295, 355] width 81 height 9
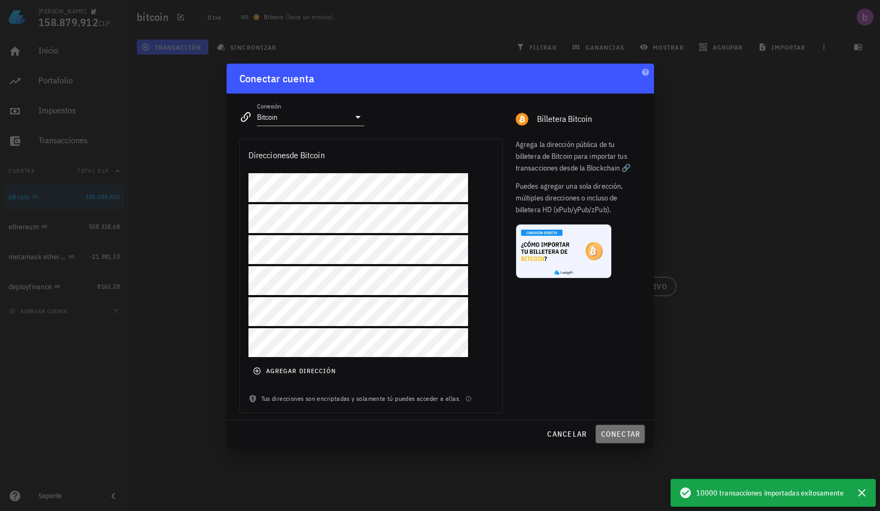
click at [619, 432] on span "conectar" at bounding box center [620, 434] width 40 height 10
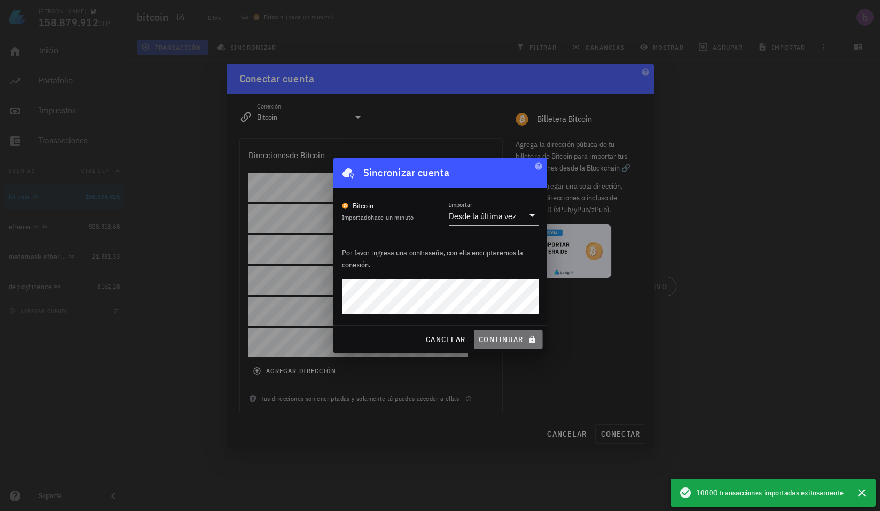
click at [503, 334] on button "continuar" at bounding box center [508, 339] width 68 height 19
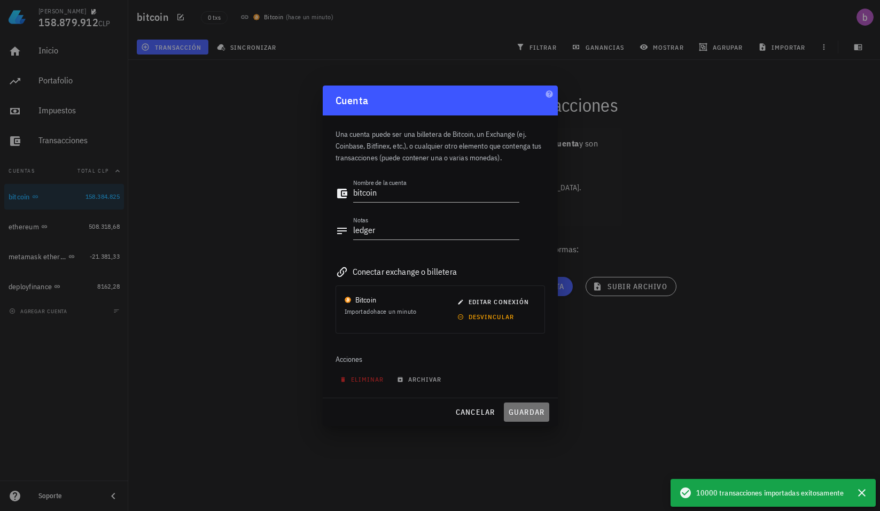
click at [519, 410] on span "guardar" at bounding box center [526, 412] width 37 height 10
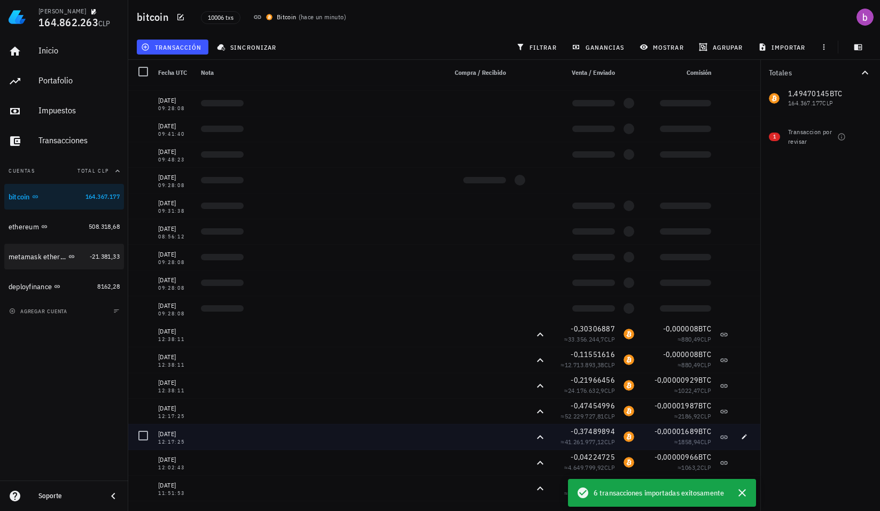
scroll to position [481, 0]
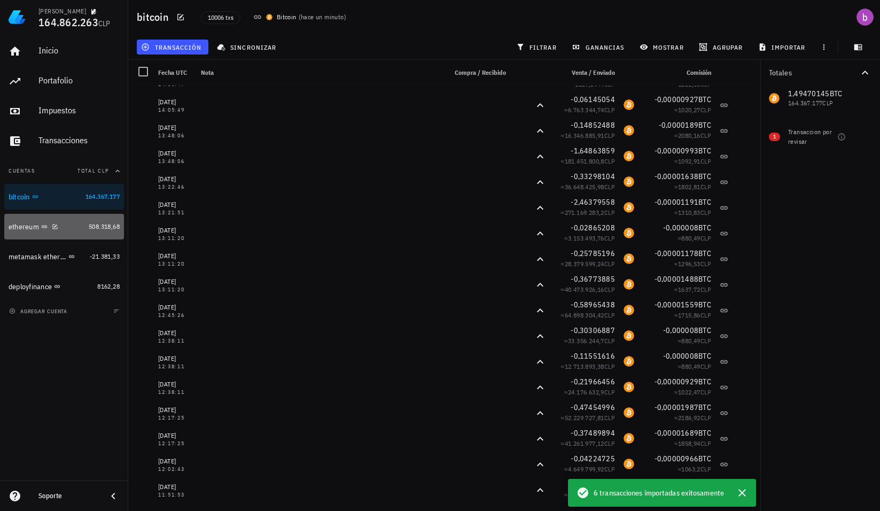
click at [50, 220] on div "ethereum" at bounding box center [47, 226] width 76 height 23
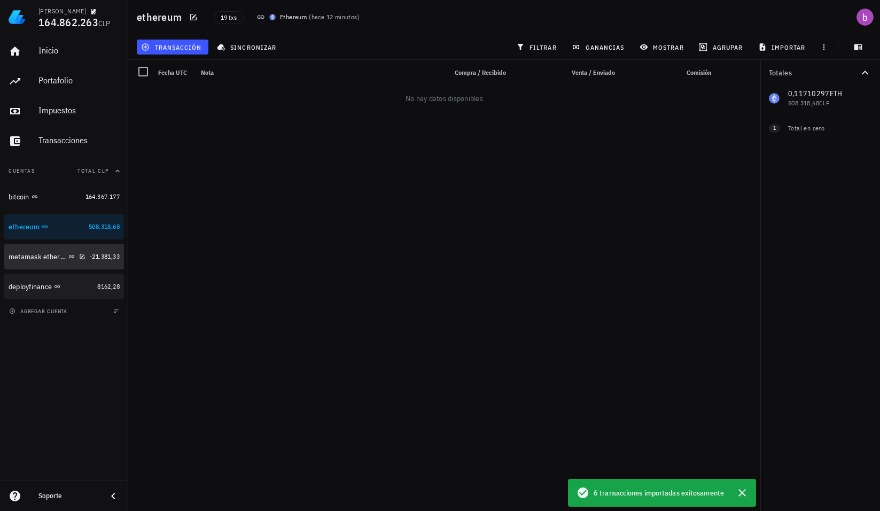
click at [14, 250] on div "metamask ethereum" at bounding box center [47, 256] width 77 height 23
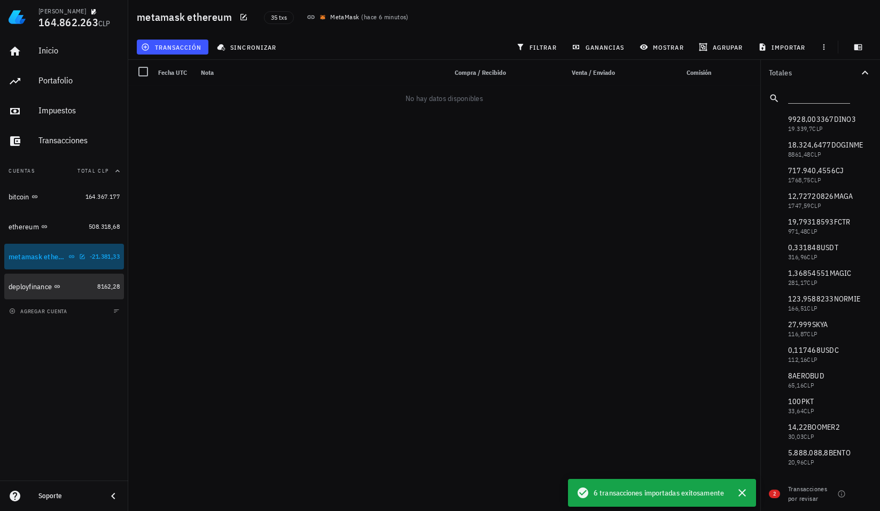
click at [18, 285] on div "deployfinance" at bounding box center [30, 286] width 43 height 9
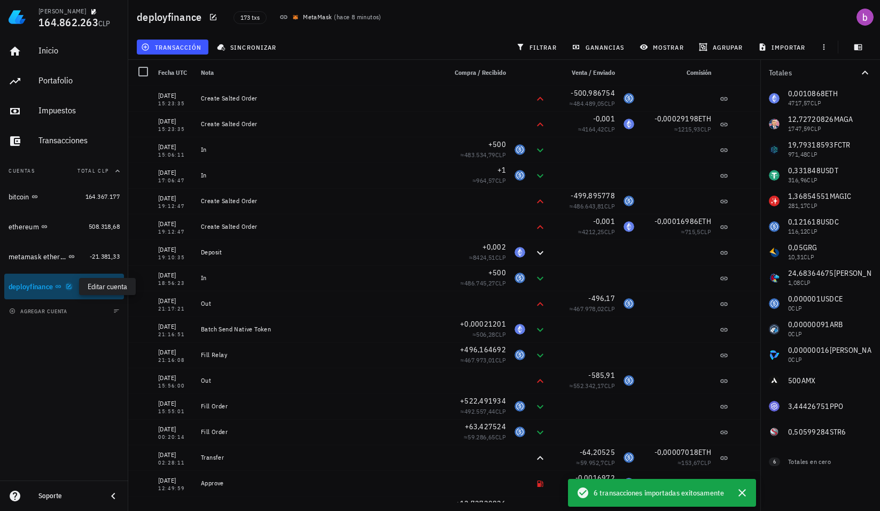
click at [72, 284] on icon "button" at bounding box center [69, 286] width 6 height 6
type textarea "deployfinance"
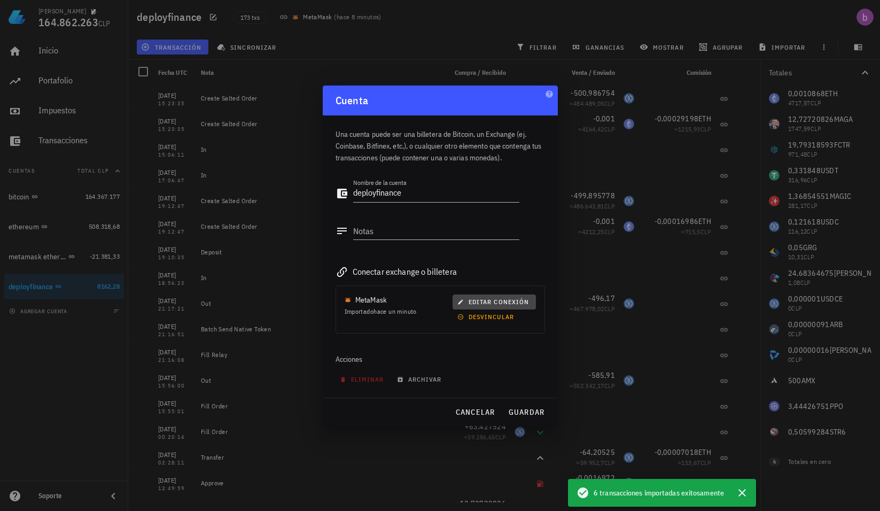
click at [486, 303] on span "editar conexión" at bounding box center [494, 302] width 69 height 8
type input "MetaMask"
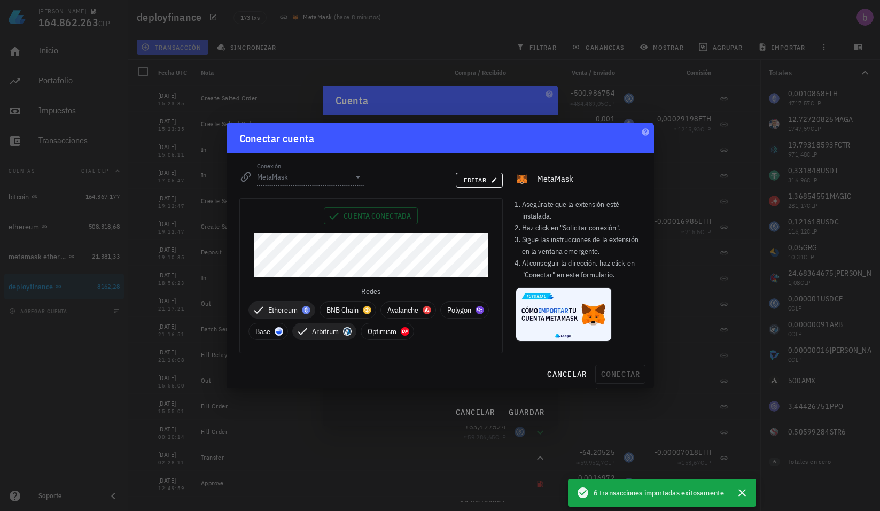
click at [353, 217] on div "Cuenta conectada Redes Ethereum BNB Chain Avalanche Polygon Base [GEOGRAPHIC_DA…" at bounding box center [371, 276] width 262 height 154
click at [475, 175] on button "editar" at bounding box center [479, 180] width 47 height 15
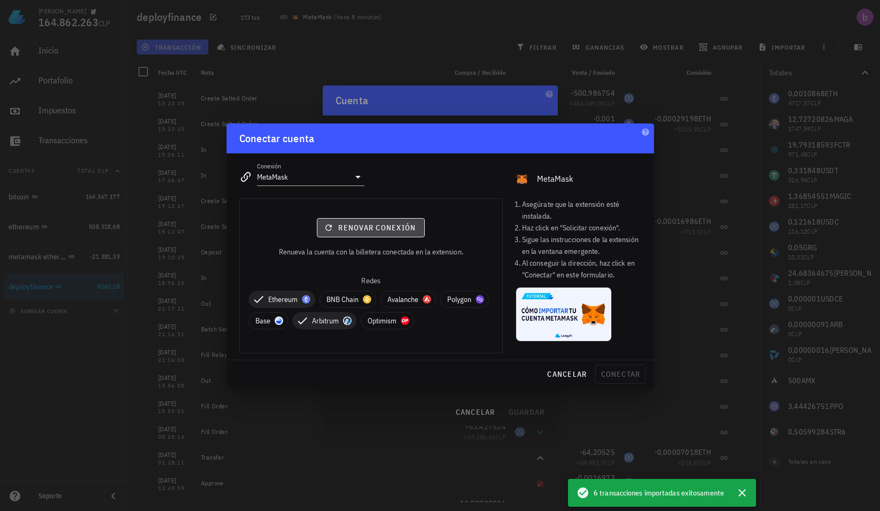
click at [399, 228] on span "Renovar conexión" at bounding box center [371, 228] width 90 height 10
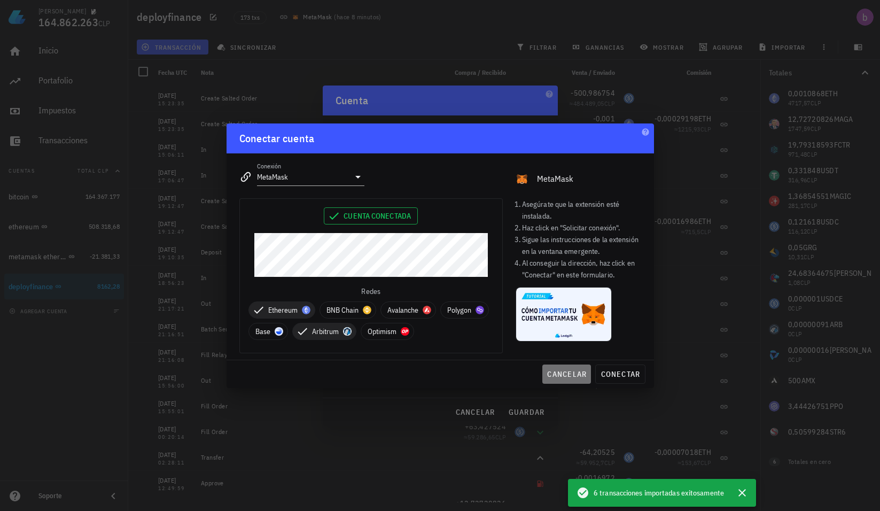
click at [561, 379] on button "cancelar" at bounding box center [567, 374] width 49 height 19
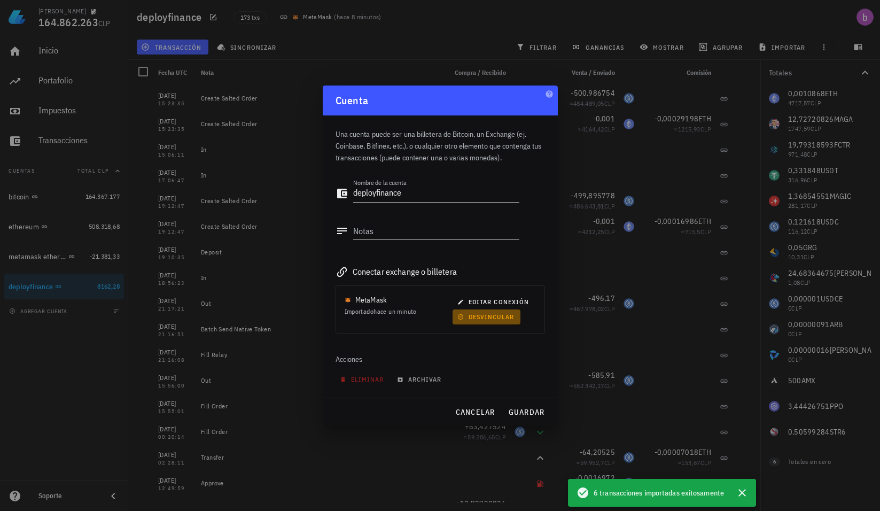
click at [479, 318] on span "desvincular" at bounding box center [487, 317] width 55 height 8
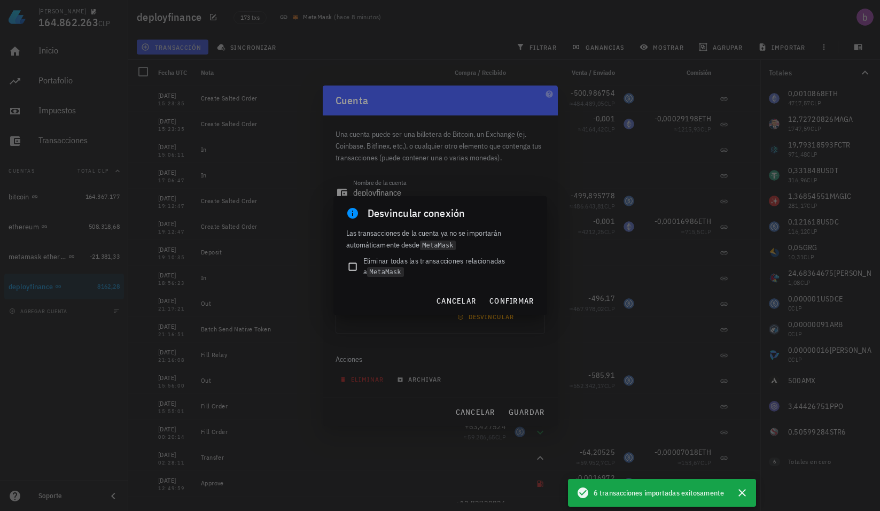
click at [391, 266] on span "Eliminar todas las transacciones relacionadas a MetaMask" at bounding box center [448, 267] width 171 height 22
checkbox input "true"
click at [505, 300] on span "confirmar" at bounding box center [511, 301] width 45 height 10
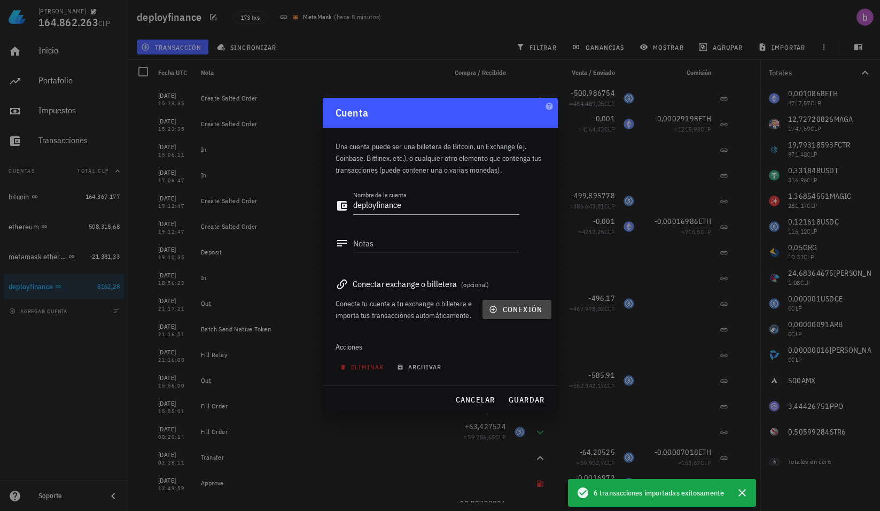
click at [509, 305] on span "conexión" at bounding box center [516, 310] width 51 height 10
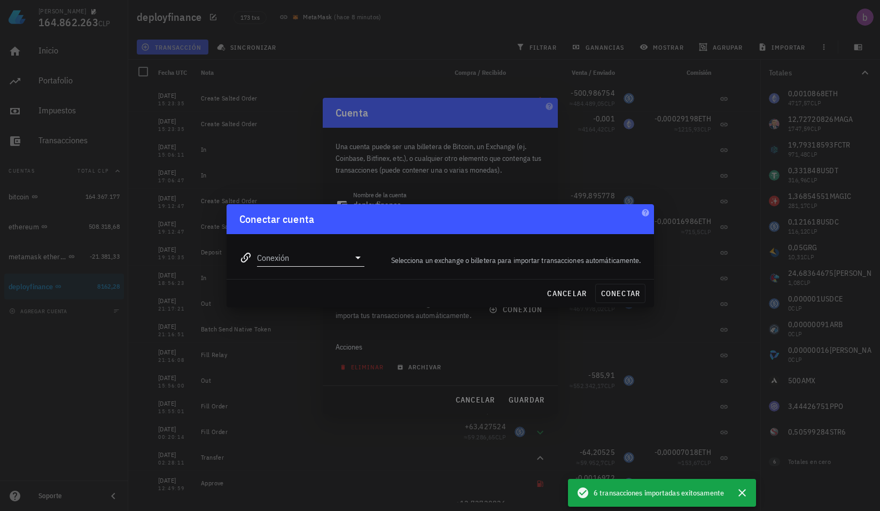
click at [333, 260] on input "Conexión" at bounding box center [303, 257] width 93 height 17
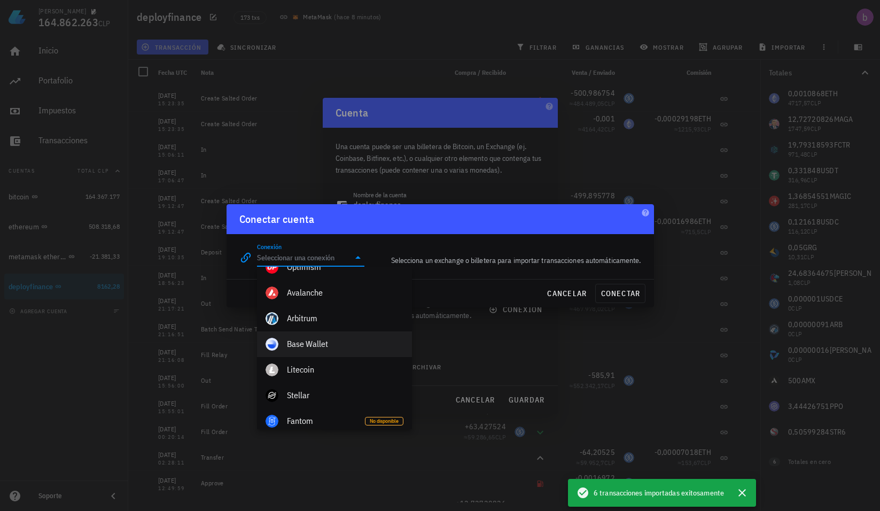
scroll to position [535, 0]
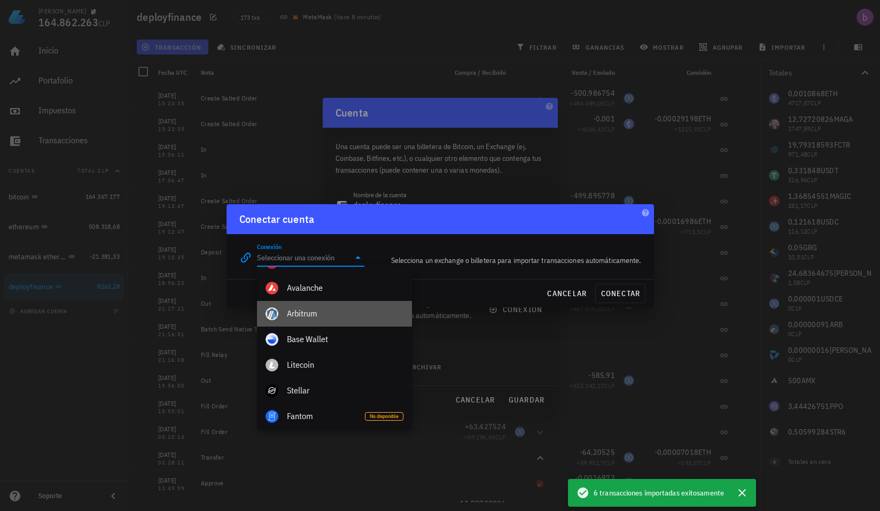
click at [324, 315] on div "Arbitrum" at bounding box center [345, 313] width 117 height 10
type input "Arbitrum"
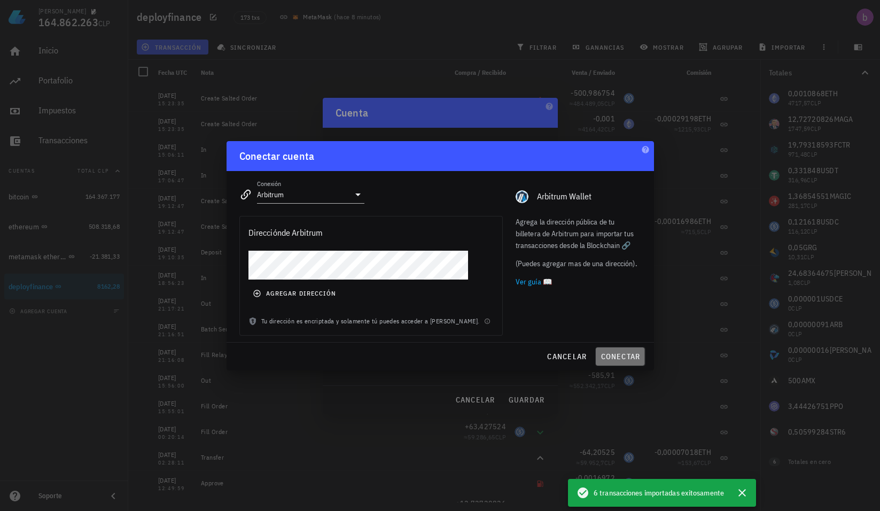
click at [609, 353] on span "conectar" at bounding box center [620, 357] width 40 height 10
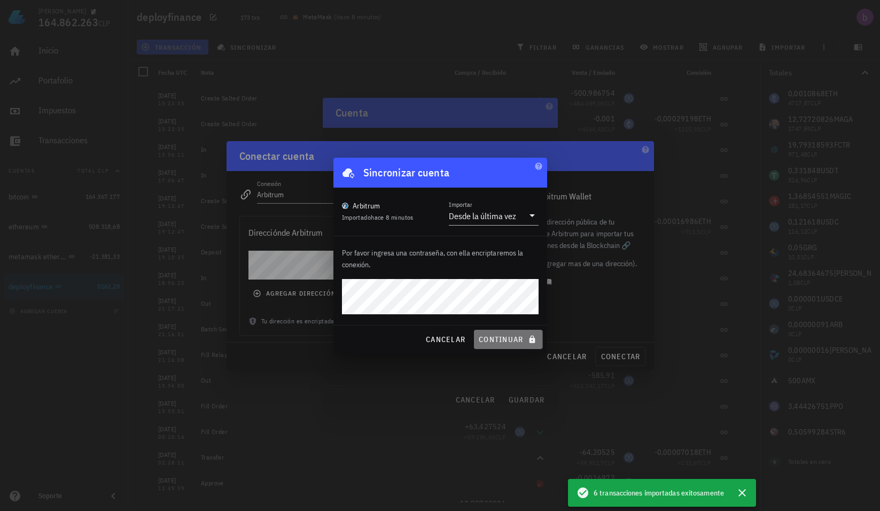
click at [510, 331] on button "continuar" at bounding box center [508, 339] width 68 height 19
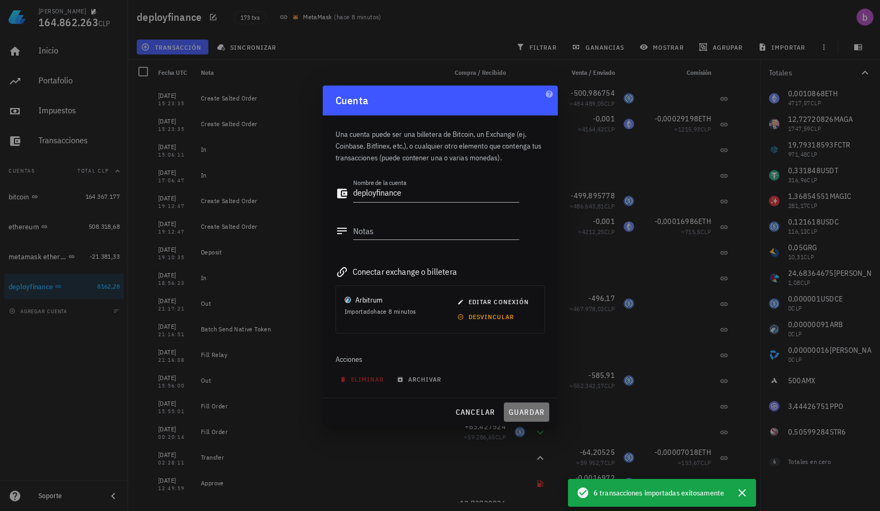
click at [528, 411] on span "guardar" at bounding box center [526, 412] width 37 height 10
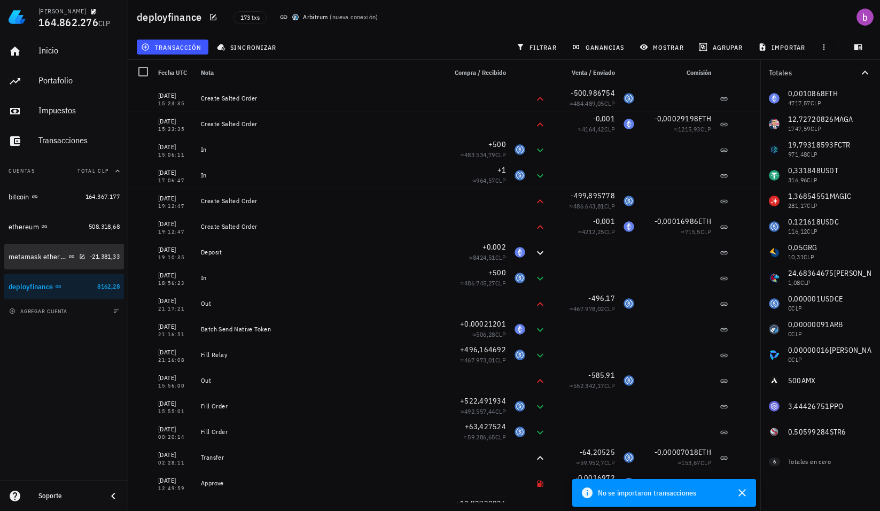
click at [20, 260] on div "metamask ethereum" at bounding box center [38, 256] width 58 height 9
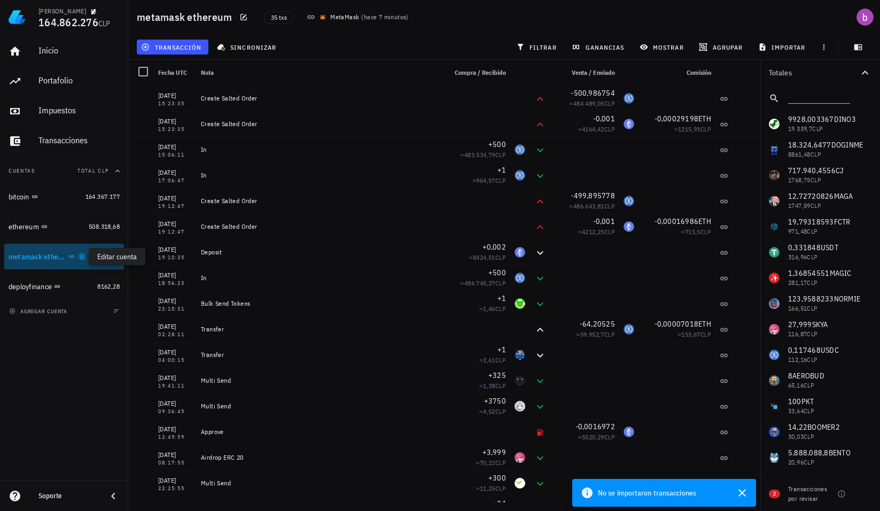
click at [80, 256] on icon "button" at bounding box center [82, 256] width 6 height 6
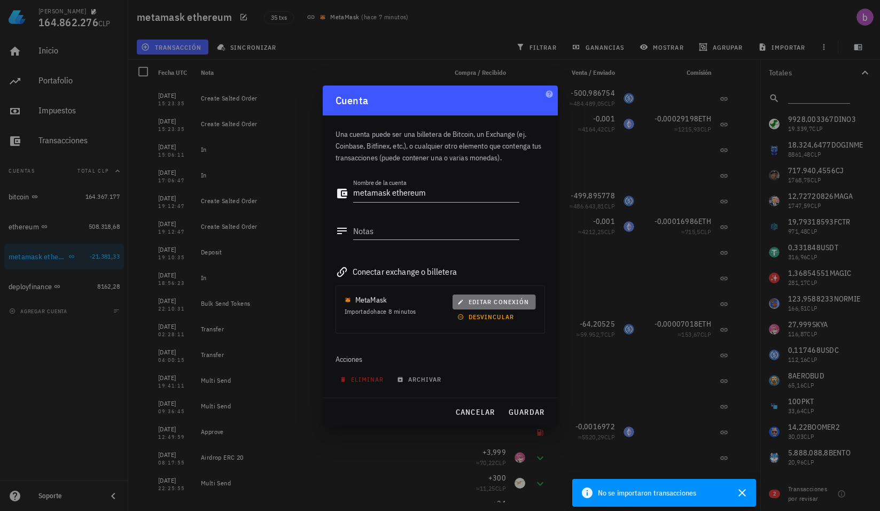
click at [474, 299] on span "editar conexión" at bounding box center [494, 302] width 69 height 8
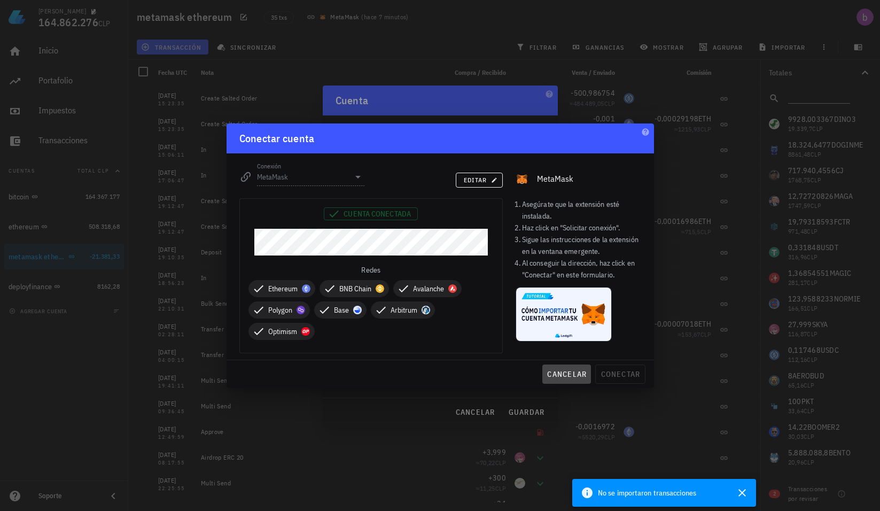
click at [567, 372] on span "cancelar" at bounding box center [567, 374] width 40 height 10
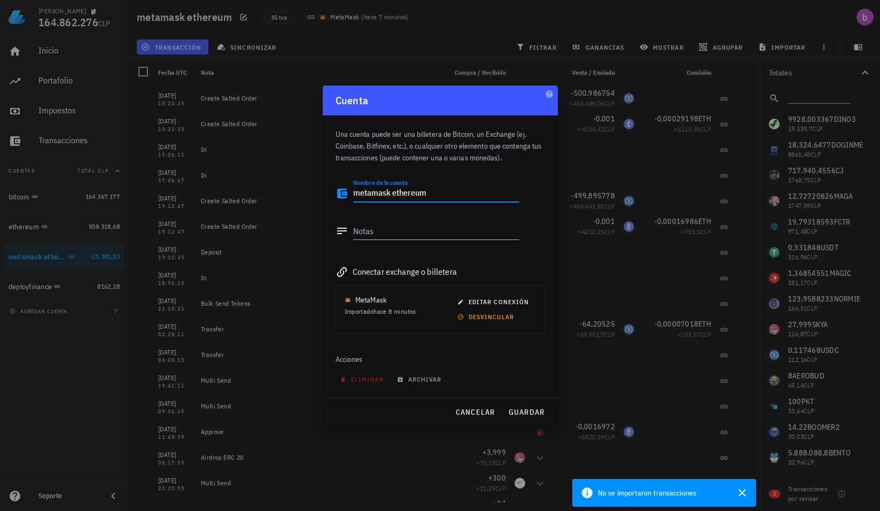
drag, startPoint x: 393, startPoint y: 193, endPoint x: 457, endPoint y: 196, distance: 63.1
click at [457, 196] on textarea "metamask ethereum" at bounding box center [436, 193] width 166 height 17
click at [282, 232] on div at bounding box center [440, 255] width 880 height 511
click at [35, 202] on div at bounding box center [440, 255] width 880 height 511
click at [461, 412] on span "cancelar" at bounding box center [475, 412] width 40 height 10
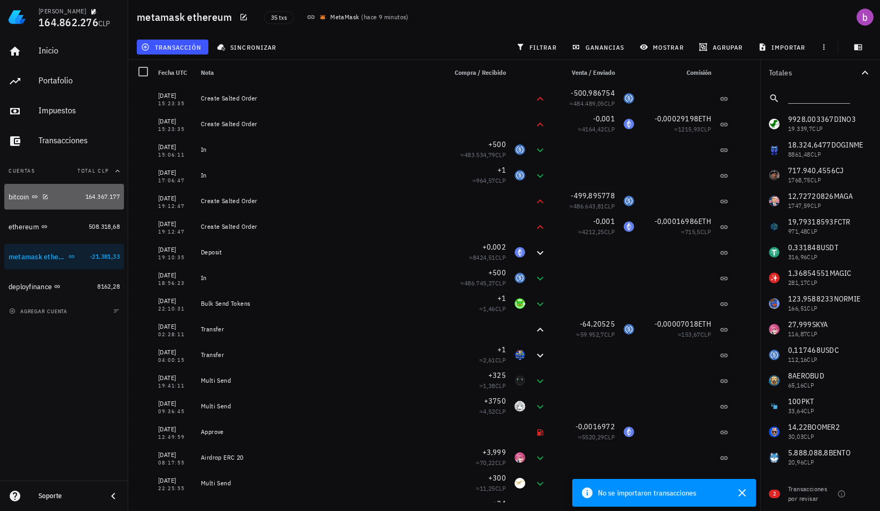
click at [25, 185] on div "bitcoin" at bounding box center [45, 196] width 73 height 23
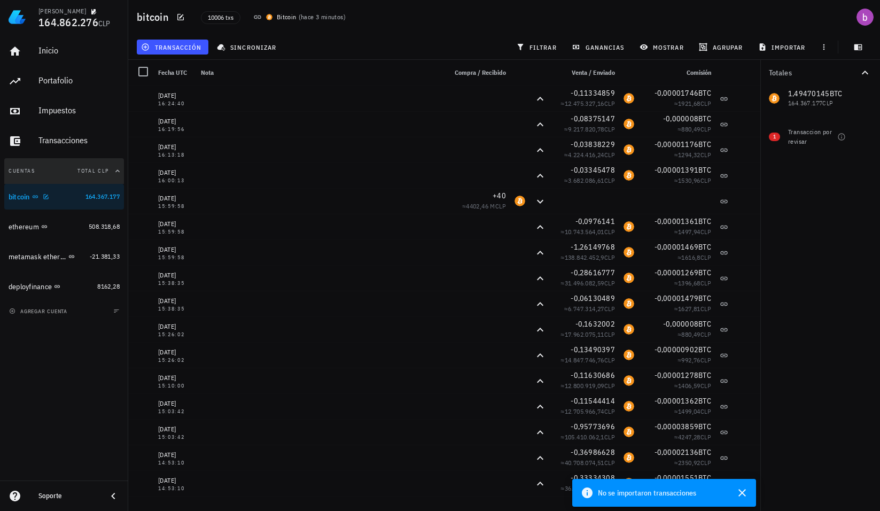
click at [22, 183] on button "Cuentas Total CLP" at bounding box center [64, 171] width 120 height 26
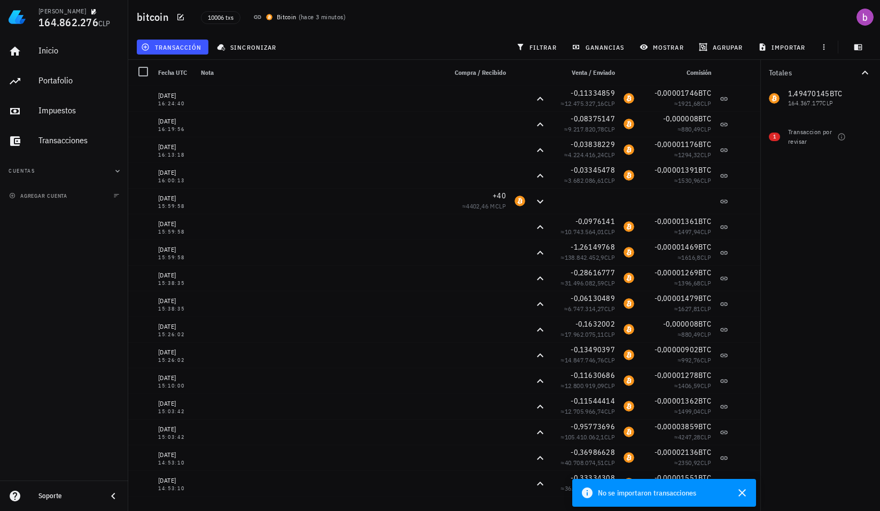
click at [47, 173] on button "Cuentas" at bounding box center [64, 171] width 120 height 26
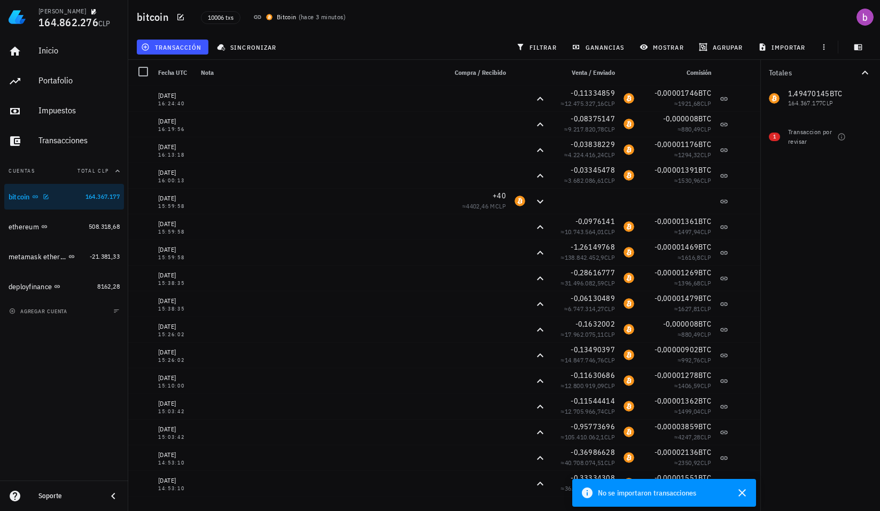
click at [53, 202] on div "bitcoin" at bounding box center [45, 196] width 73 height 23
click at [44, 197] on icon "button" at bounding box center [45, 196] width 5 height 5
type textarea "bitcoin"
type textarea "ledger"
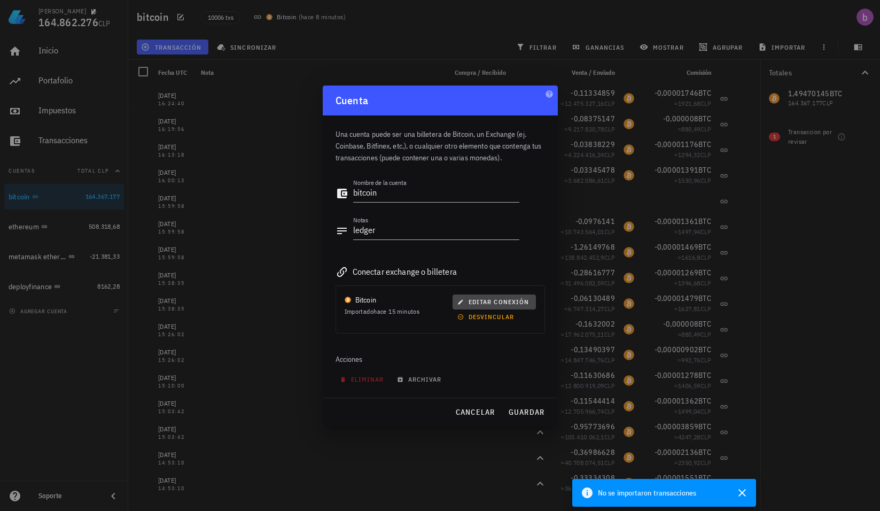
click at [497, 297] on button "editar conexión" at bounding box center [494, 302] width 83 height 15
type input "Bitcoin"
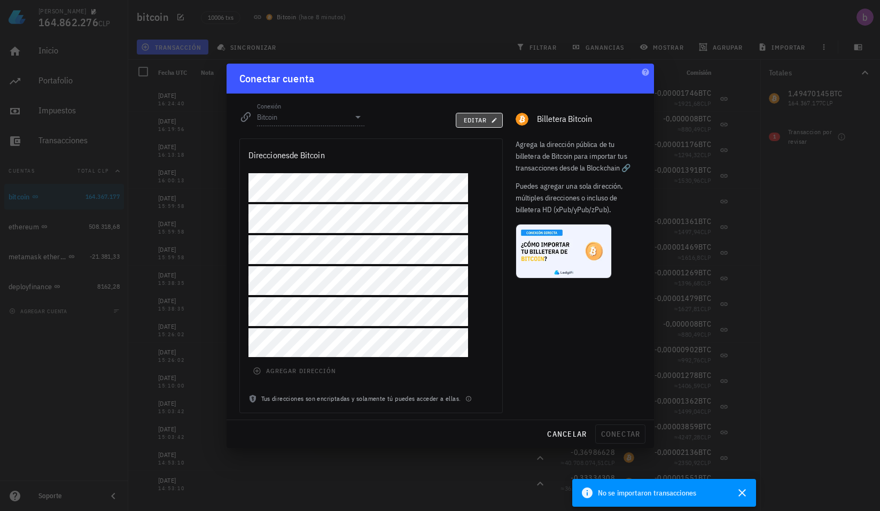
click at [473, 111] on div "editar" at bounding box center [440, 119] width 138 height 26
click at [475, 115] on button "editar" at bounding box center [479, 120] width 47 height 15
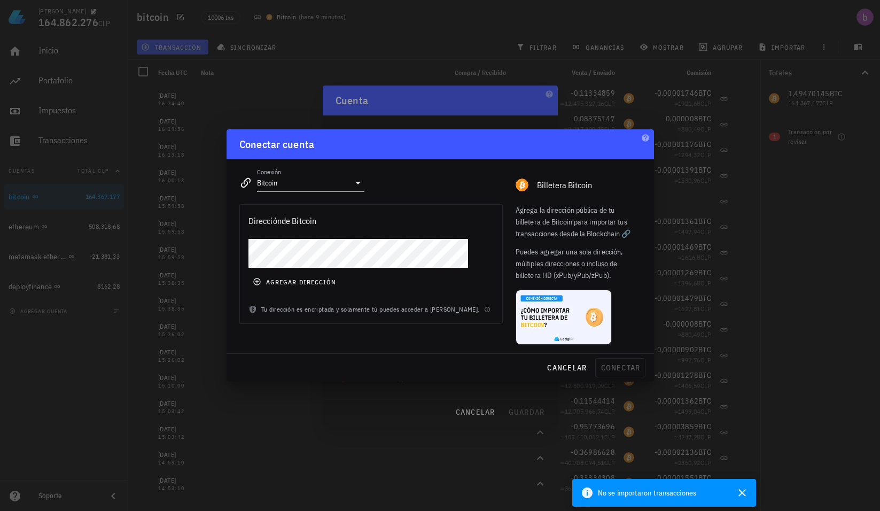
click at [183, 232] on div at bounding box center [440, 255] width 880 height 511
click at [653, 136] on div "Conectar cuenta" at bounding box center [441, 144] width 428 height 30
click at [559, 371] on span "cancelar" at bounding box center [567, 368] width 40 height 10
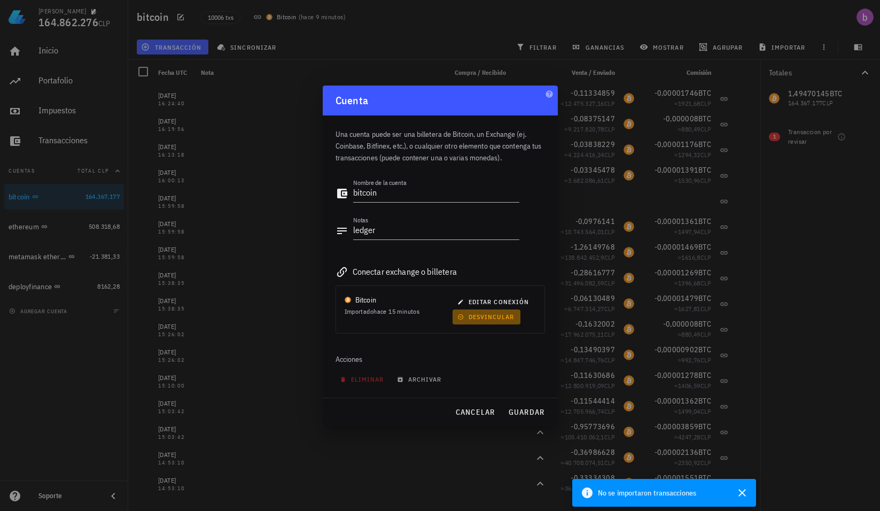
click at [489, 319] on span "desvincular" at bounding box center [487, 317] width 55 height 8
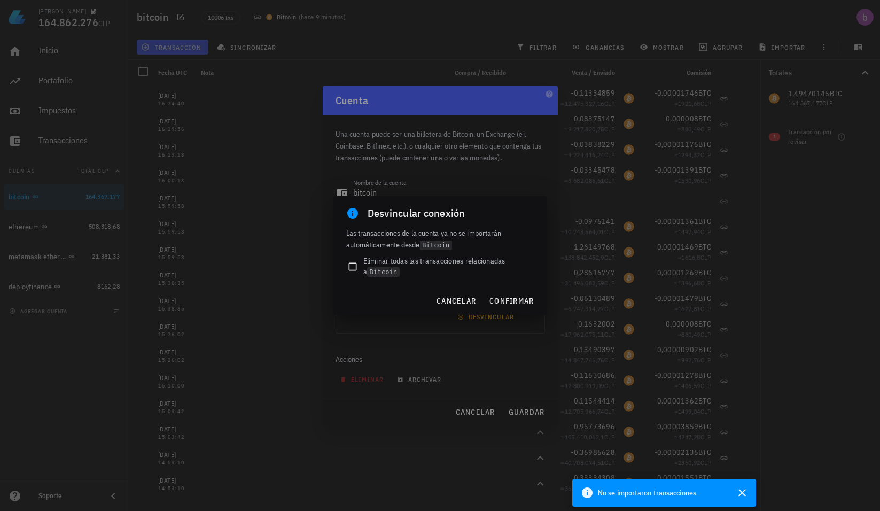
click at [406, 272] on span "Eliminar todas las transacciones relacionadas a Bitcoin" at bounding box center [448, 267] width 171 height 22
checkbox input "true"
click at [504, 300] on span "confirmar" at bounding box center [511, 301] width 45 height 10
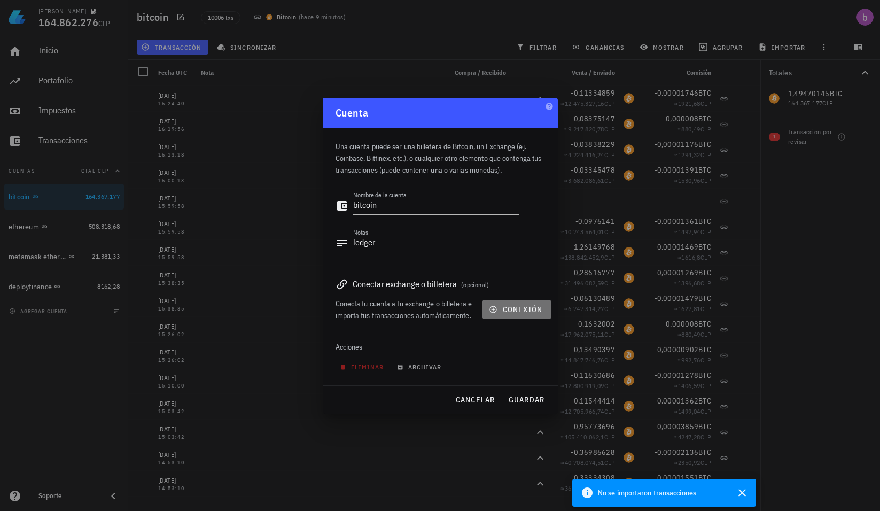
click at [506, 305] on span "conexión" at bounding box center [516, 310] width 51 height 10
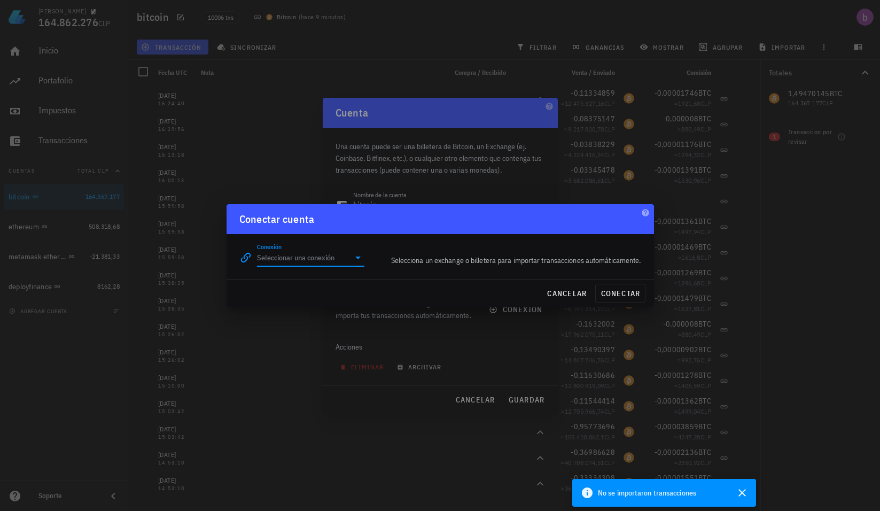
click at [348, 259] on input "Conexión" at bounding box center [303, 257] width 93 height 17
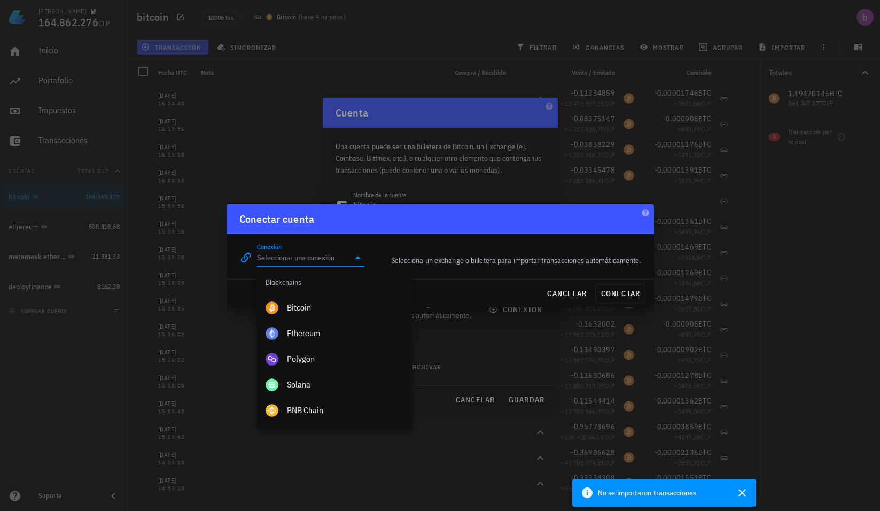
scroll to position [374, 0]
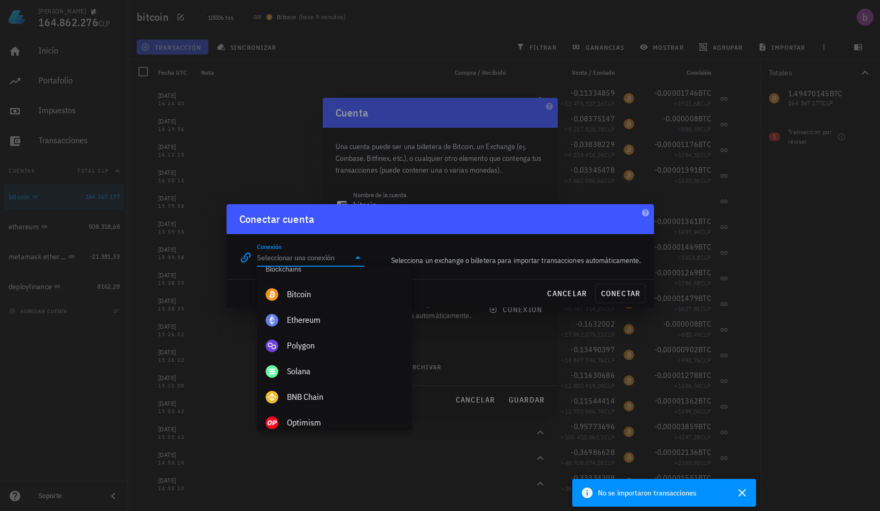
drag, startPoint x: 315, startPoint y: 342, endPoint x: 409, endPoint y: 253, distance: 129.0
click at [315, 296] on div "Bitcoin" at bounding box center [345, 294] width 117 height 10
type input "Bitcoin"
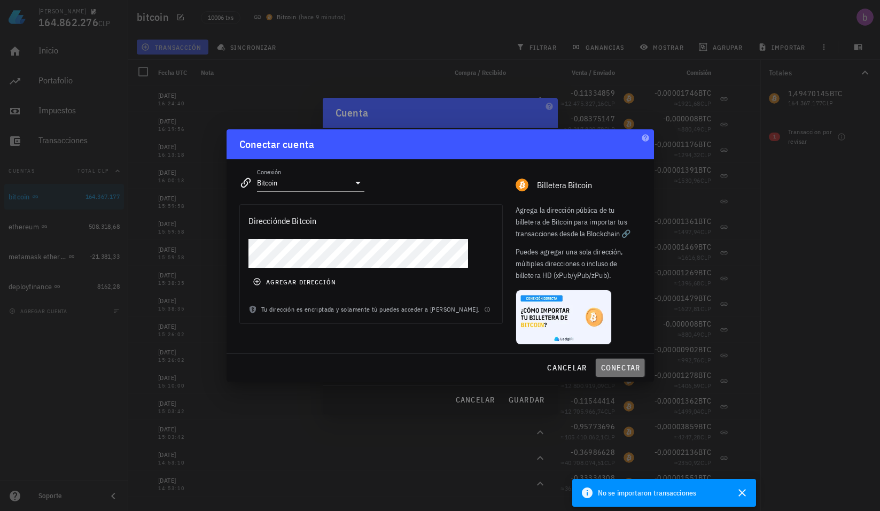
click at [616, 367] on span "conectar" at bounding box center [620, 368] width 40 height 10
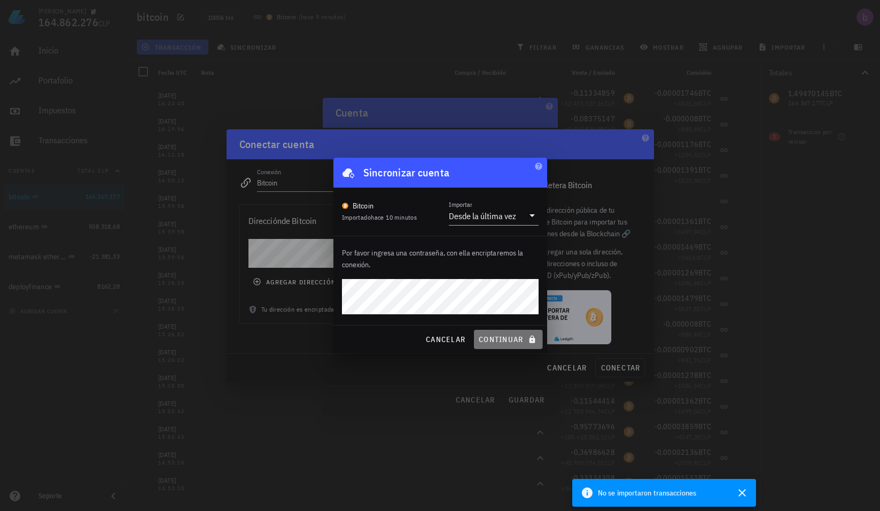
click at [527, 338] on span "continuar" at bounding box center [508, 340] width 60 height 10
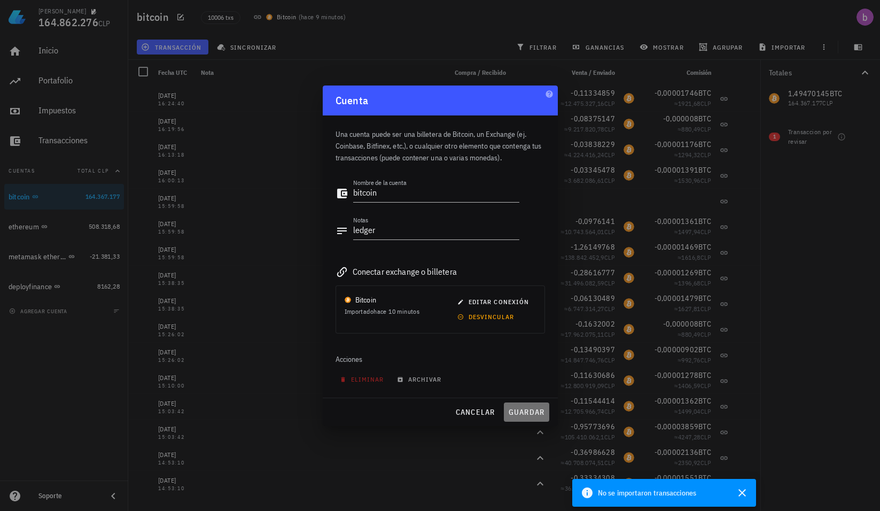
click at [517, 407] on span "guardar" at bounding box center [526, 412] width 37 height 10
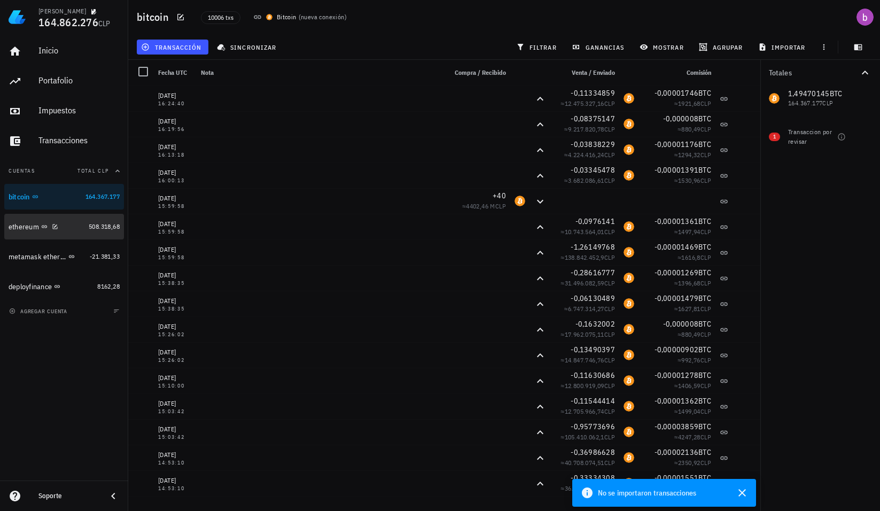
click at [78, 222] on div "ethereum" at bounding box center [47, 227] width 76 height 10
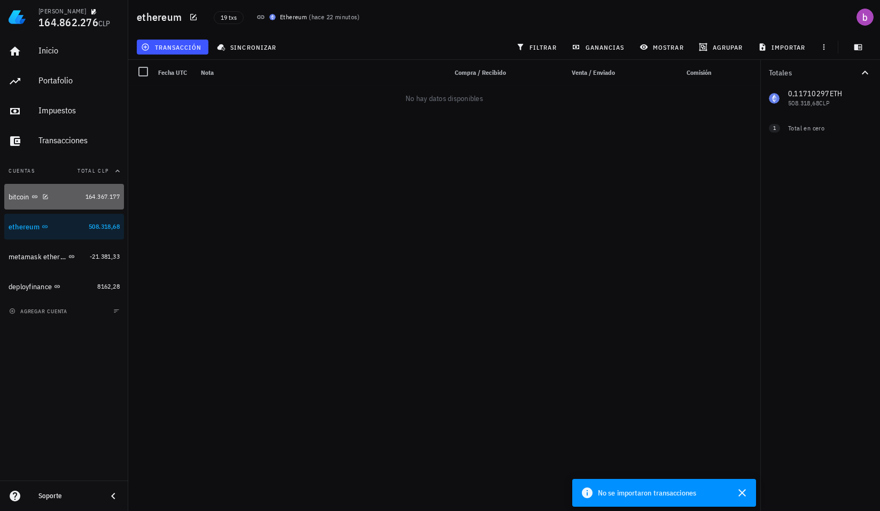
click at [76, 197] on div "bitcoin" at bounding box center [45, 197] width 73 height 10
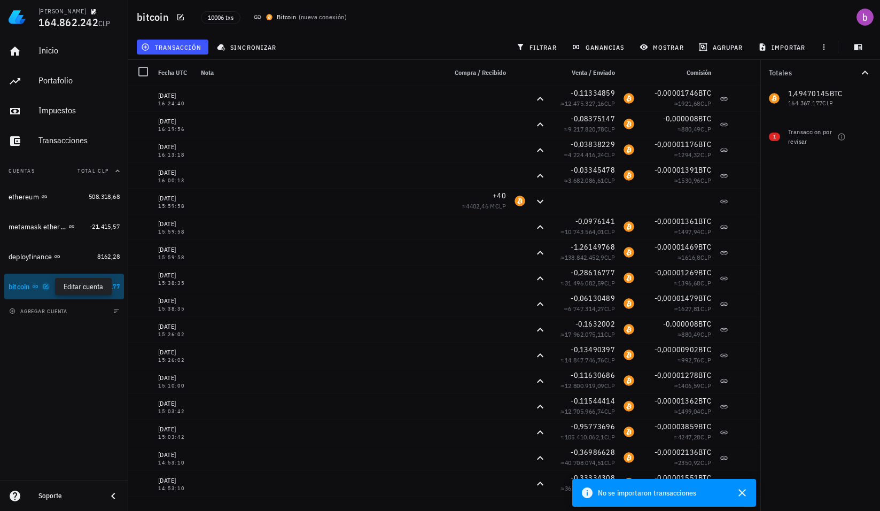
click at [47, 285] on icon "button" at bounding box center [46, 286] width 6 height 6
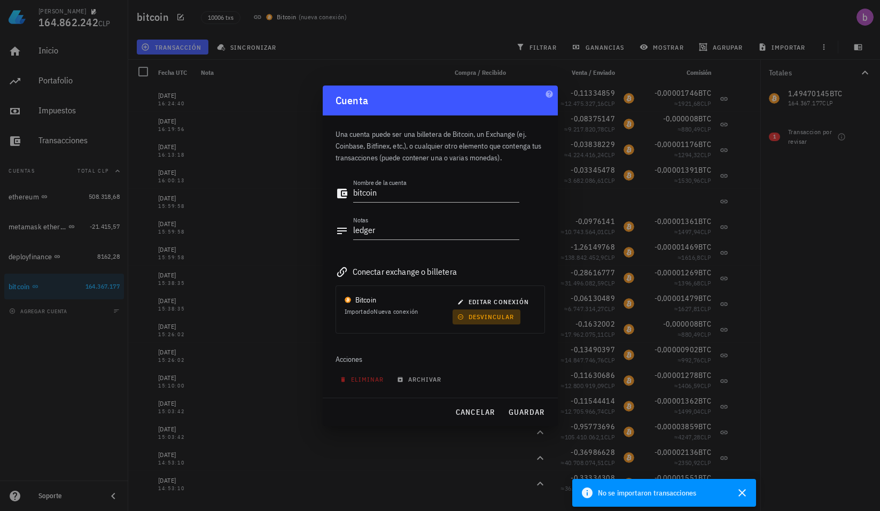
click at [476, 315] on span "desvincular" at bounding box center [487, 317] width 55 height 8
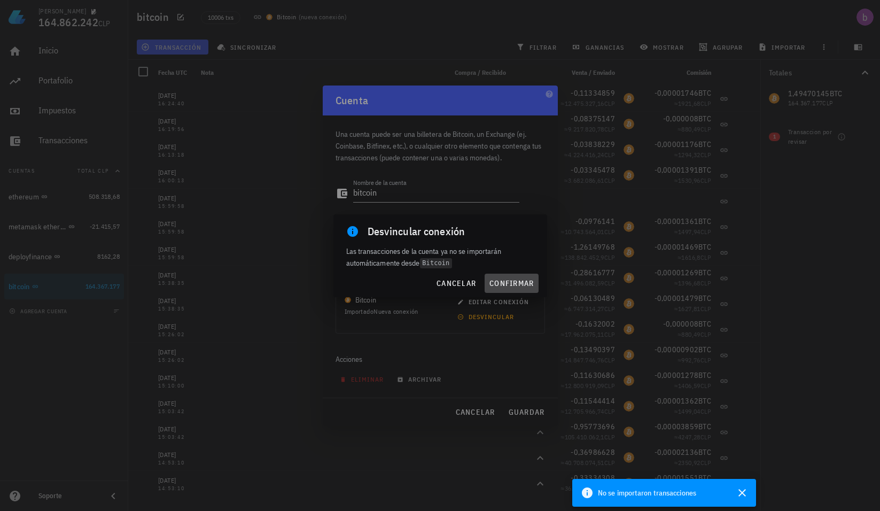
click at [517, 280] on span "confirmar" at bounding box center [511, 284] width 45 height 10
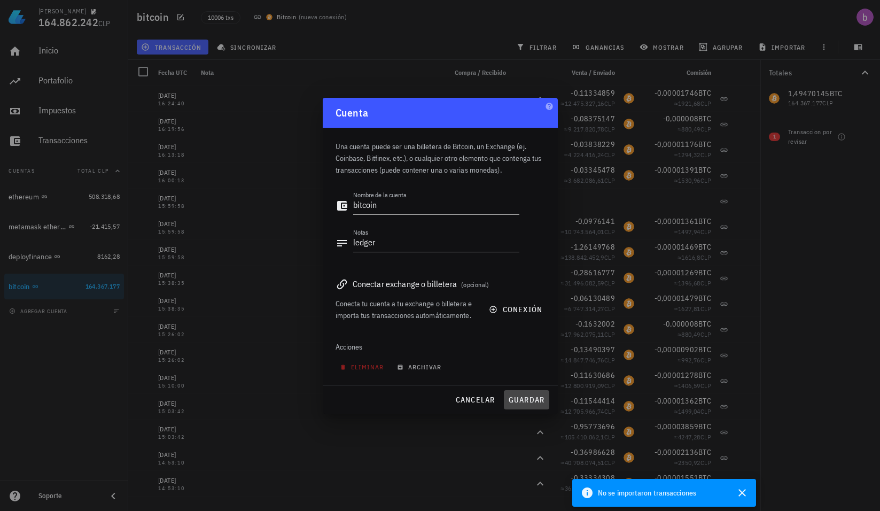
click at [521, 399] on span "guardar" at bounding box center [526, 400] width 37 height 10
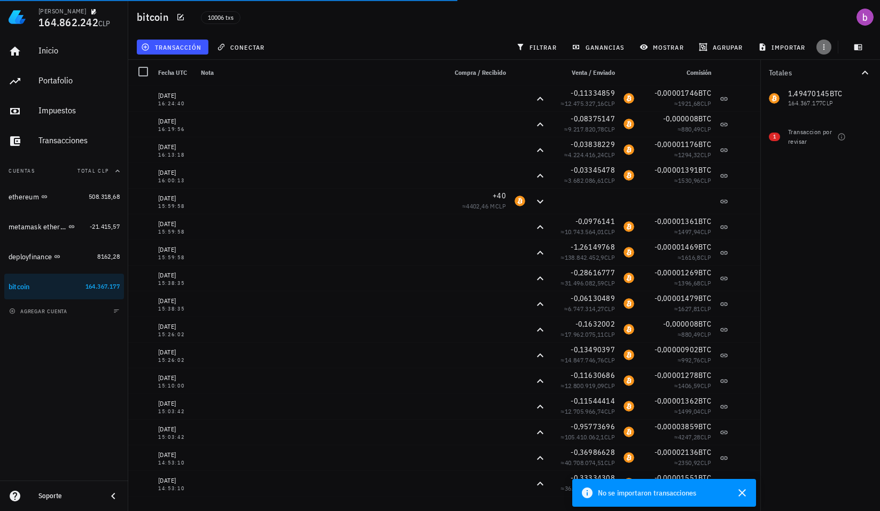
click at [830, 47] on span "button" at bounding box center [824, 47] width 15 height 9
click at [791, 240] on div "Totales 1,49470145 BTC 164.367.177 CLP 1 Transaccion por revisar" at bounding box center [821, 285] width 120 height 451
click at [182, 51] on button "transacción" at bounding box center [173, 47] width 72 height 15
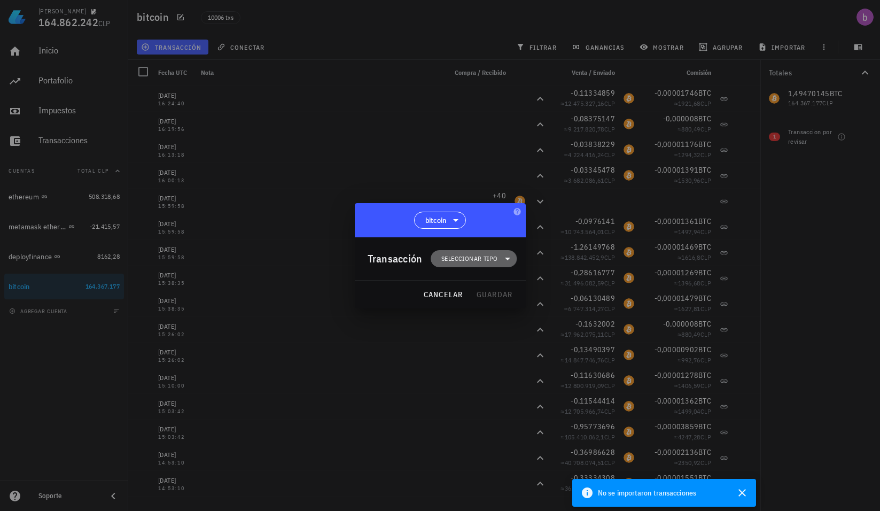
click at [454, 261] on span "Seleccionar tipo" at bounding box center [470, 258] width 56 height 11
click at [522, 288] on icon at bounding box center [518, 284] width 9 height 9
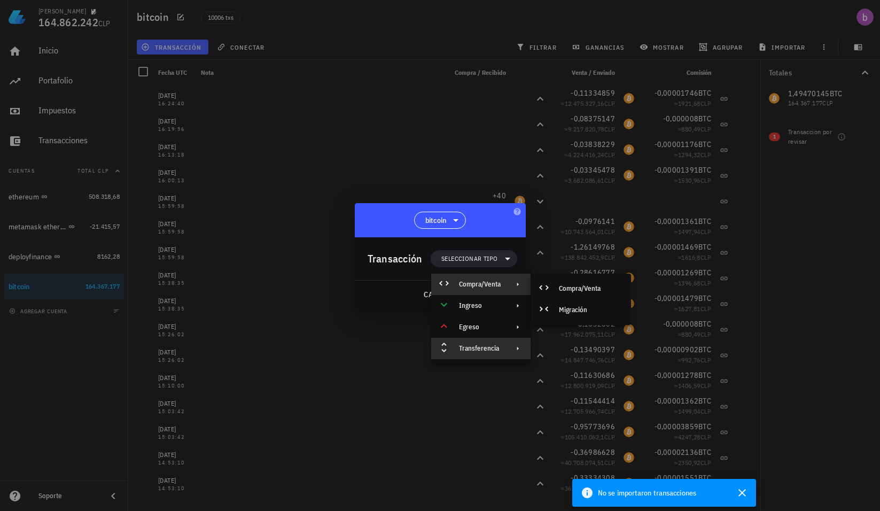
click at [509, 352] on div "Transferencia" at bounding box center [480, 348] width 99 height 21
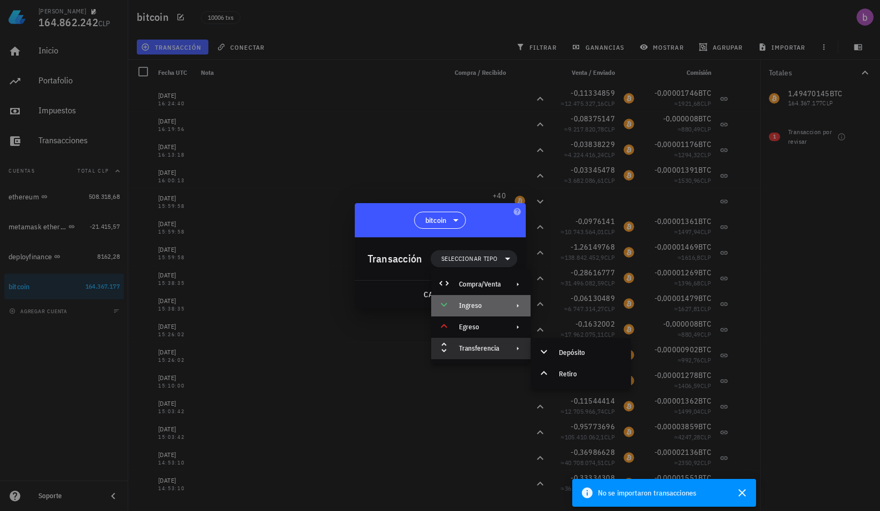
click at [515, 309] on icon at bounding box center [518, 305] width 9 height 9
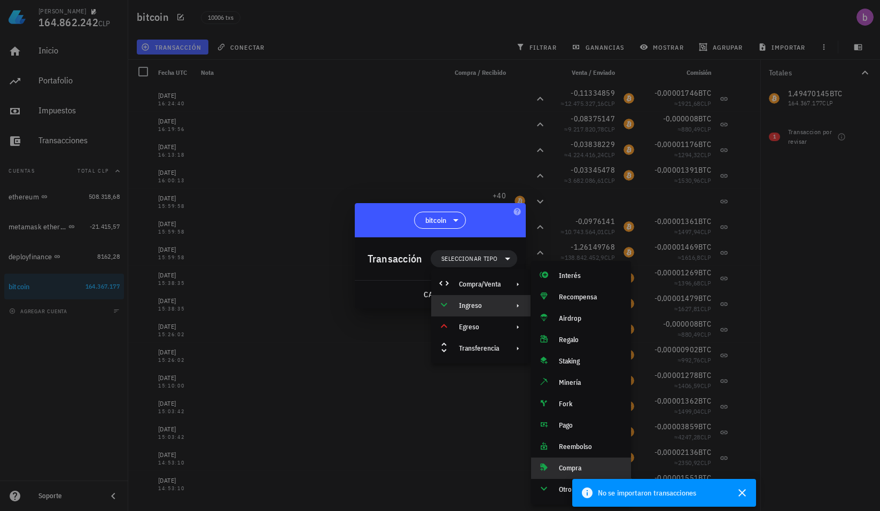
click at [565, 470] on div "Compra" at bounding box center [591, 468] width 64 height 9
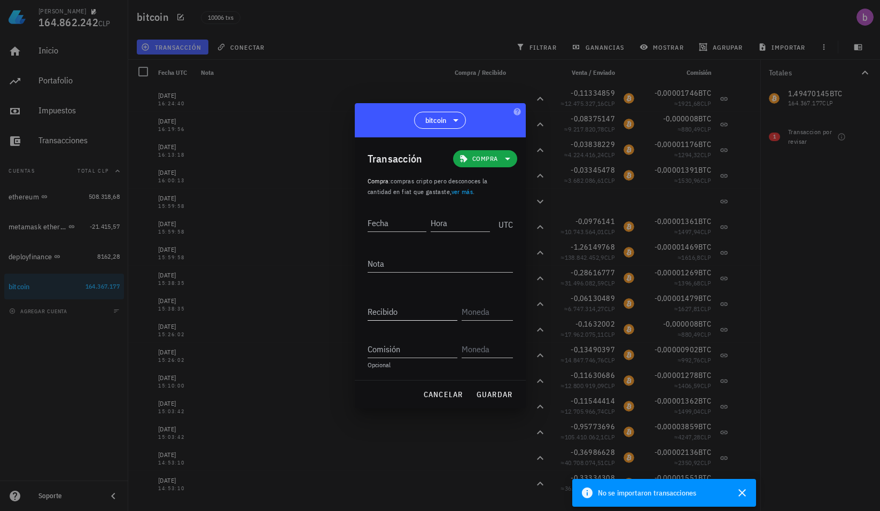
click at [437, 310] on input "Recibido" at bounding box center [413, 311] width 90 height 17
click at [478, 311] on input "text" at bounding box center [486, 311] width 49 height 17
click at [479, 345] on input "text" at bounding box center [486, 349] width 49 height 17
click at [444, 353] on input "Comisión" at bounding box center [413, 349] width 90 height 17
click at [423, 315] on input "Recibido" at bounding box center [413, 311] width 90 height 17
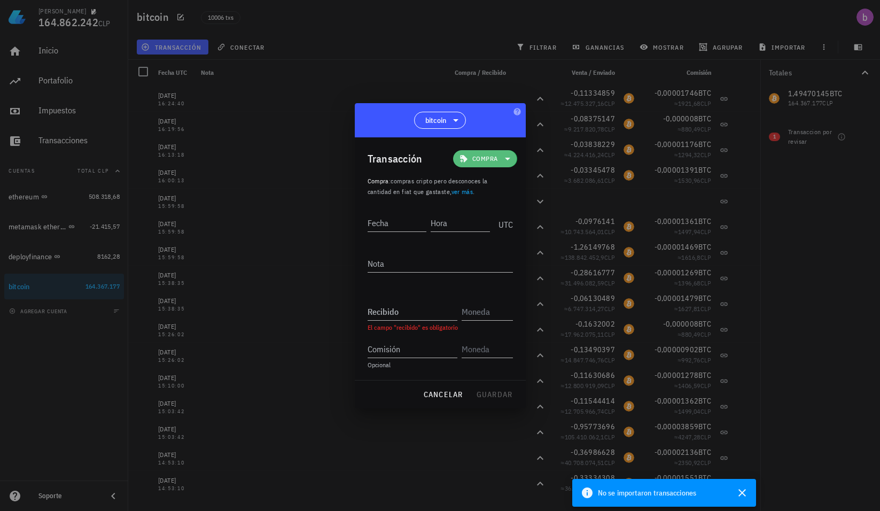
click at [503, 150] on span "Compra" at bounding box center [485, 158] width 51 height 17
click at [508, 182] on div "Compra/Venta" at bounding box center [503, 184] width 42 height 9
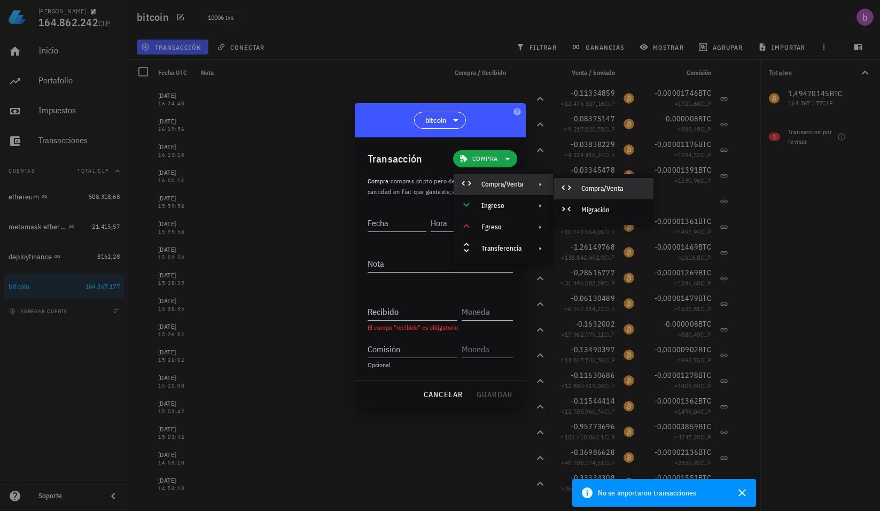
click at [582, 188] on div "Compra/Venta" at bounding box center [614, 188] width 64 height 9
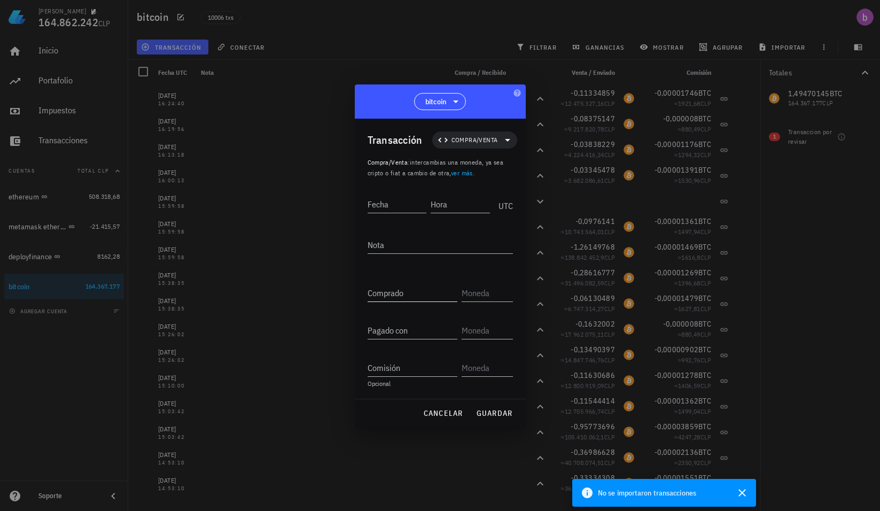
click at [435, 295] on input "Comprado" at bounding box center [413, 292] width 90 height 17
drag, startPoint x: 448, startPoint y: 336, endPoint x: 471, endPoint y: 332, distance: 22.7
click at [451, 336] on input "Pagado con" at bounding box center [413, 330] width 90 height 17
click at [478, 331] on input "text" at bounding box center [486, 330] width 49 height 17
click at [436, 416] on span "cancelar" at bounding box center [443, 413] width 40 height 10
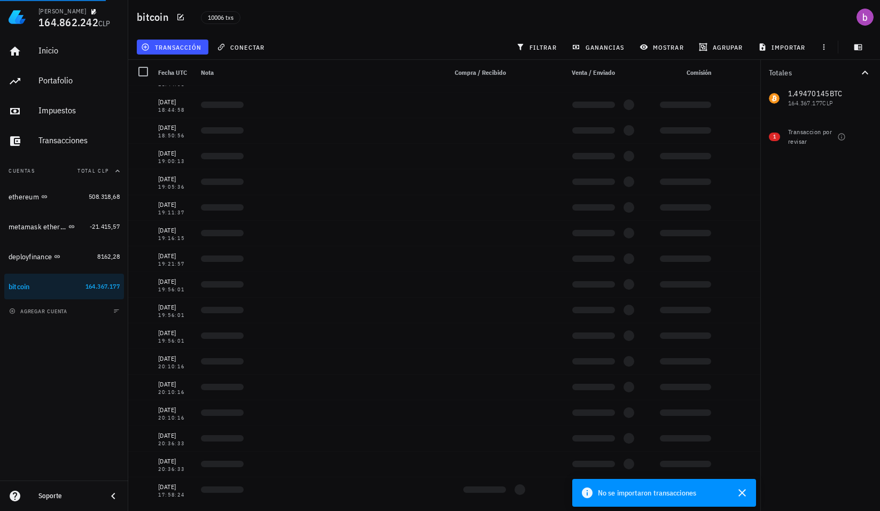
scroll to position [256320, 0]
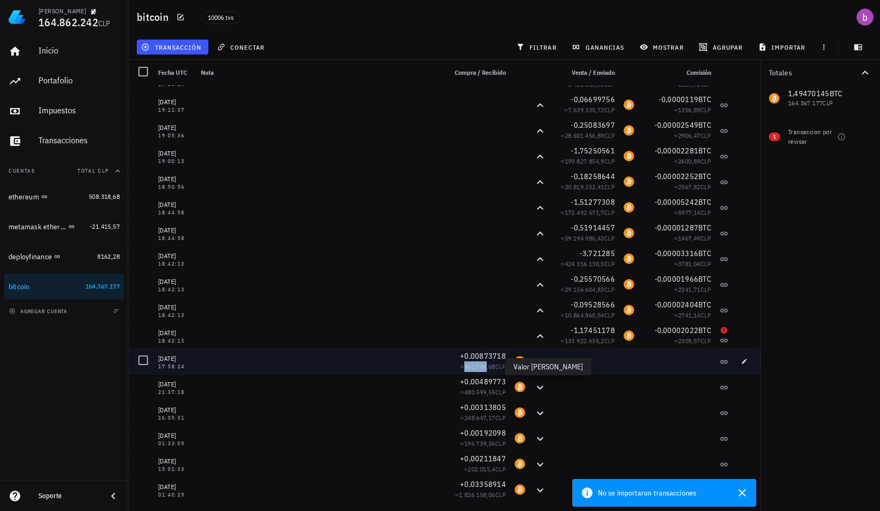
drag, startPoint x: 460, startPoint y: 368, endPoint x: 478, endPoint y: 370, distance: 18.8
click at [478, 370] on span "≈ 962.766,68 CLP" at bounding box center [483, 366] width 45 height 8
click at [478, 370] on span "962.766,68" at bounding box center [480, 366] width 31 height 8
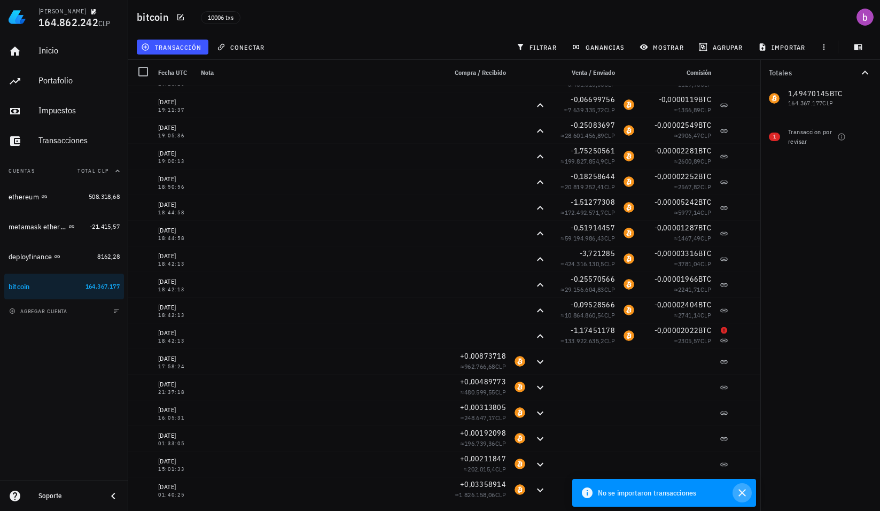
click at [745, 497] on icon "button" at bounding box center [742, 492] width 13 height 13
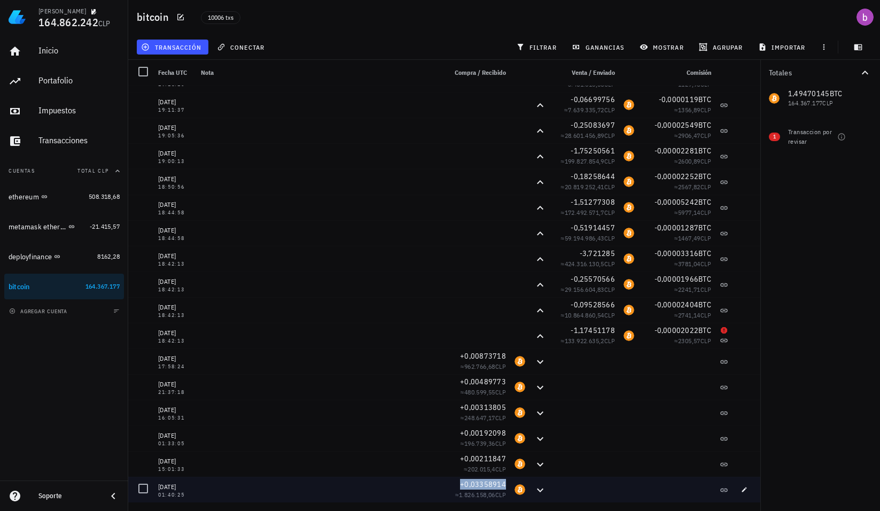
click at [469, 478] on div "+0,03358914 ≈ 1.826.158,06 CLP" at bounding box center [476, 490] width 68 height 26
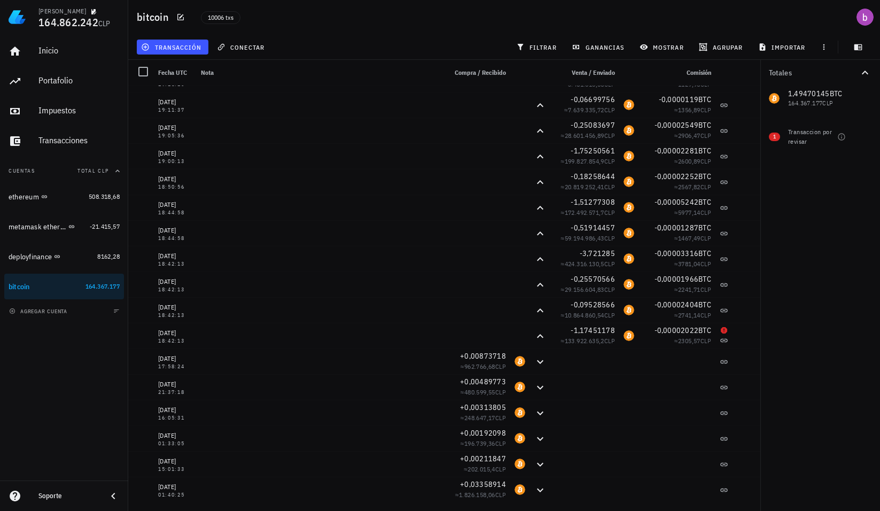
click at [120, 167] on icon "button" at bounding box center [117, 171] width 9 height 9
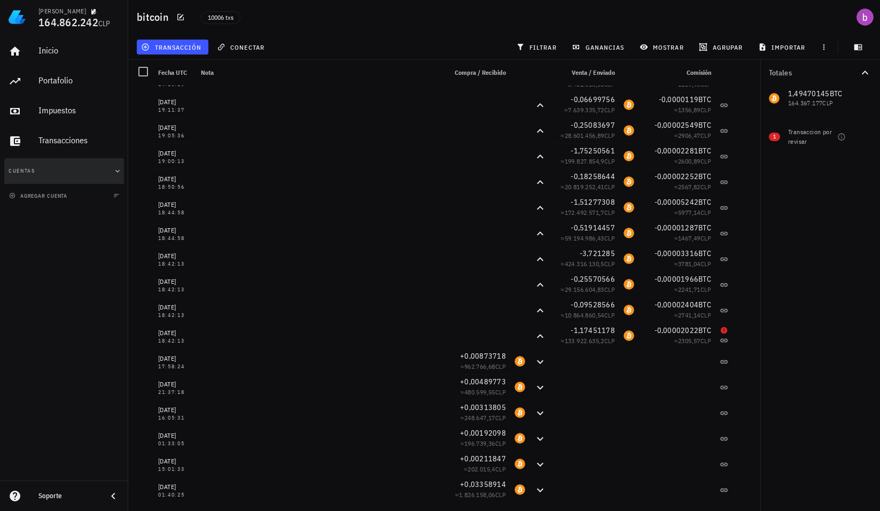
click at [120, 167] on icon "button" at bounding box center [117, 171] width 9 height 9
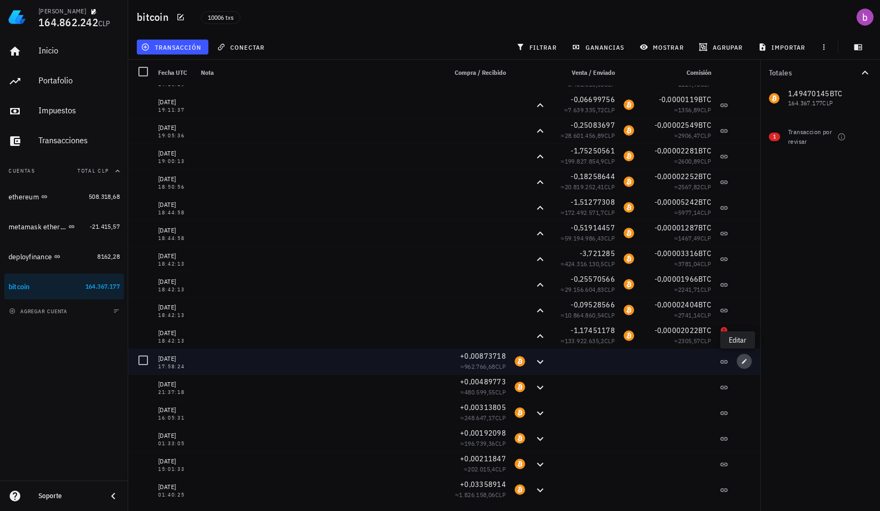
click at [741, 360] on icon "button" at bounding box center [744, 361] width 6 height 6
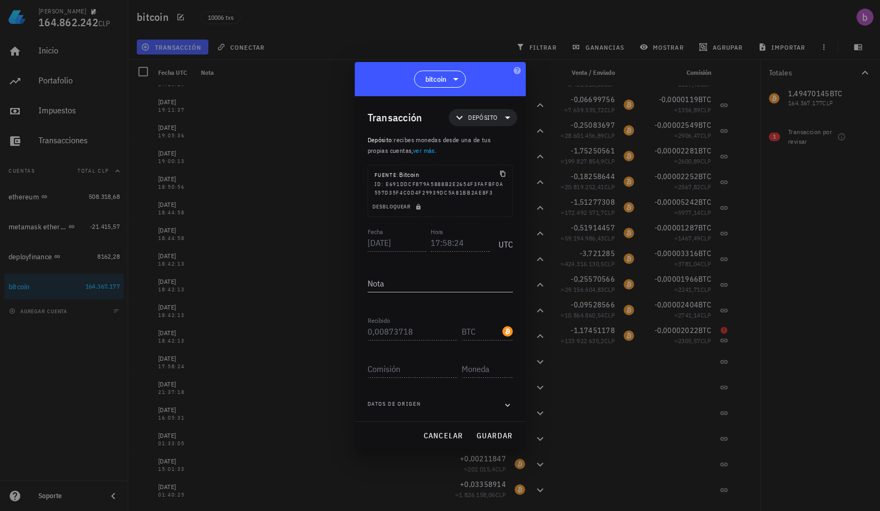
click at [701, 365] on div at bounding box center [440, 255] width 880 height 511
drag, startPoint x: 688, startPoint y: 408, endPoint x: 581, endPoint y: 297, distance: 154.6
click at [687, 408] on div at bounding box center [440, 255] width 880 height 511
click at [434, 430] on button "cancelar" at bounding box center [443, 435] width 49 height 19
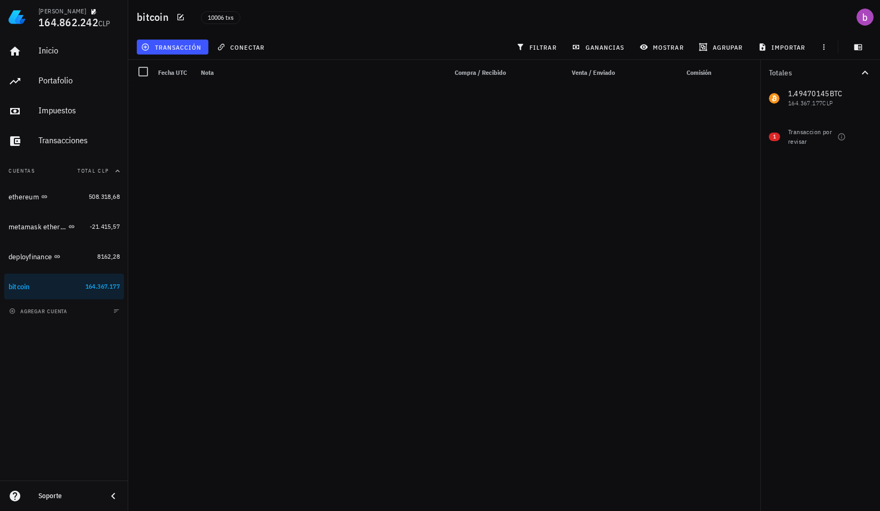
scroll to position [0, 0]
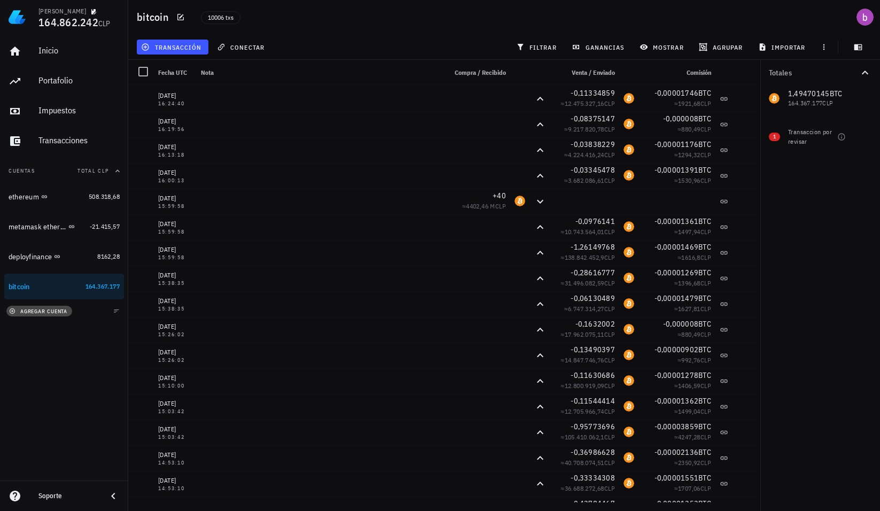
click at [55, 313] on span "agregar cuenta" at bounding box center [39, 311] width 56 height 7
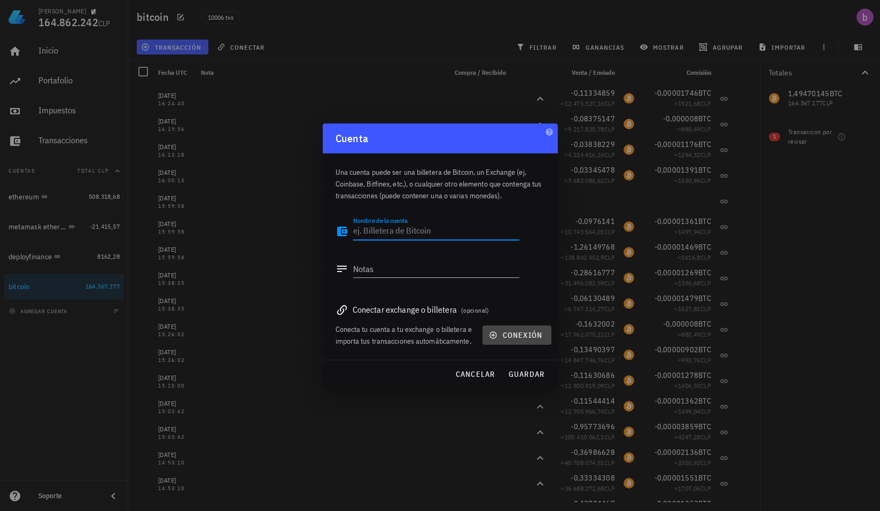
click at [507, 342] on button "conexión" at bounding box center [517, 335] width 68 height 19
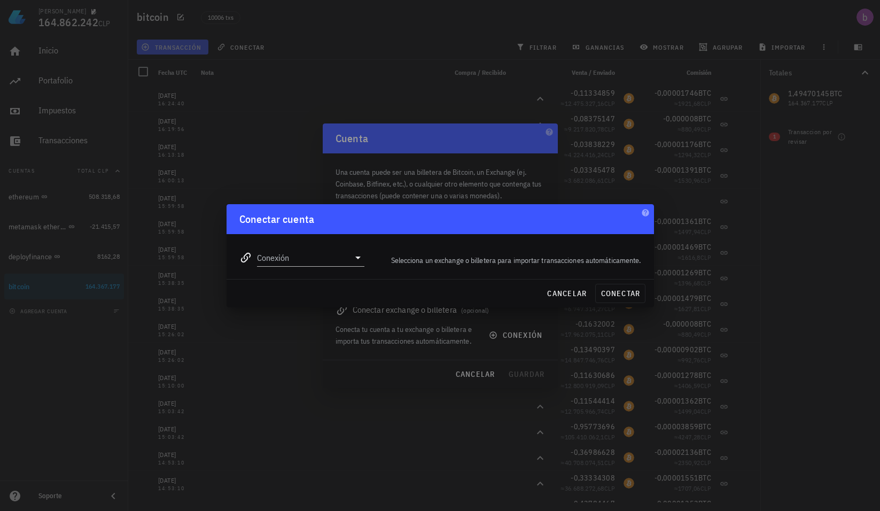
click at [343, 268] on div "Conexión" at bounding box center [302, 253] width 138 height 38
click at [340, 259] on input "Conexión" at bounding box center [303, 257] width 93 height 17
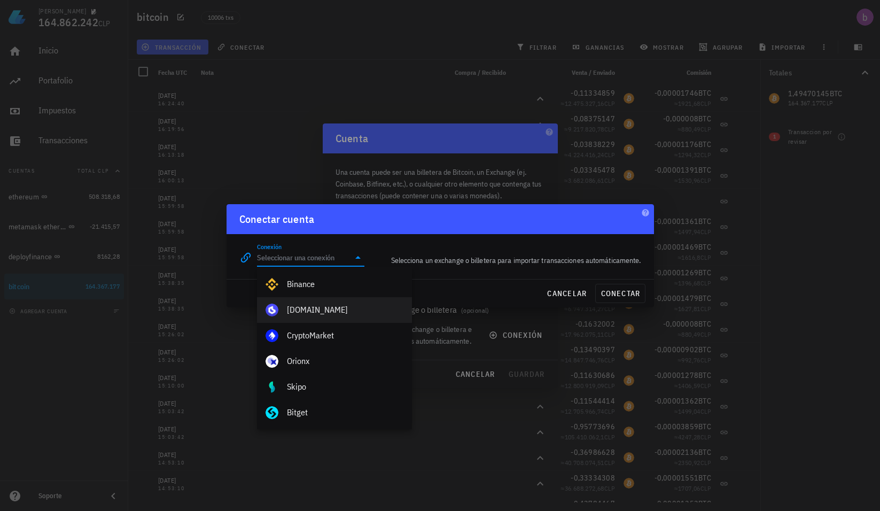
scroll to position [53, 0]
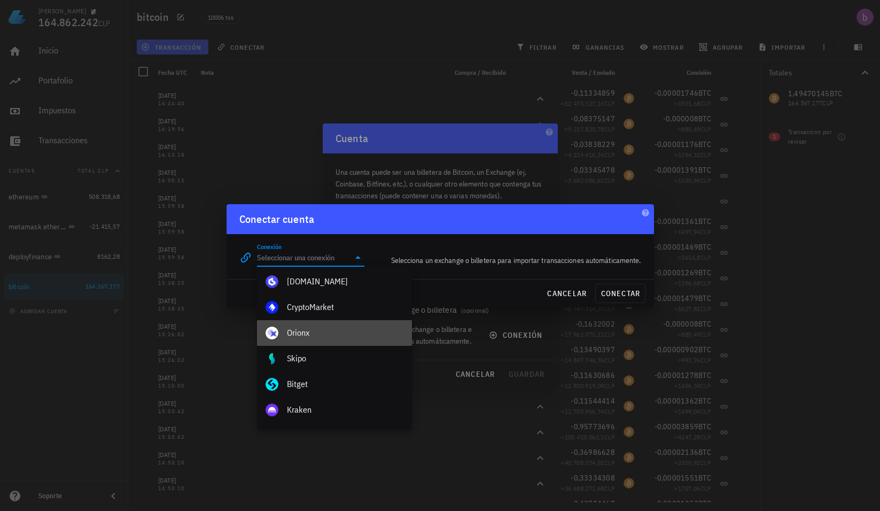
drag, startPoint x: 373, startPoint y: 334, endPoint x: 527, endPoint y: 235, distance: 182.5
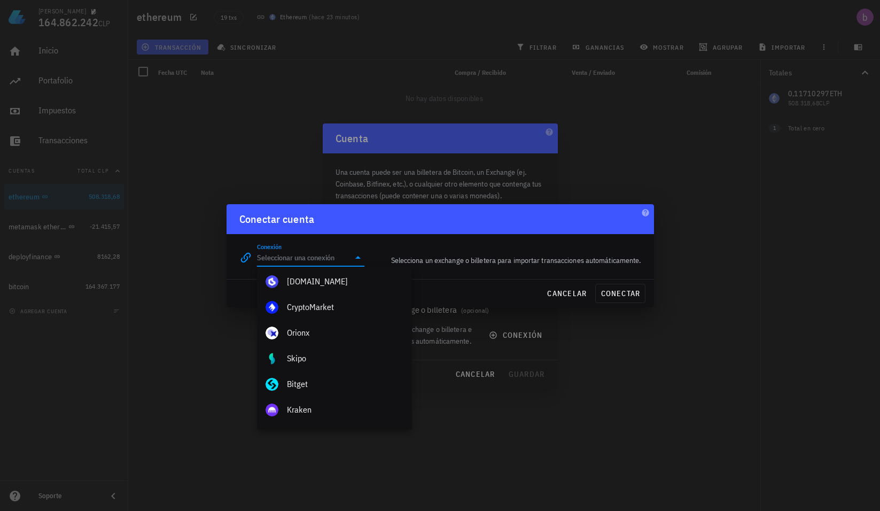
click at [505, 237] on div "Conexión editar Selecciona un exchange o billetera para importar transacciones …" at bounding box center [440, 253] width 415 height 38
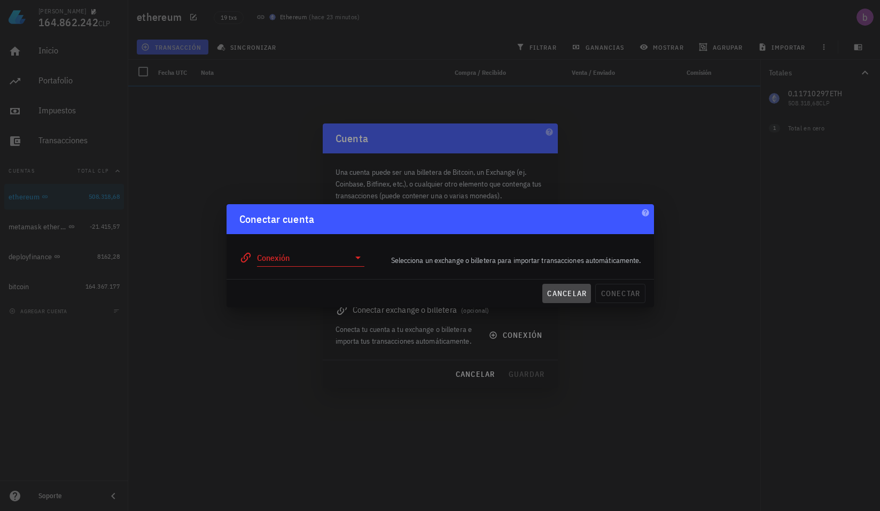
click at [562, 291] on span "cancelar" at bounding box center [567, 294] width 40 height 10
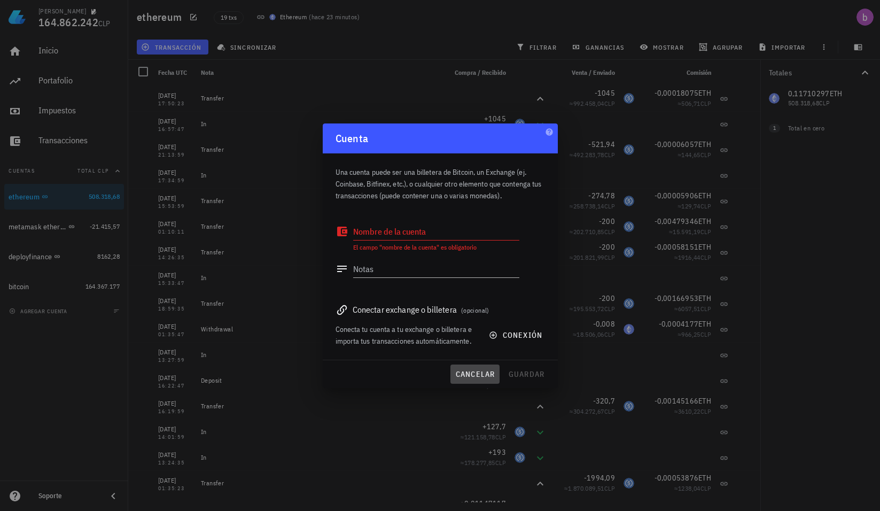
click at [475, 369] on span "cancelar" at bounding box center [475, 374] width 40 height 10
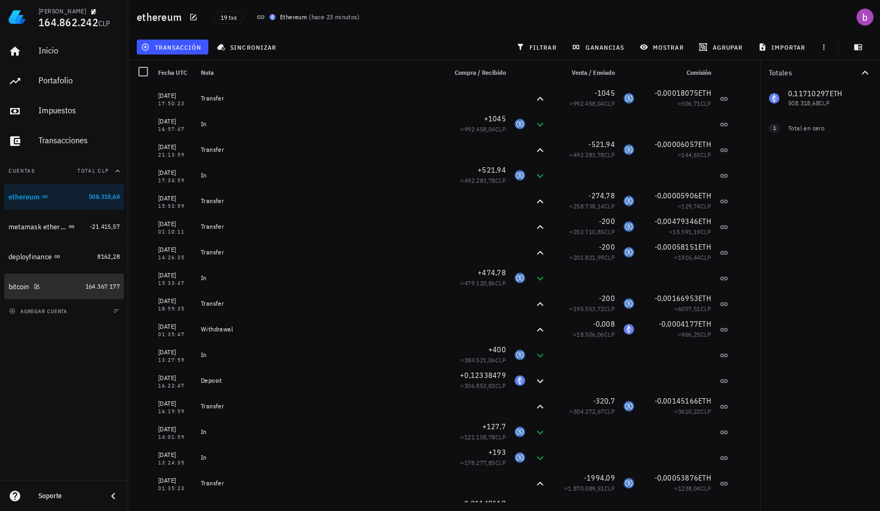
click at [45, 288] on div "bitcoin" at bounding box center [45, 287] width 73 height 10
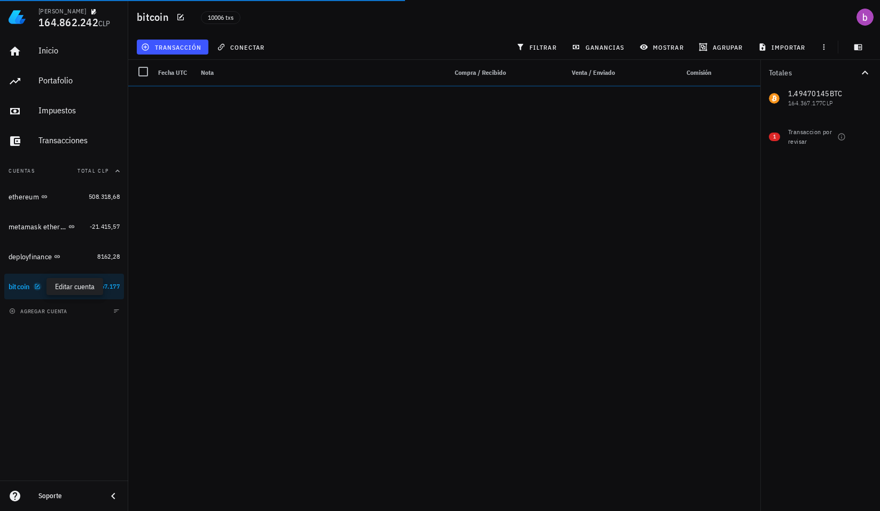
click at [35, 288] on icon "button" at bounding box center [37, 286] width 6 height 6
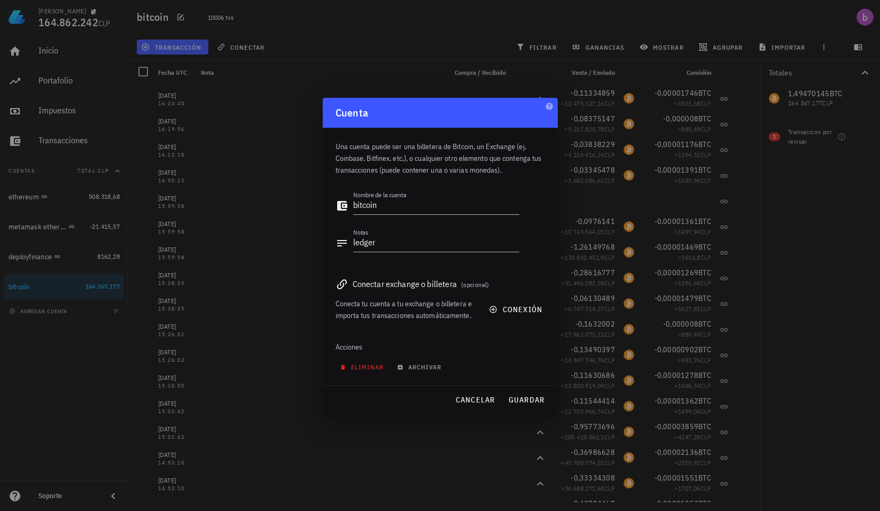
click at [377, 366] on span "eliminar" at bounding box center [363, 367] width 42 height 8
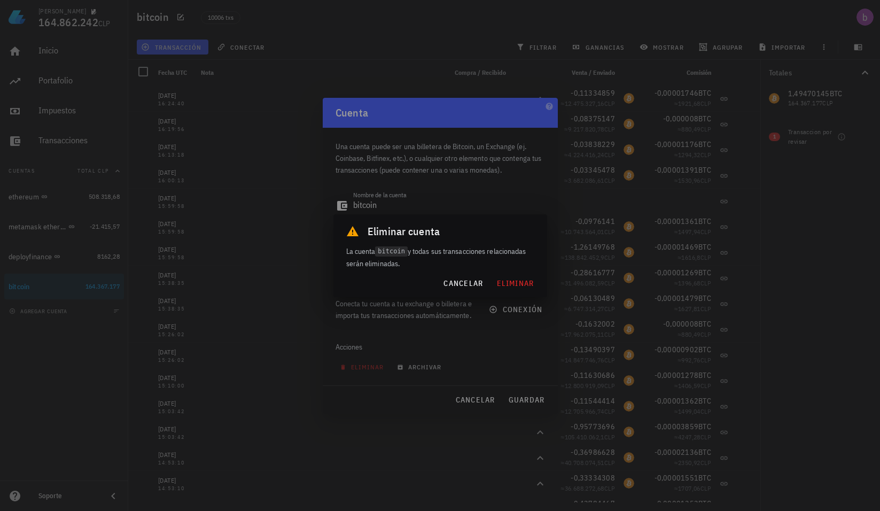
click at [504, 271] on div "cancelar eliminar" at bounding box center [441, 283] width 214 height 28
click at [507, 281] on span "eliminar" at bounding box center [515, 284] width 38 height 10
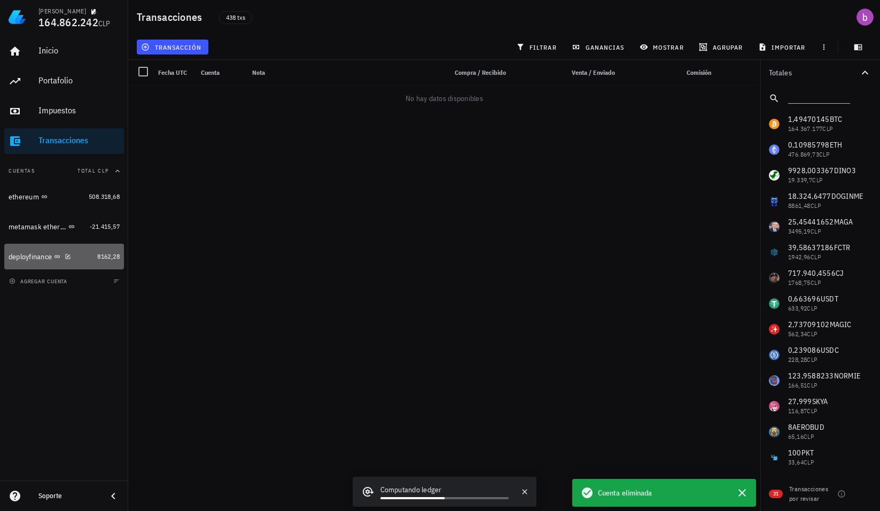
click at [52, 258] on div "deployfinance" at bounding box center [30, 256] width 43 height 9
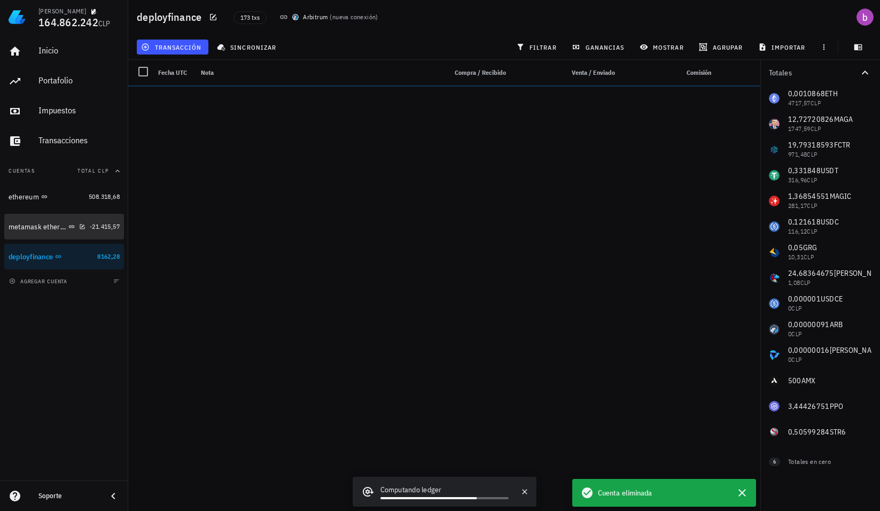
click at [14, 229] on div "metamask ethereum" at bounding box center [38, 226] width 58 height 9
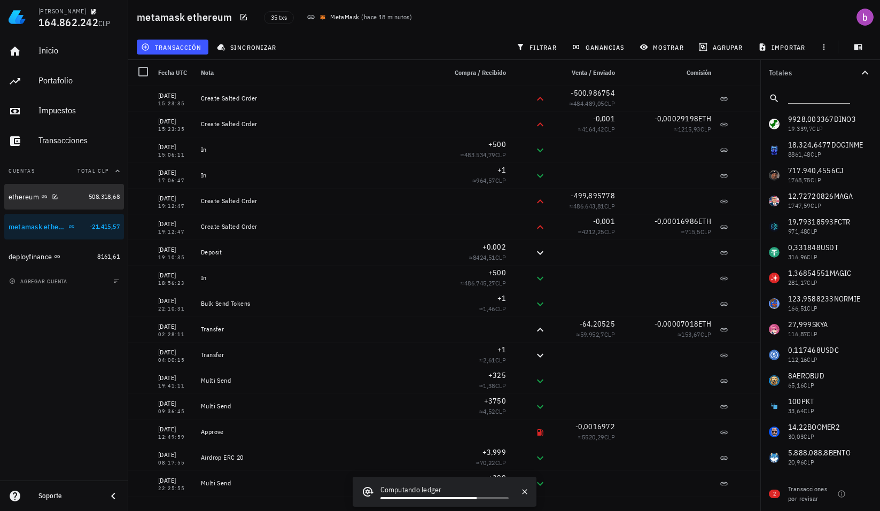
click at [21, 195] on div "ethereum" at bounding box center [24, 196] width 30 height 9
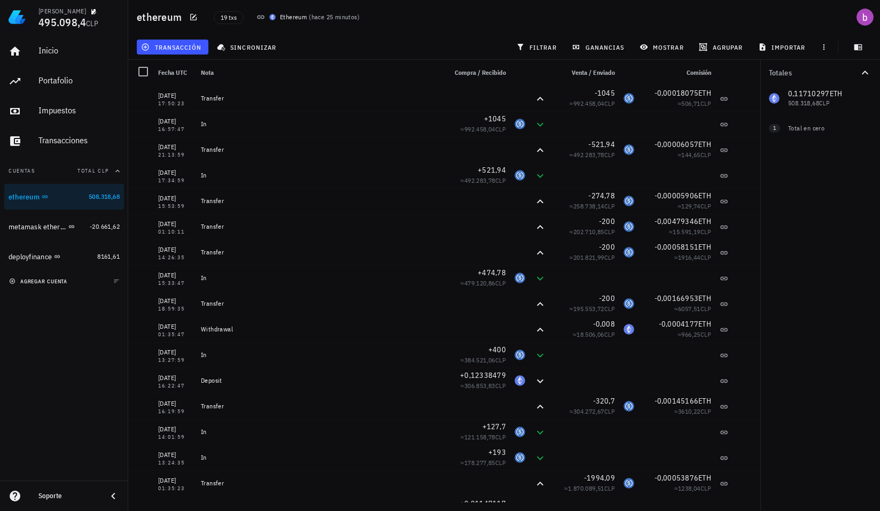
click at [61, 280] on span "agregar cuenta" at bounding box center [39, 281] width 56 height 7
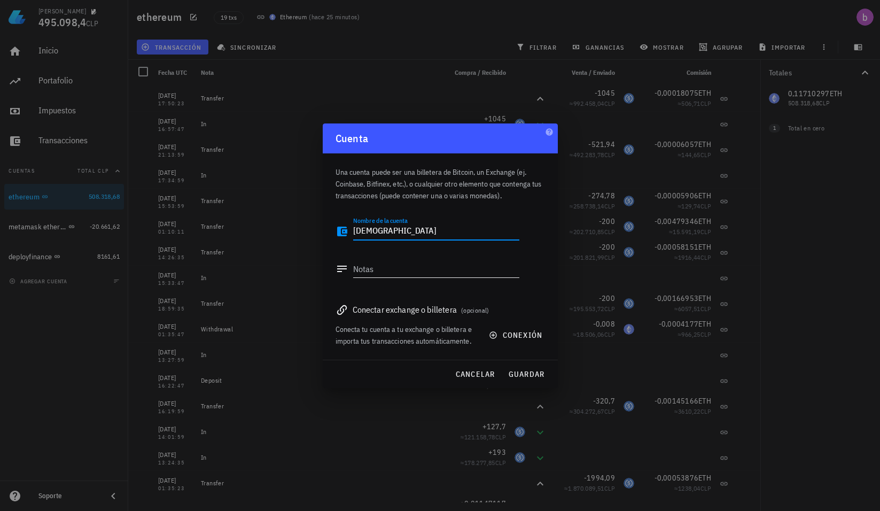
type textarea "[DEMOGRAPHIC_DATA]"
click at [433, 275] on textarea "Notas" at bounding box center [436, 268] width 166 height 17
type textarea "billetera ethereum"
click at [498, 343] on button "conexión" at bounding box center [517, 335] width 68 height 19
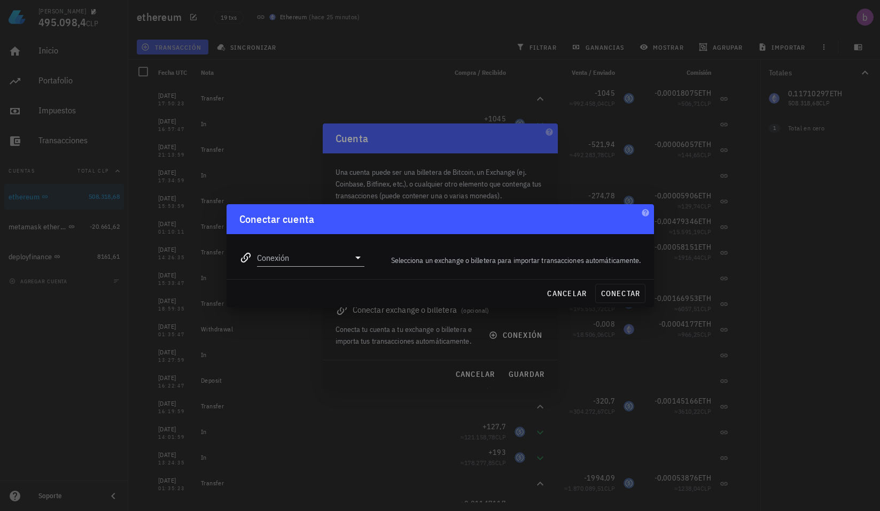
click at [319, 267] on div "Conexión" at bounding box center [302, 253] width 138 height 38
click at [319, 264] on input "Conexión" at bounding box center [303, 257] width 93 height 17
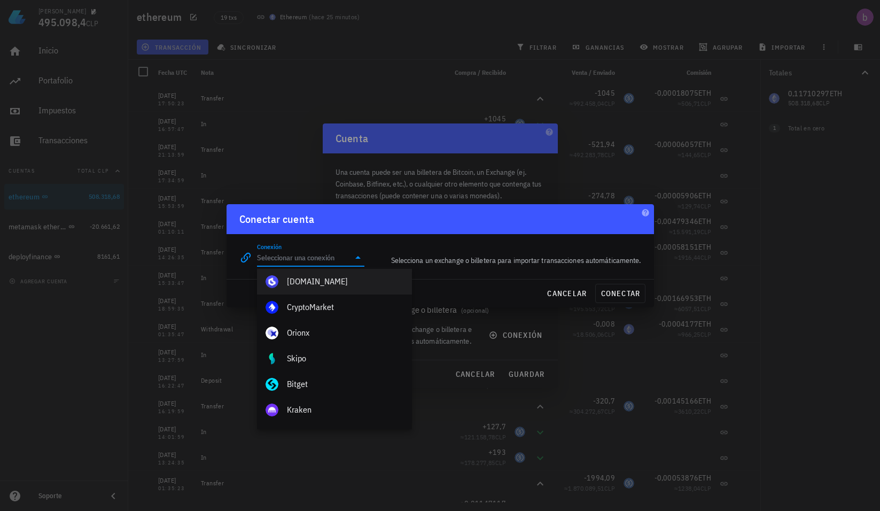
click at [325, 283] on div "[DOMAIN_NAME]" at bounding box center [345, 281] width 117 height 10
type input "[DOMAIN_NAME]"
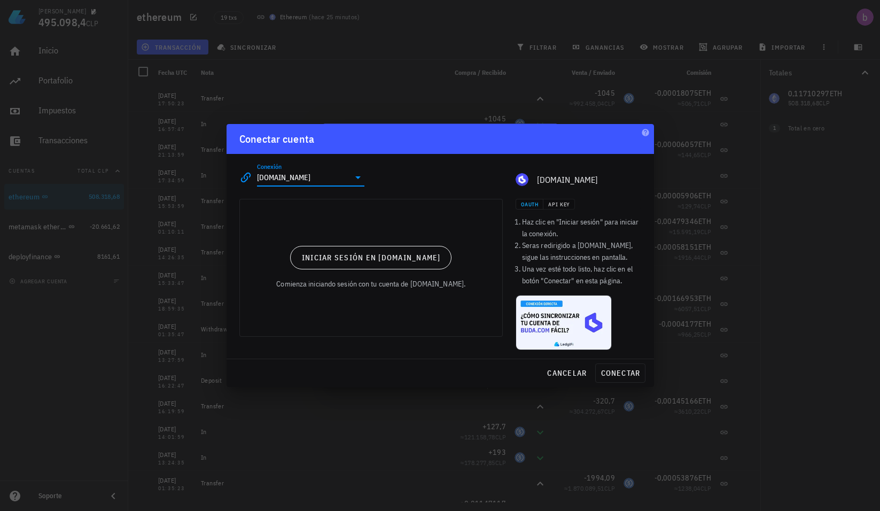
click at [352, 174] on icon at bounding box center [358, 177] width 13 height 13
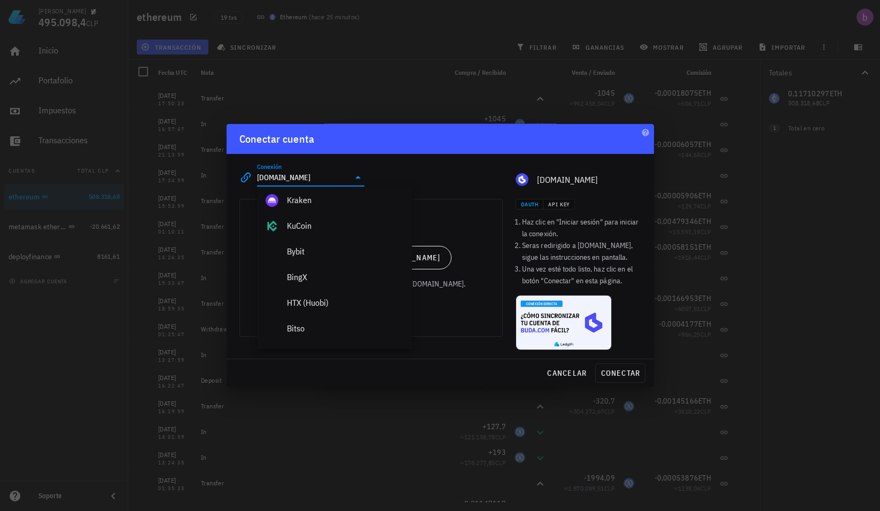
scroll to position [374, 0]
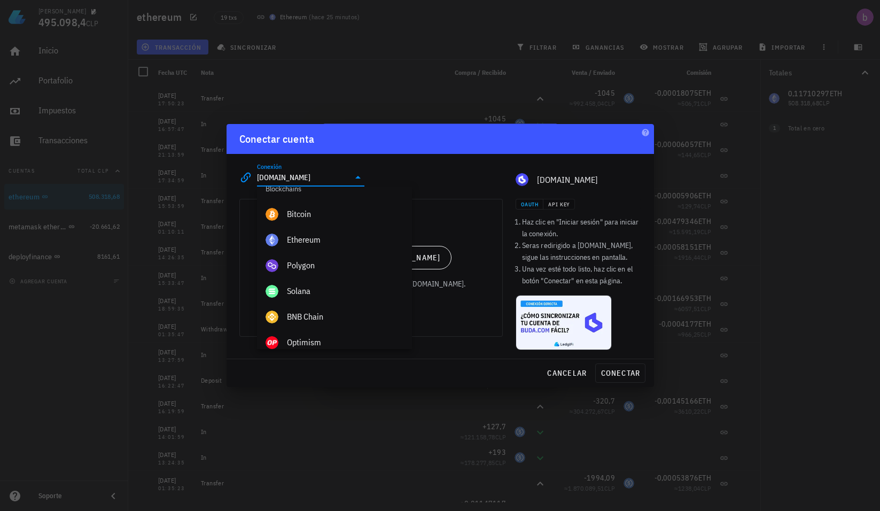
click at [398, 175] on div "Conexión [DOMAIN_NAME] editar [DOMAIN_NAME]" at bounding box center [440, 173] width 415 height 38
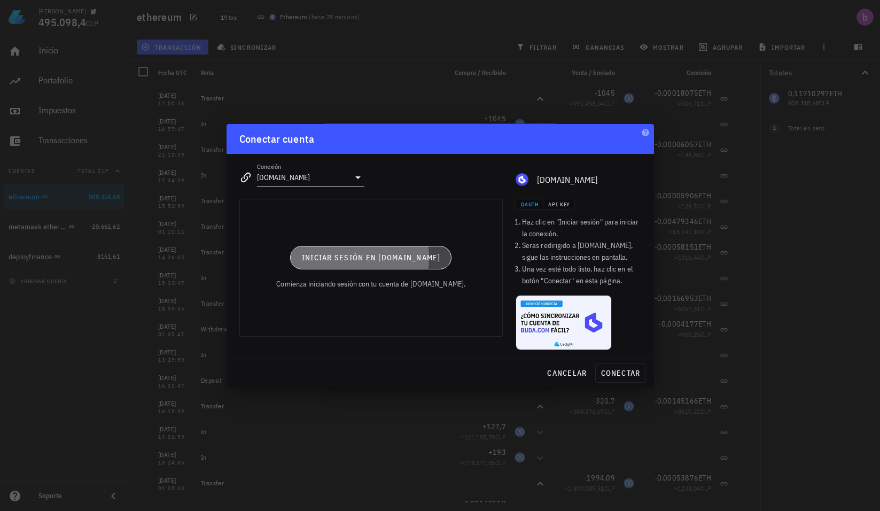
click at [398, 261] on span "Iniciar sesión en [DOMAIN_NAME]" at bounding box center [371, 258] width 140 height 10
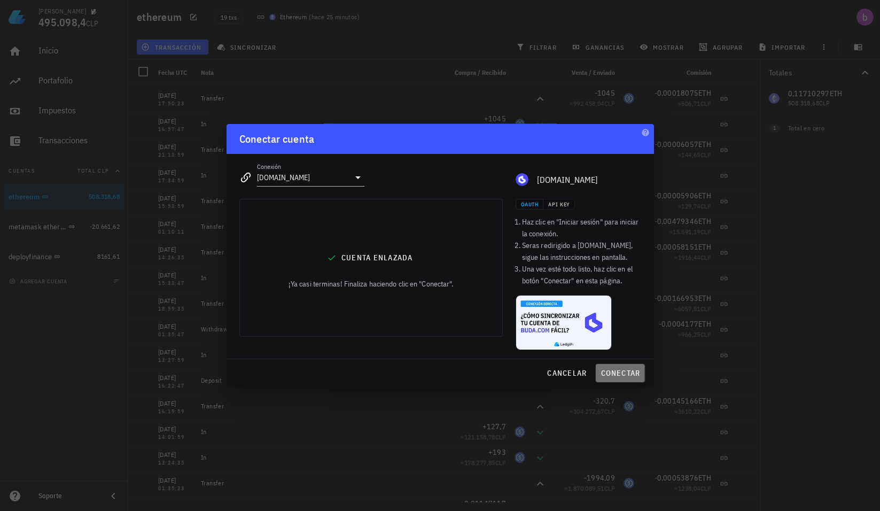
click at [621, 371] on span "conectar" at bounding box center [620, 373] width 40 height 10
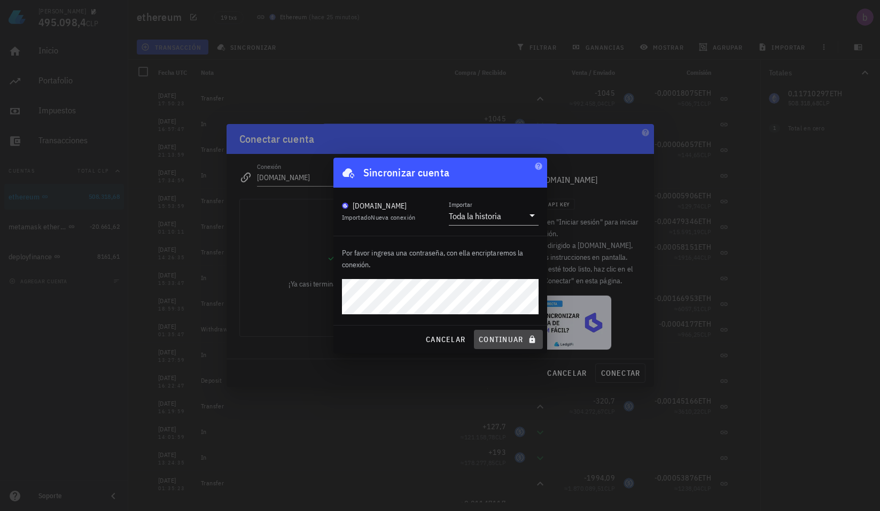
click at [512, 335] on span "continuar" at bounding box center [508, 340] width 60 height 10
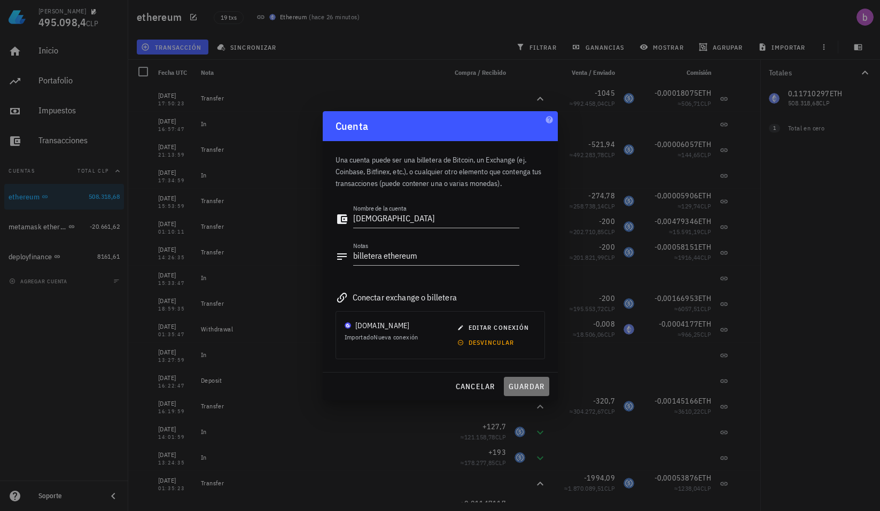
click at [513, 391] on button "guardar" at bounding box center [526, 386] width 45 height 19
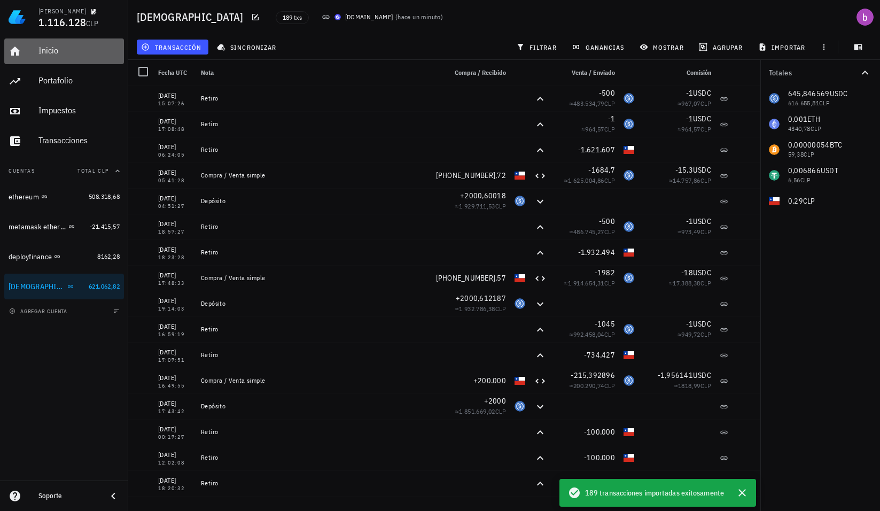
click at [45, 48] on div "Inicio" at bounding box center [78, 50] width 81 height 10
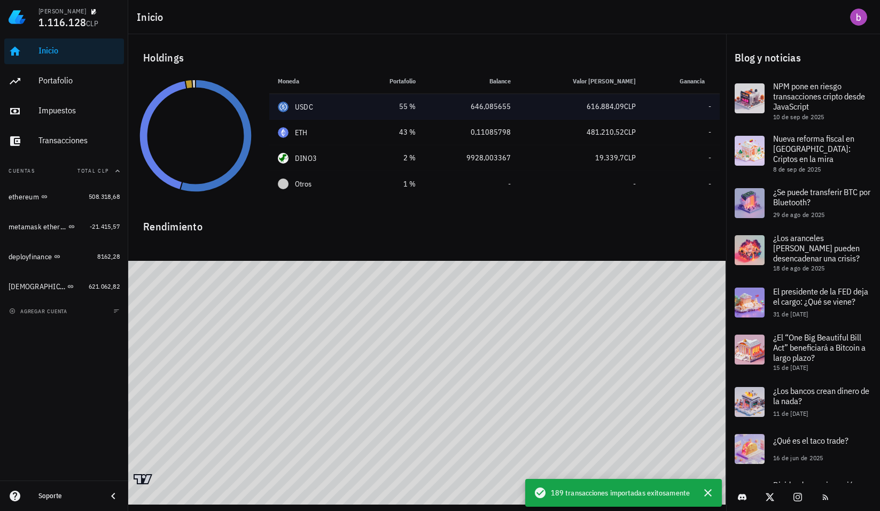
click at [540, 111] on div "616.884,09 CLP" at bounding box center [581, 106] width 107 height 11
drag, startPoint x: 528, startPoint y: 110, endPoint x: 482, endPoint y: 111, distance: 45.4
click at [482, 111] on tr "USDC 55 % 954,8 CLP 646,085655 616.884,09 CLP -" at bounding box center [494, 107] width 451 height 26
click at [482, 111] on div "646,085655" at bounding box center [472, 106] width 79 height 11
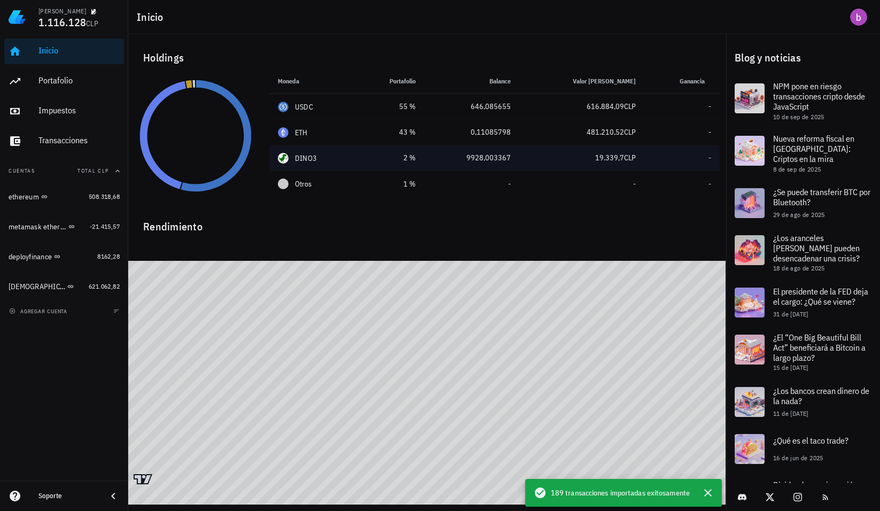
click at [536, 159] on td "19.339,7 CLP" at bounding box center [582, 158] width 125 height 26
drag, startPoint x: 533, startPoint y: 160, endPoint x: 483, endPoint y: 160, distance: 49.7
click at [483, 160] on tr "DINO3 2 % 1,95 CLP 9928,003367 19.339,7 CLP -" at bounding box center [494, 158] width 451 height 26
click at [483, 160] on div "9928,003367" at bounding box center [472, 157] width 79 height 11
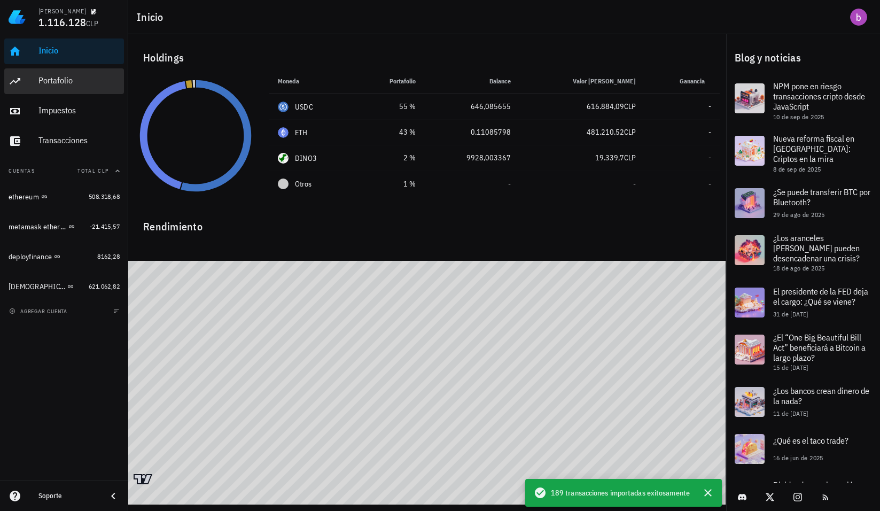
click at [48, 81] on div "Portafolio" at bounding box center [78, 80] width 81 height 10
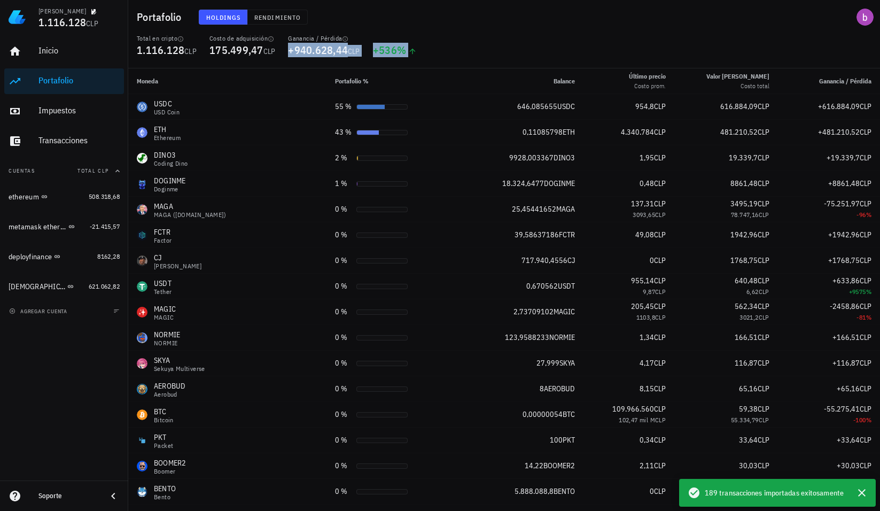
drag, startPoint x: 290, startPoint y: 52, endPoint x: 437, endPoint y: 52, distance: 147.5
click at [437, 52] on div "Total en cripto 1.116.128 CLP Costo de adquisición 175.499,47 CLP Ganancia / Pé…" at bounding box center [504, 51] width 748 height 34
click at [437, 51] on div "Total en cripto 1.116.128 CLP Costo de adquisición 175.499,47 CLP Ganancia / Pé…" at bounding box center [504, 51] width 748 height 34
drag, startPoint x: 217, startPoint y: 47, endPoint x: 350, endPoint y: 52, distance: 133.2
click at [350, 52] on div "Total en cripto 1.116.128 CLP Costo de adquisición 175.499,47 CLP Ganancia / Pé…" at bounding box center [504, 51] width 748 height 34
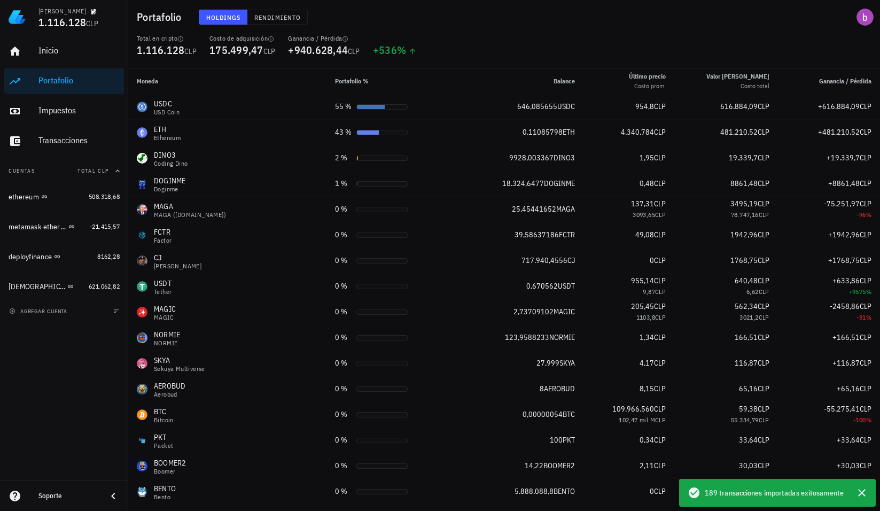
click at [350, 52] on span "CLP" at bounding box center [354, 52] width 12 height 10
drag, startPoint x: 350, startPoint y: 52, endPoint x: 303, endPoint y: 51, distance: 47.0
click at [303, 51] on span "+940.628,44 CLP" at bounding box center [324, 50] width 72 height 14
click at [302, 51] on span "+940.628,44" at bounding box center [318, 50] width 60 height 14
drag, startPoint x: 301, startPoint y: 51, endPoint x: 330, endPoint y: 53, distance: 29.4
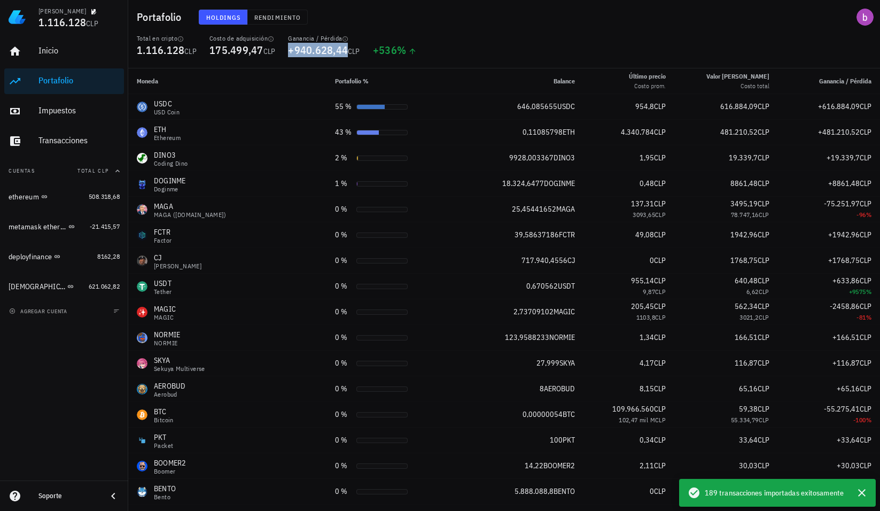
click at [330, 53] on span "+940.628,44" at bounding box center [318, 50] width 60 height 14
click at [331, 53] on span "+940.628,44" at bounding box center [318, 50] width 60 height 14
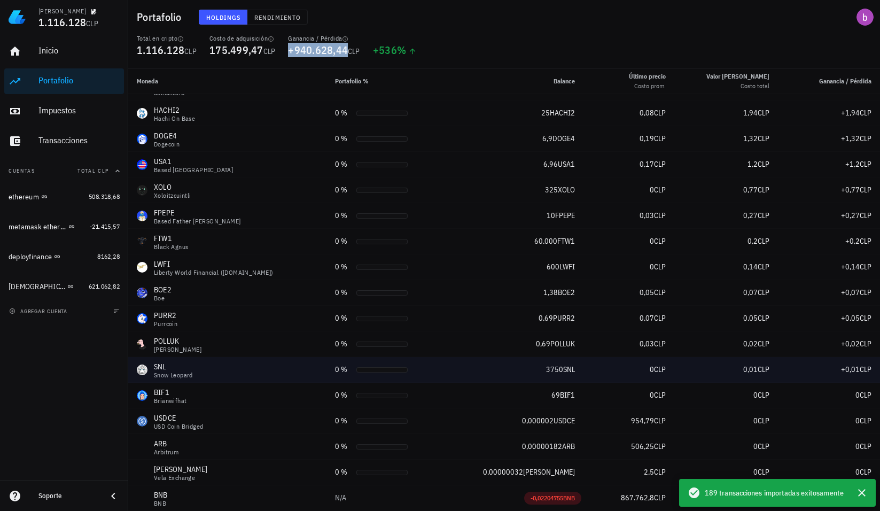
scroll to position [763, 0]
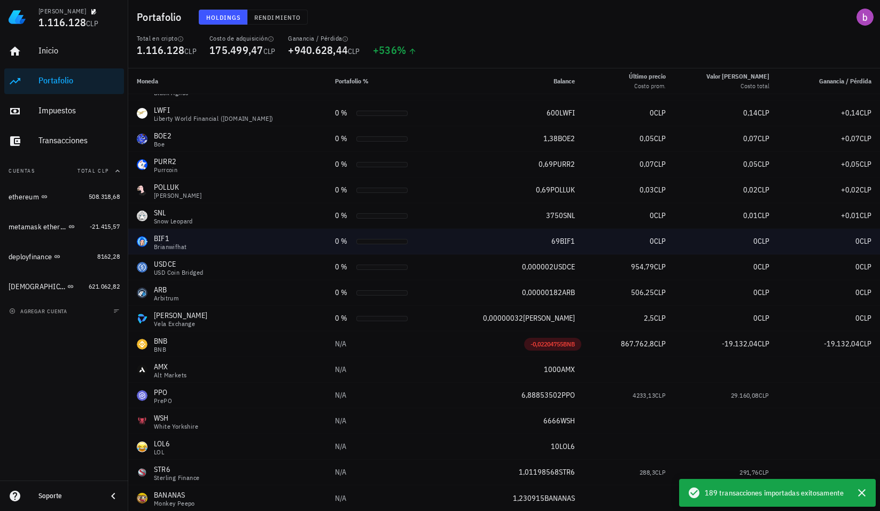
drag, startPoint x: 303, startPoint y: 499, endPoint x: 328, endPoint y: 250, distance: 250.4
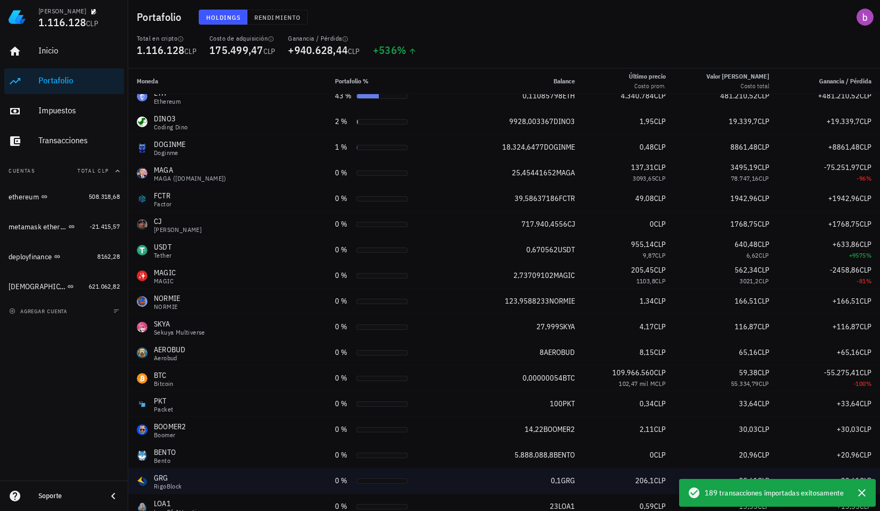
scroll to position [0, 0]
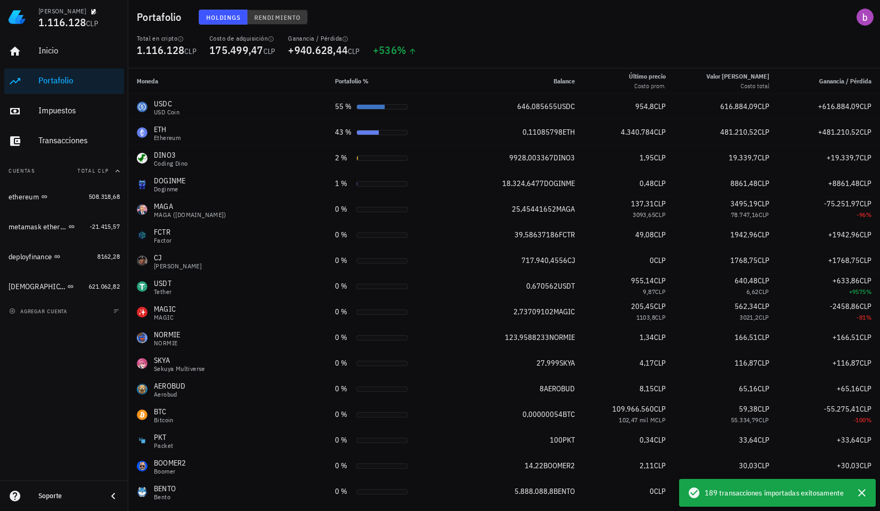
click at [261, 15] on span "Rendimiento" at bounding box center [277, 17] width 47 height 8
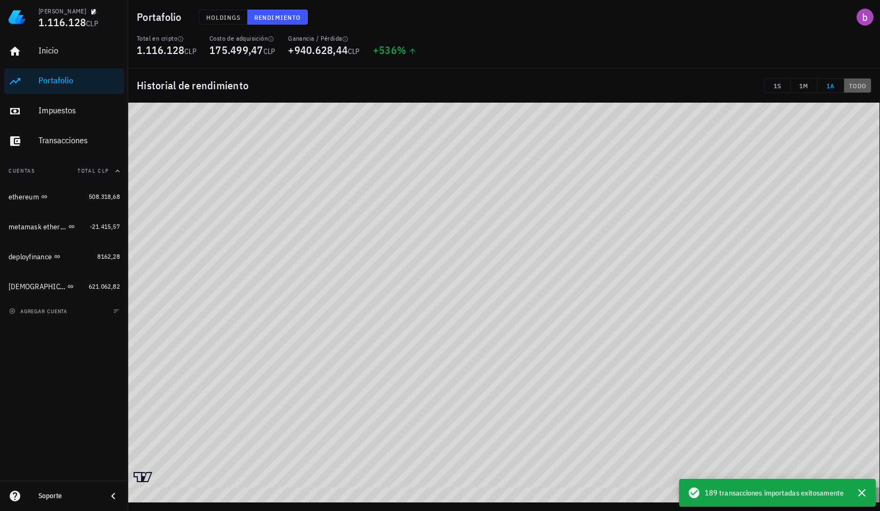
click at [863, 88] on span "TODO" at bounding box center [858, 86] width 18 height 8
click at [865, 490] on icon "button" at bounding box center [861, 492] width 7 height 7
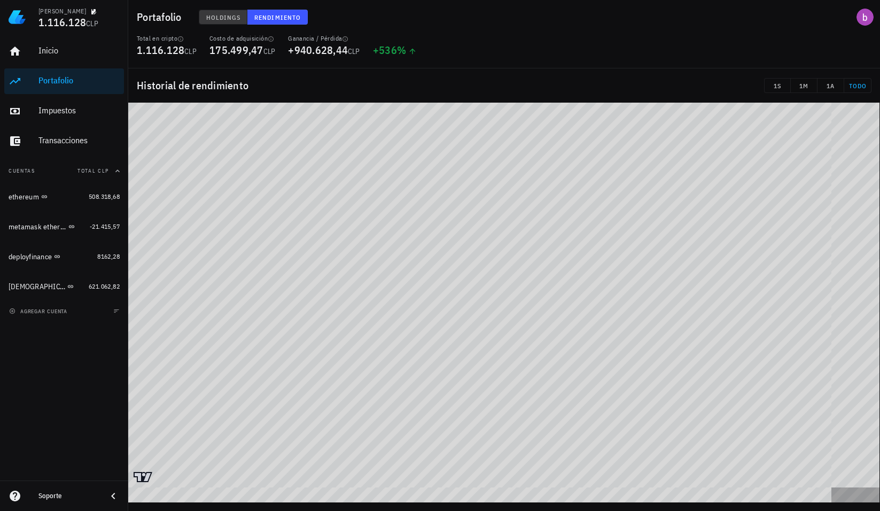
click at [220, 17] on span "Holdings" at bounding box center [223, 17] width 35 height 8
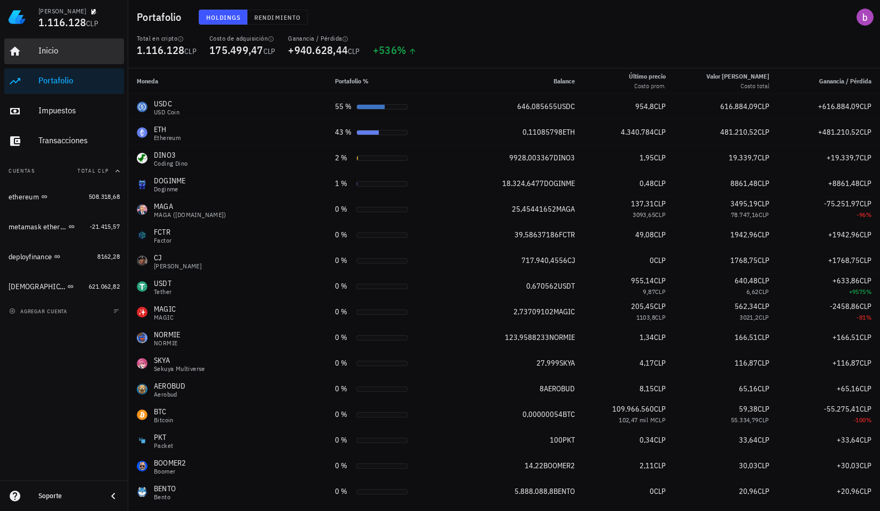
click at [48, 58] on div "Inicio" at bounding box center [78, 51] width 81 height 24
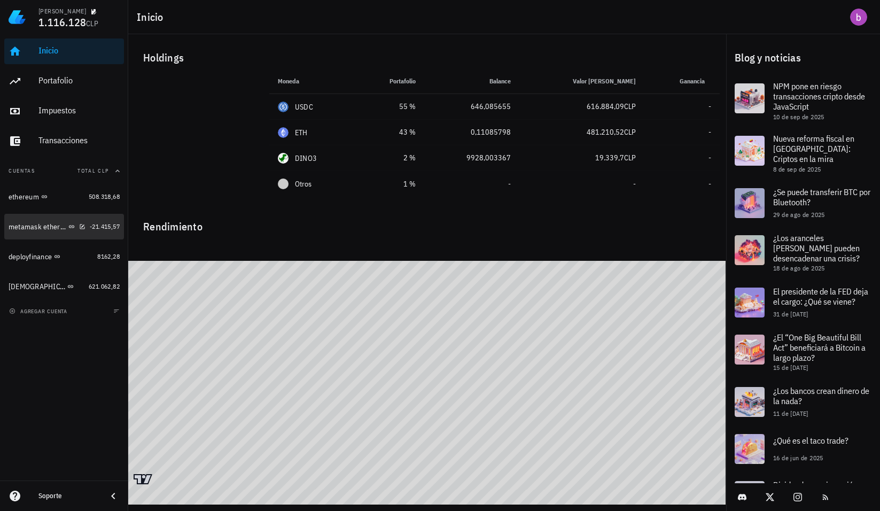
click at [43, 225] on div "metamask ethereum" at bounding box center [38, 226] width 58 height 9
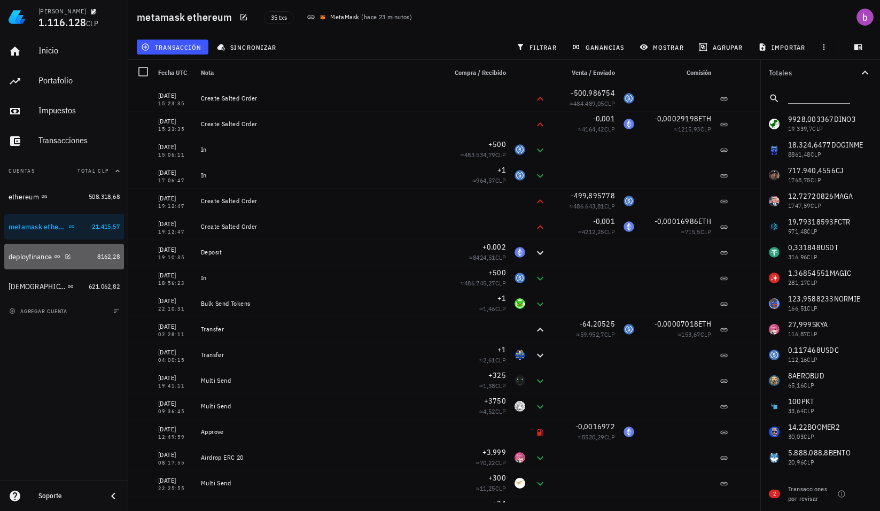
click at [38, 253] on div "deployfinance" at bounding box center [30, 256] width 43 height 9
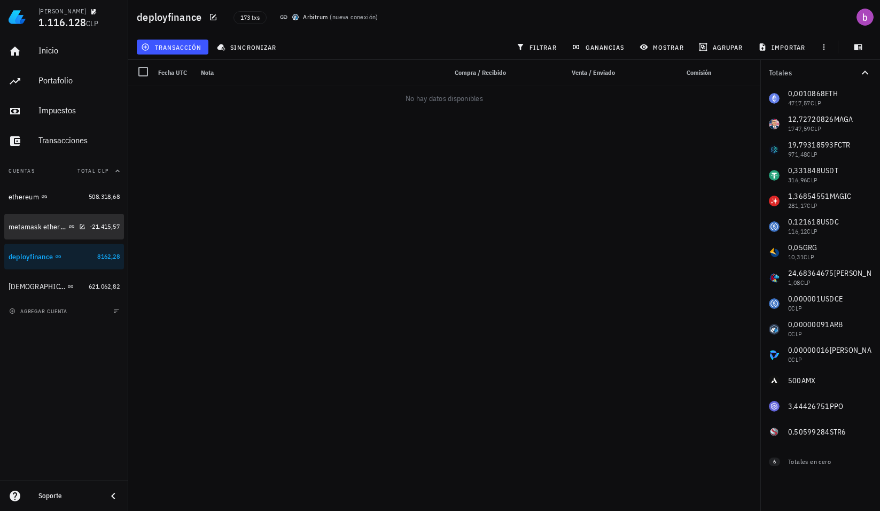
click at [37, 224] on div "metamask ethereum" at bounding box center [38, 226] width 58 height 9
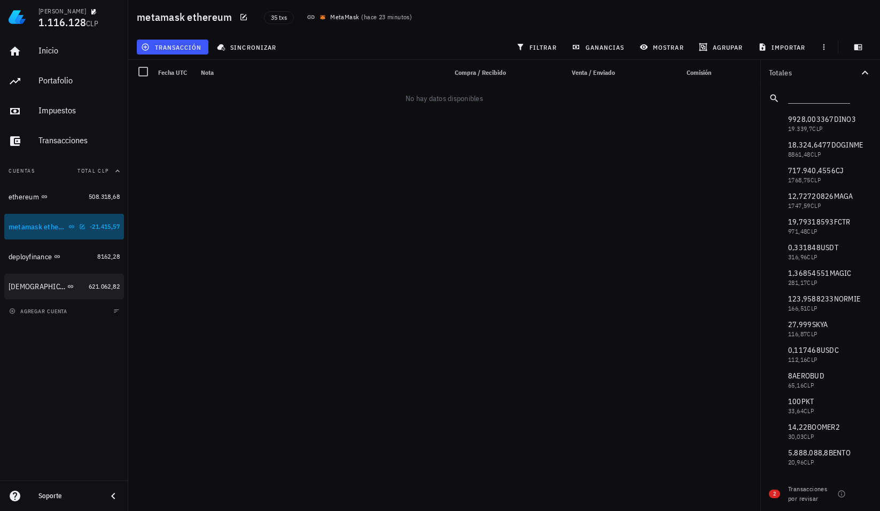
click at [78, 288] on icon "button" at bounding box center [81, 286] width 6 height 6
type textarea "[DEMOGRAPHIC_DATA]"
type textarea "billetera ethereum"
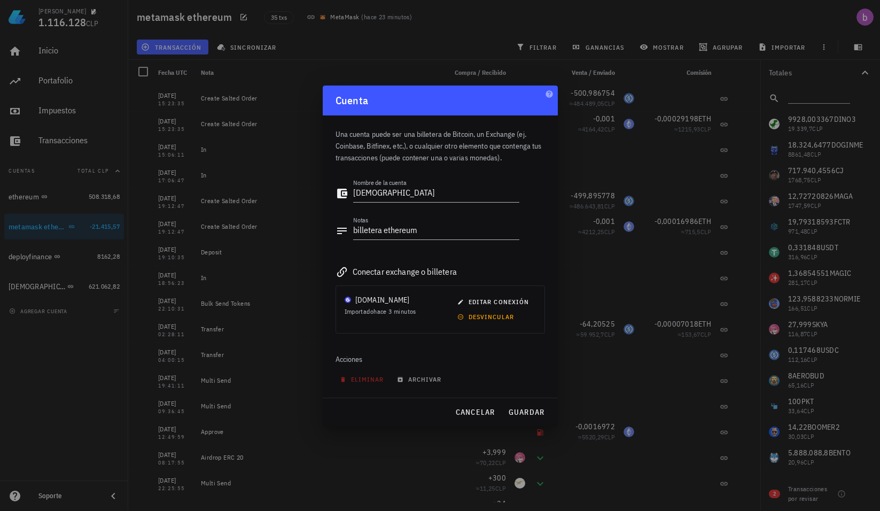
click at [150, 278] on div at bounding box center [440, 255] width 880 height 511
click at [16, 287] on div at bounding box center [440, 255] width 880 height 511
click at [469, 413] on span "cancelar" at bounding box center [475, 412] width 40 height 10
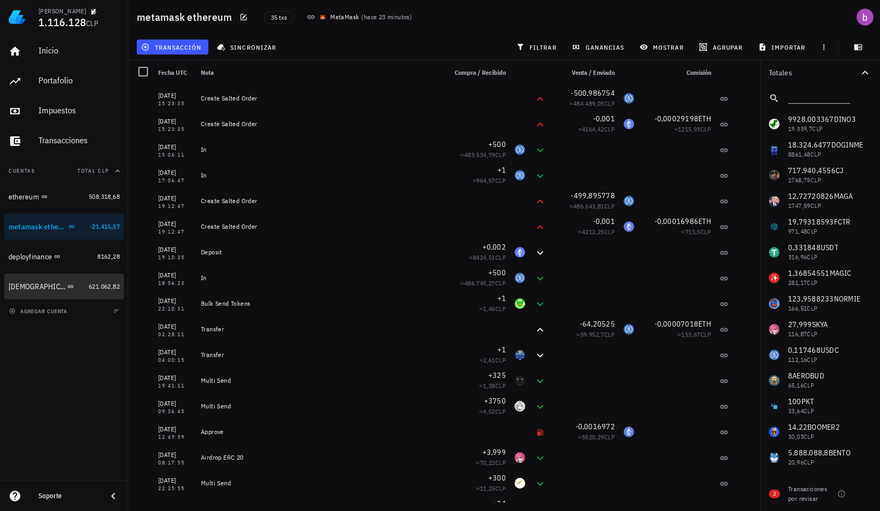
click at [24, 289] on div "[DEMOGRAPHIC_DATA]" at bounding box center [37, 286] width 57 height 9
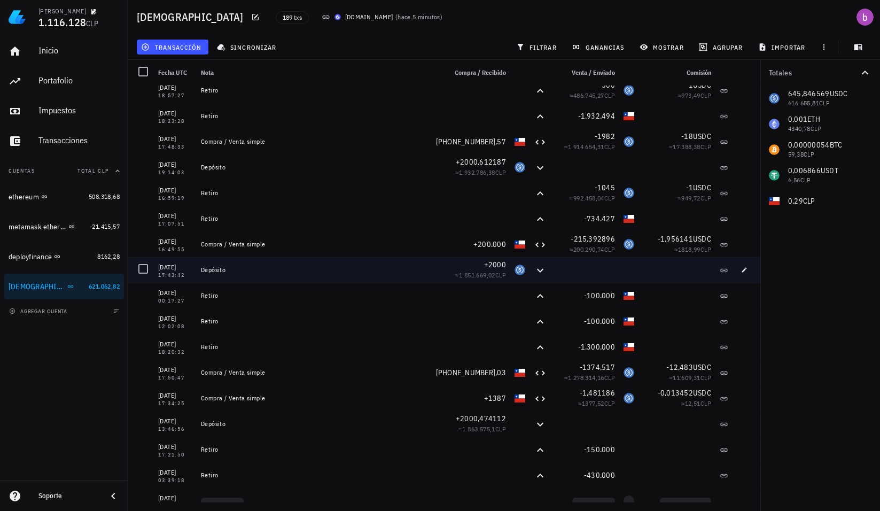
scroll to position [160, 0]
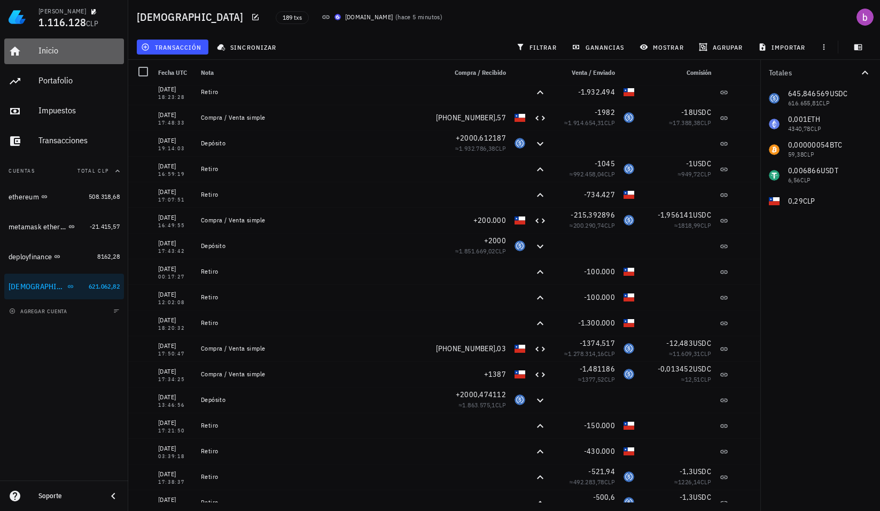
click at [70, 56] on div "Inicio" at bounding box center [78, 51] width 81 height 24
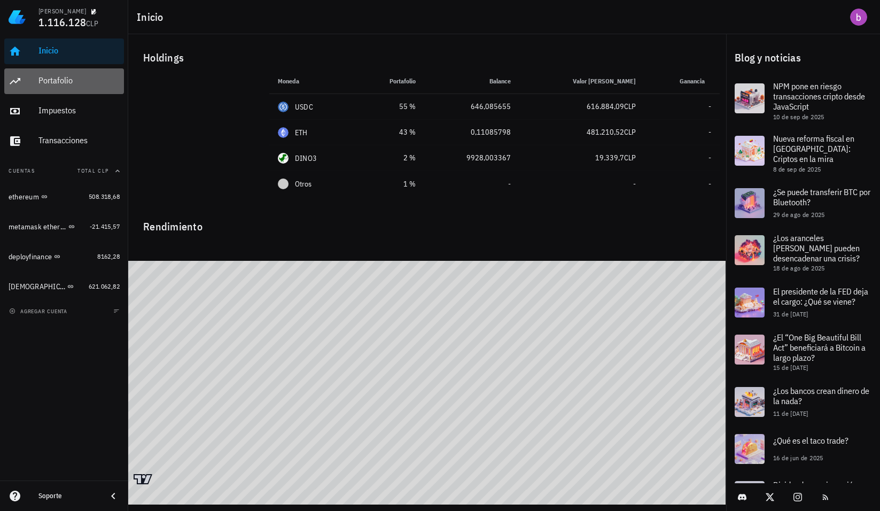
click at [98, 81] on div "Portafolio" at bounding box center [78, 80] width 81 height 10
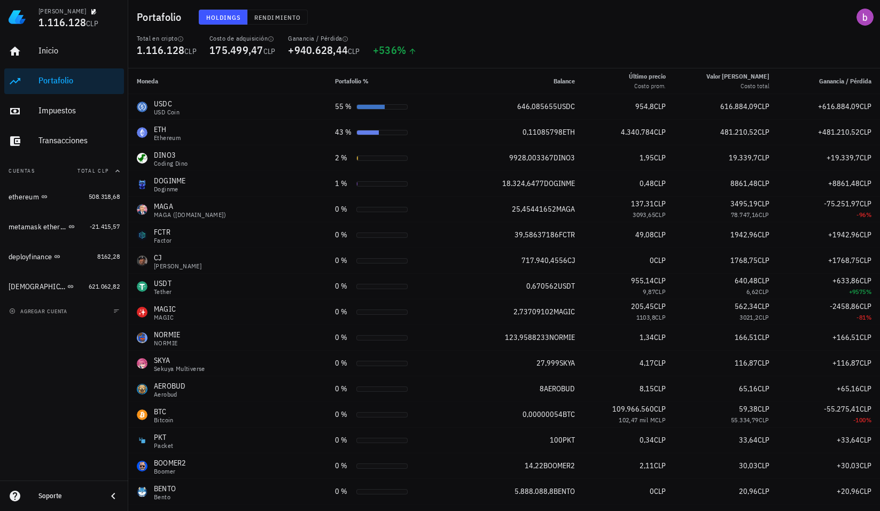
click at [98, 82] on div "Portafolio" at bounding box center [78, 80] width 81 height 10
click at [52, 123] on div "Impuestos" at bounding box center [78, 111] width 81 height 24
